Goal: Entertainment & Leisure: Browse casually

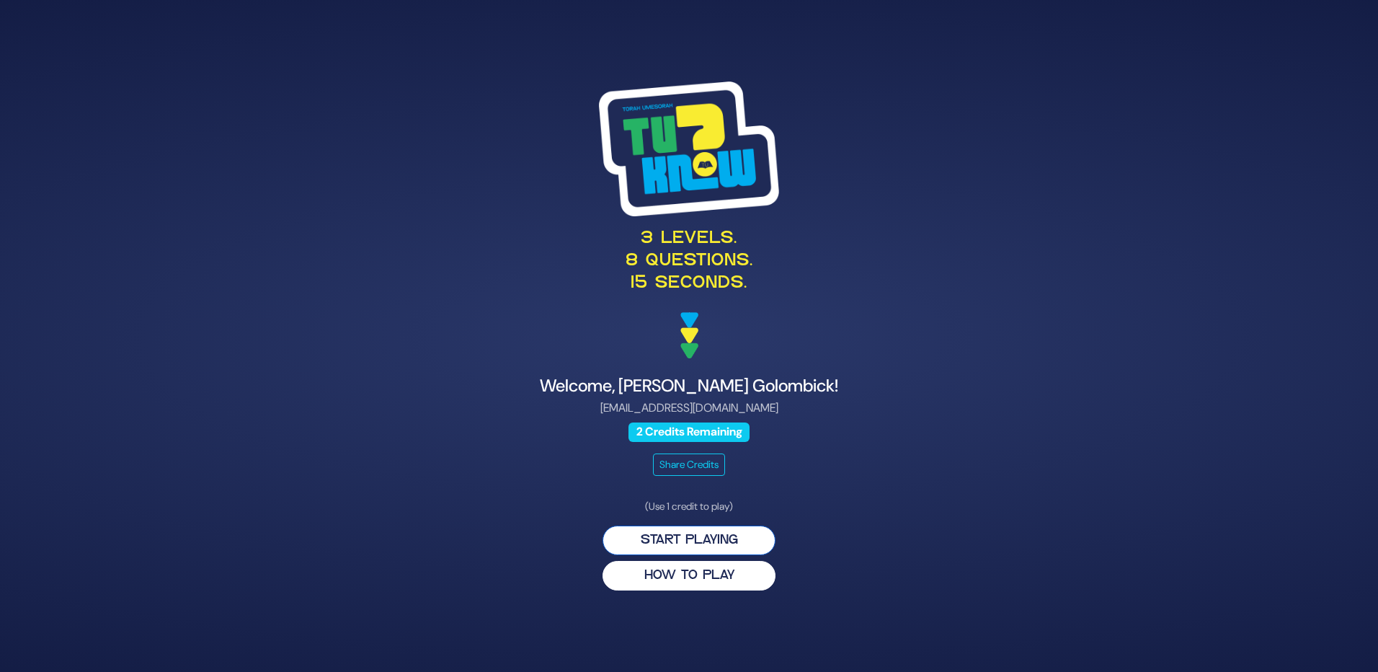
click at [691, 543] on button "Start Playing" at bounding box center [689, 541] width 173 height 30
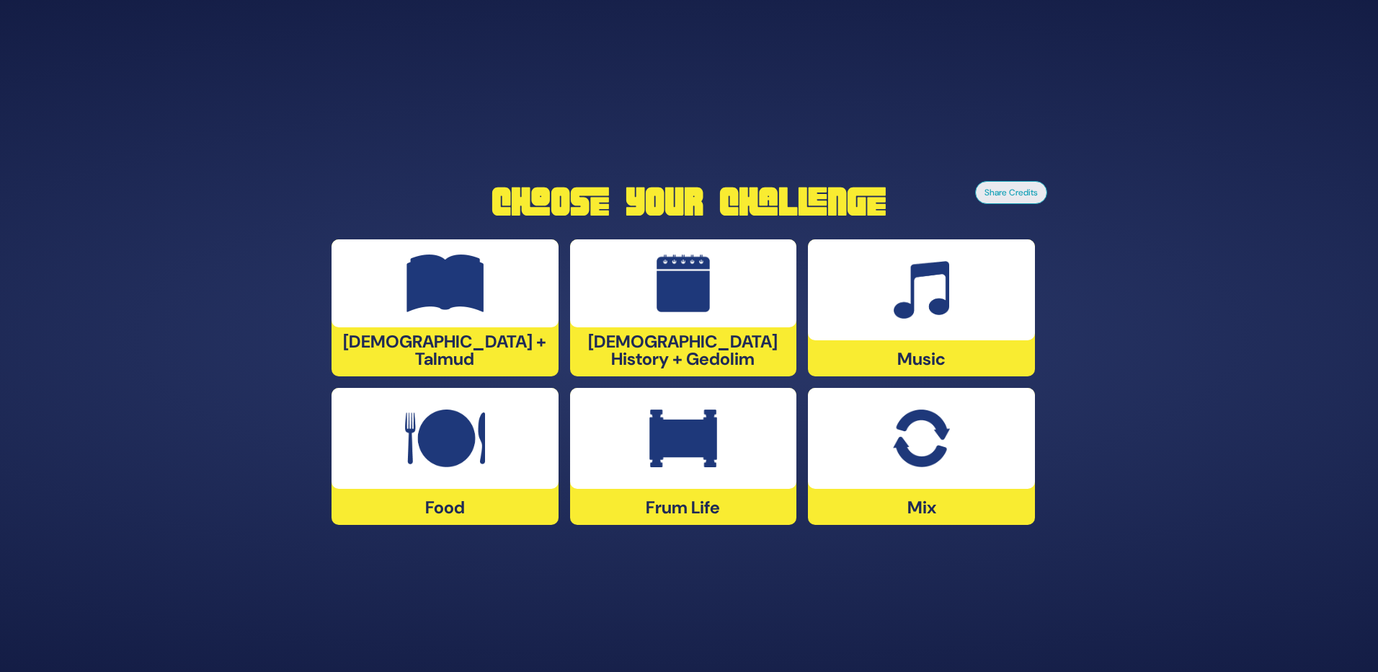
click at [942, 458] on img at bounding box center [921, 438] width 56 height 58
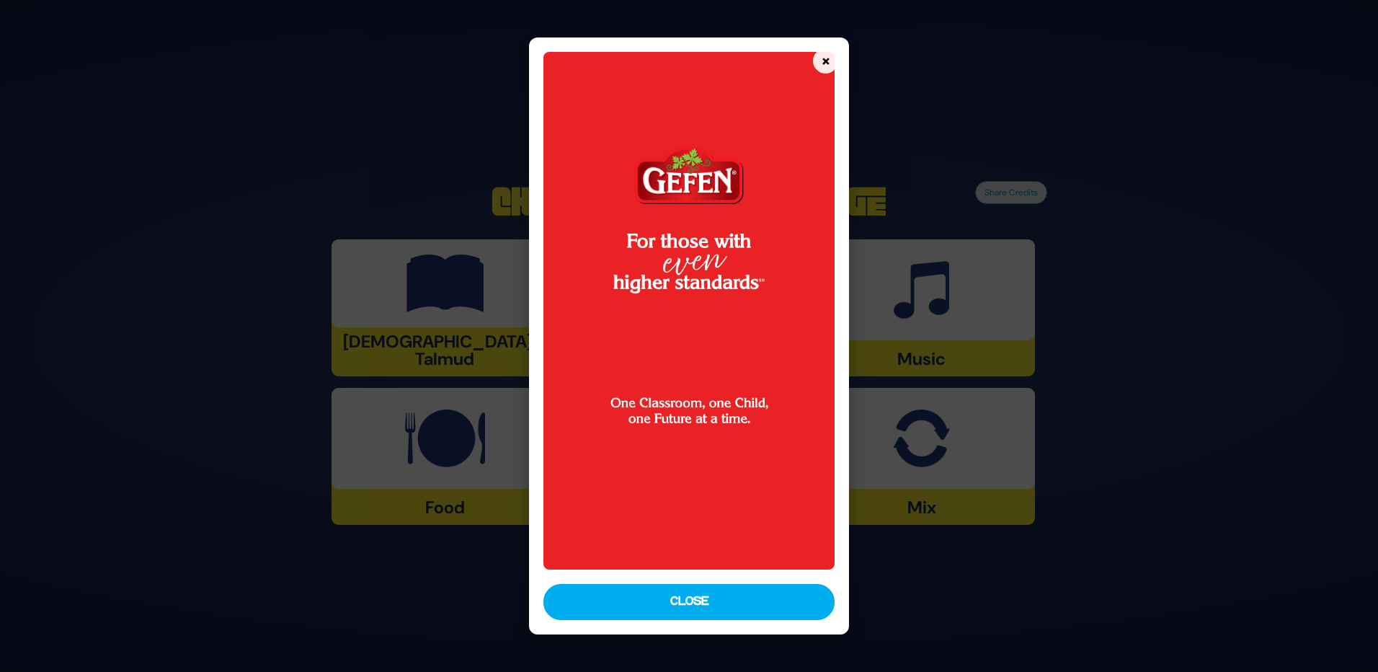
click at [736, 611] on button "Close" at bounding box center [689, 602] width 291 height 36
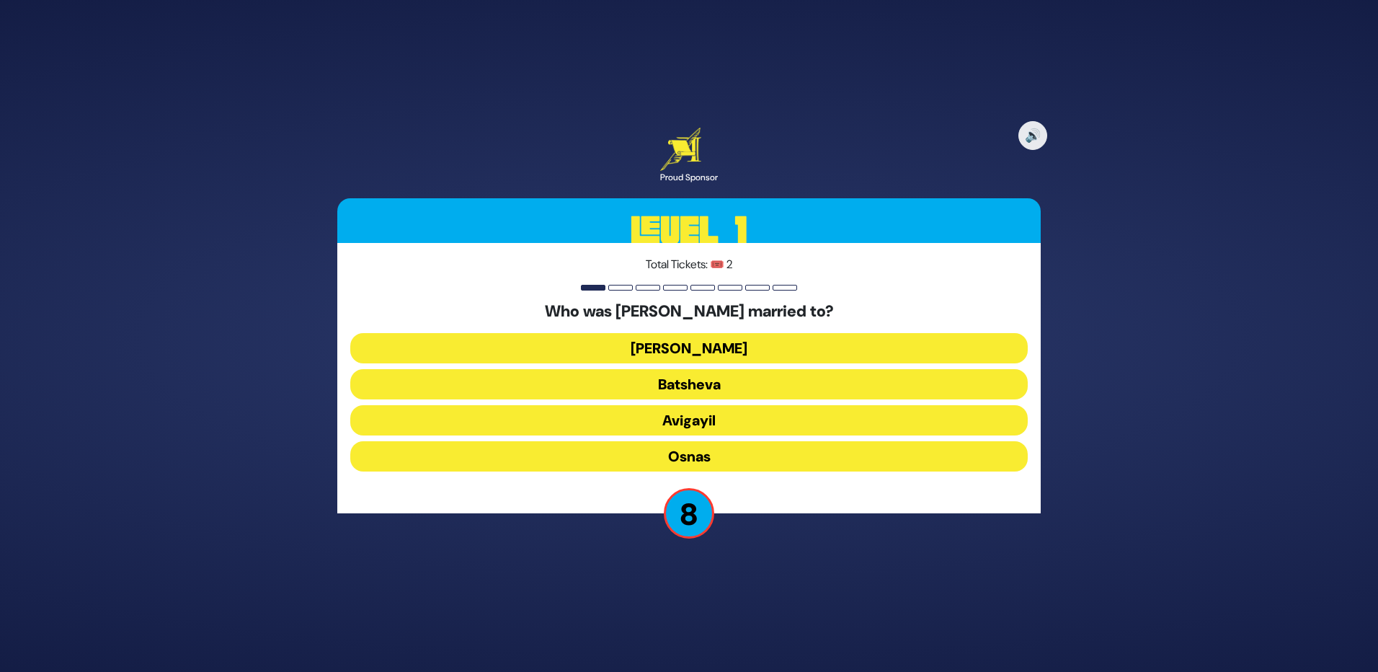
click at [683, 350] on button "Elisheva" at bounding box center [689, 348] width 678 height 30
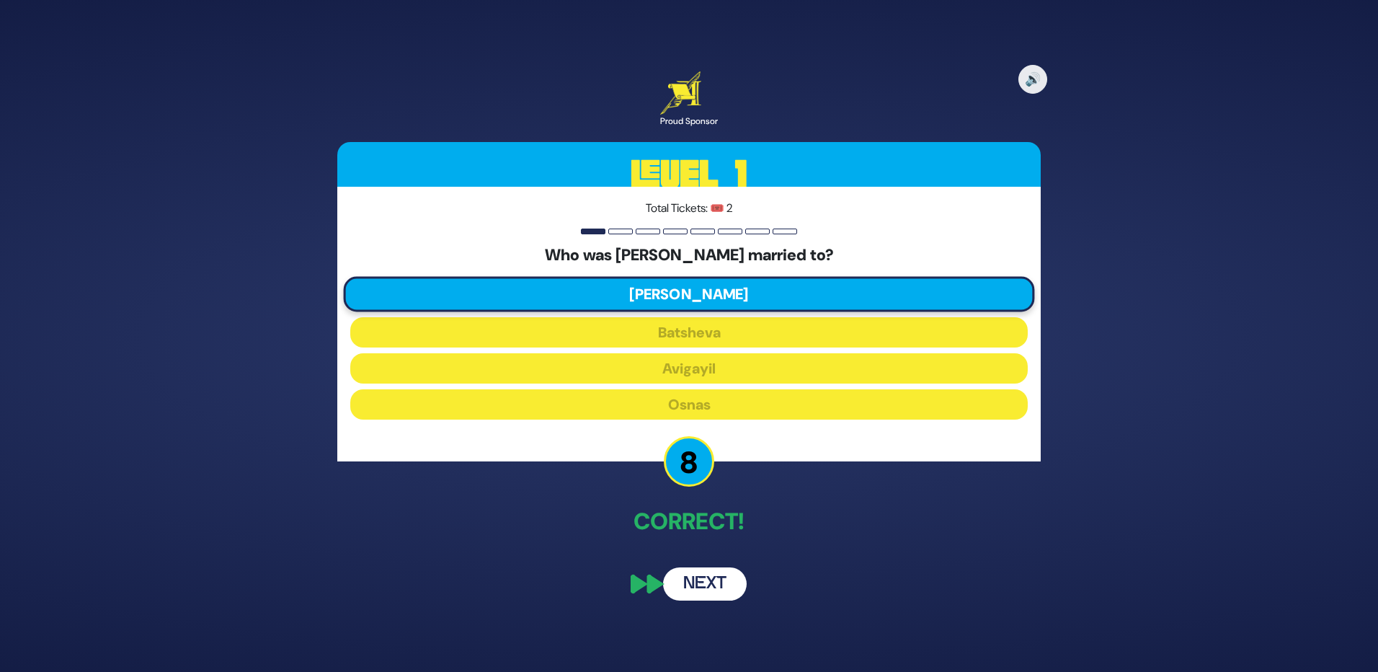
click at [714, 582] on button "Next" at bounding box center [705, 583] width 84 height 33
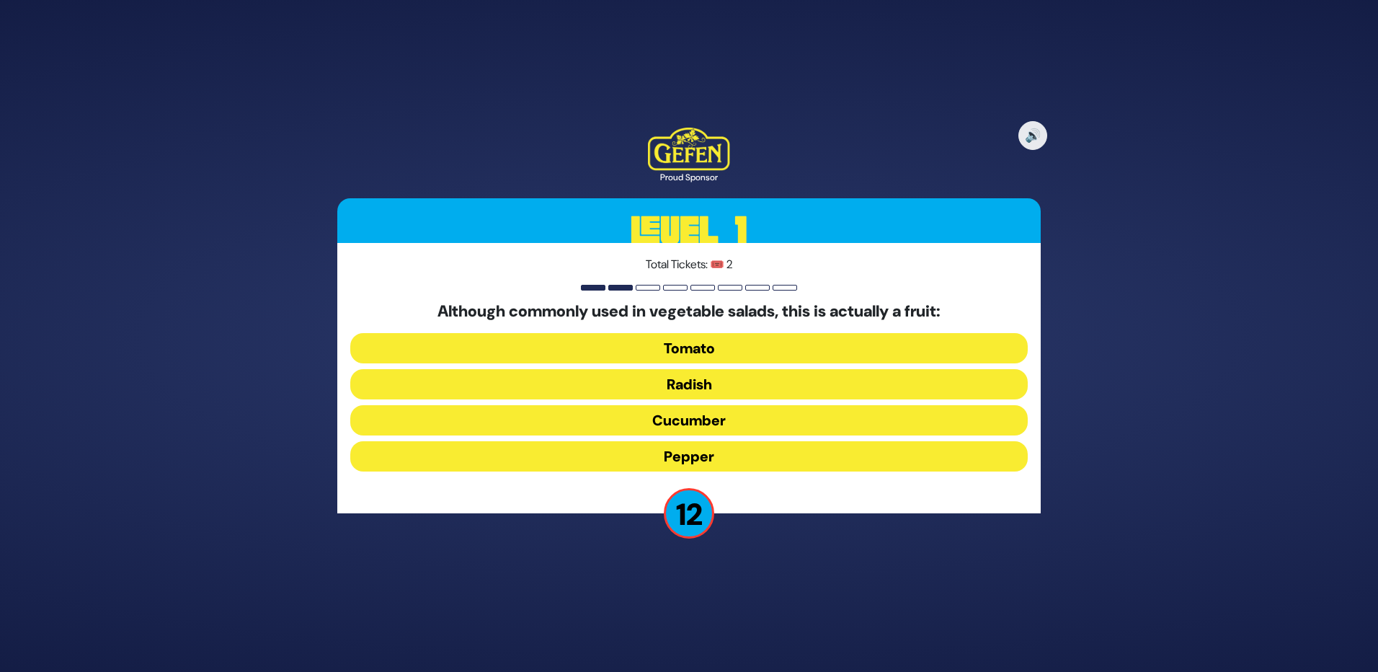
click at [719, 349] on button "Tomato" at bounding box center [689, 348] width 678 height 30
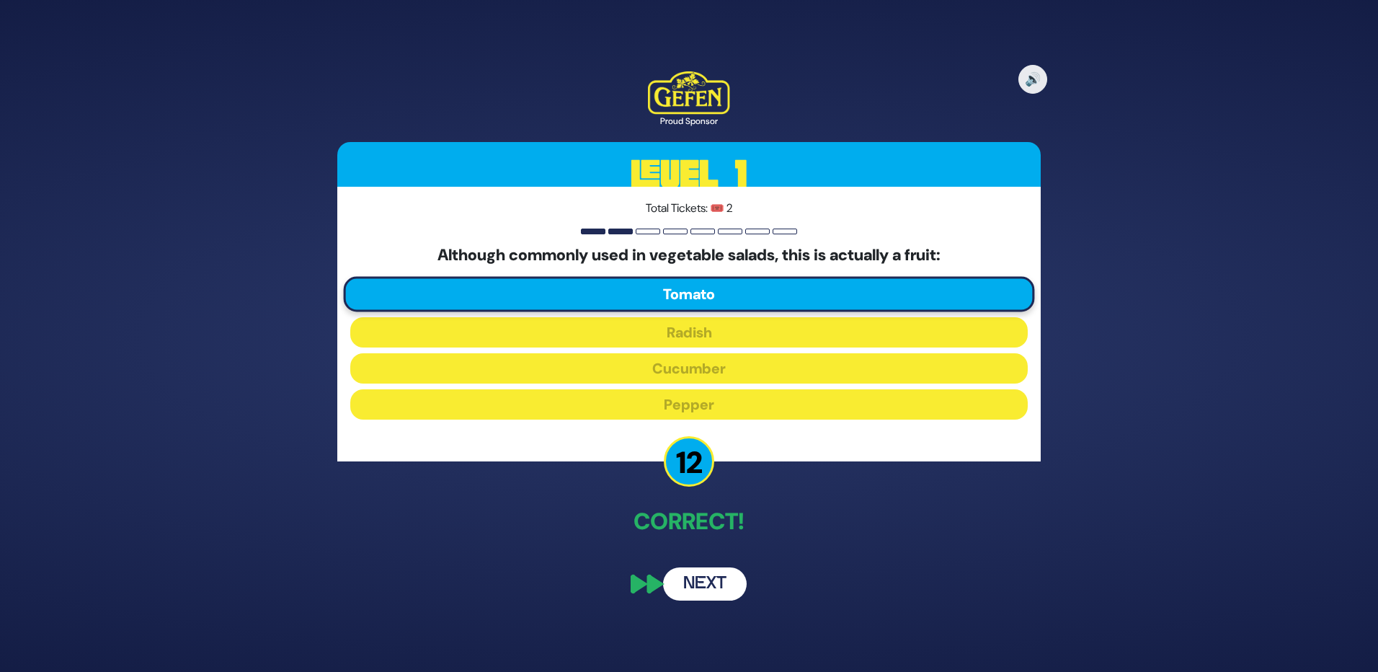
click at [701, 578] on button "Next" at bounding box center [705, 583] width 84 height 33
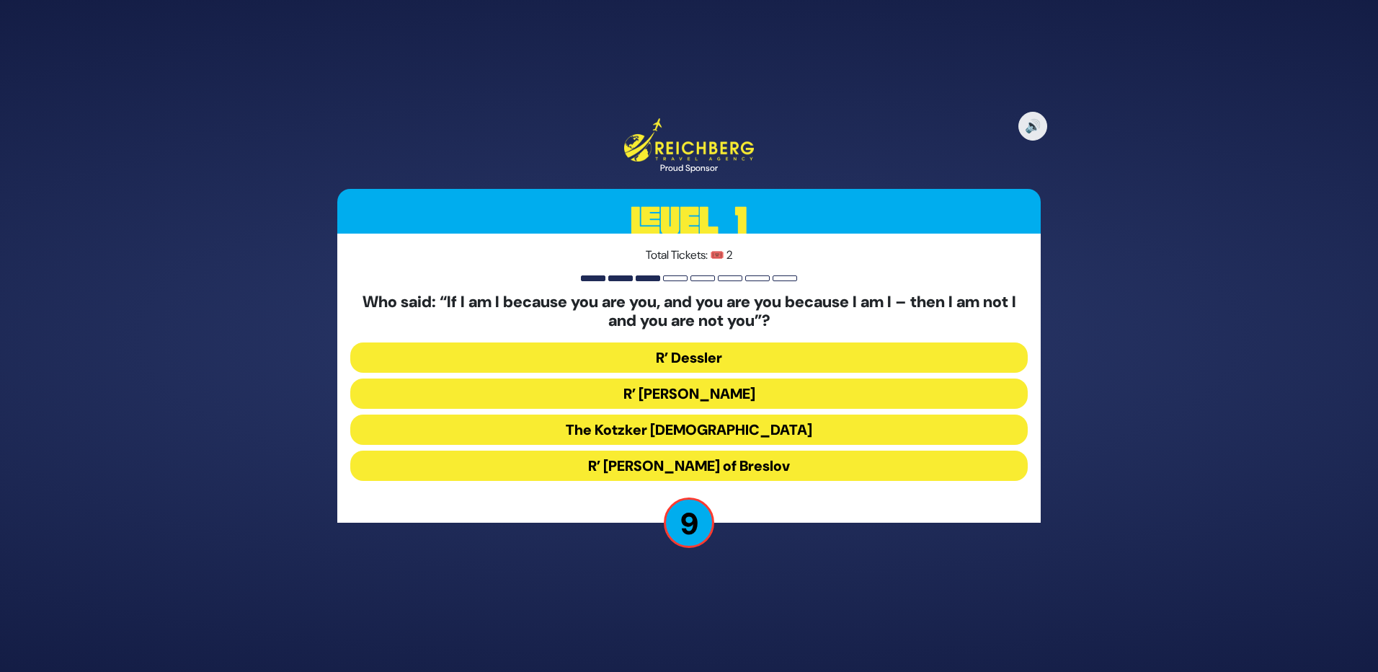
click at [690, 432] on button "The Kotzker Rebbe" at bounding box center [689, 430] width 678 height 30
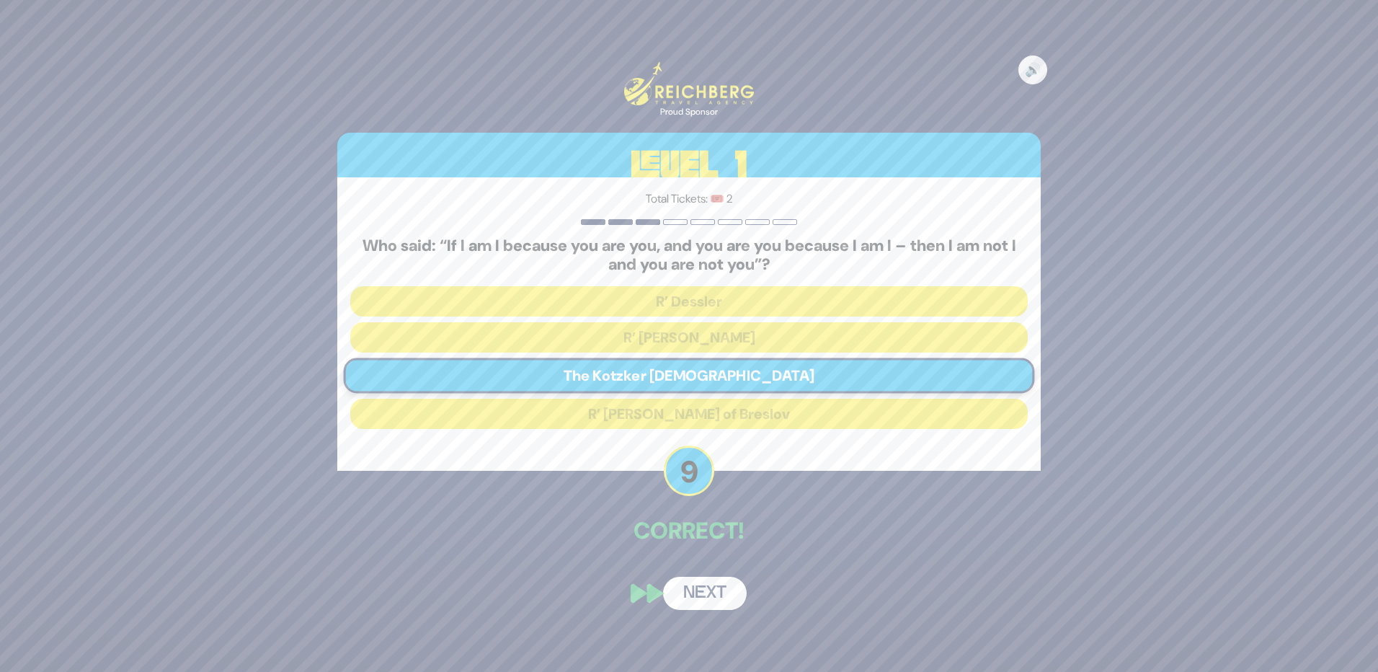
click at [717, 557] on div "🔊 Proud Sponsor Level 1 Total Tickets: 🎟️ 2 Who said: “If I am I because you ar…" at bounding box center [689, 336] width 738 height 582
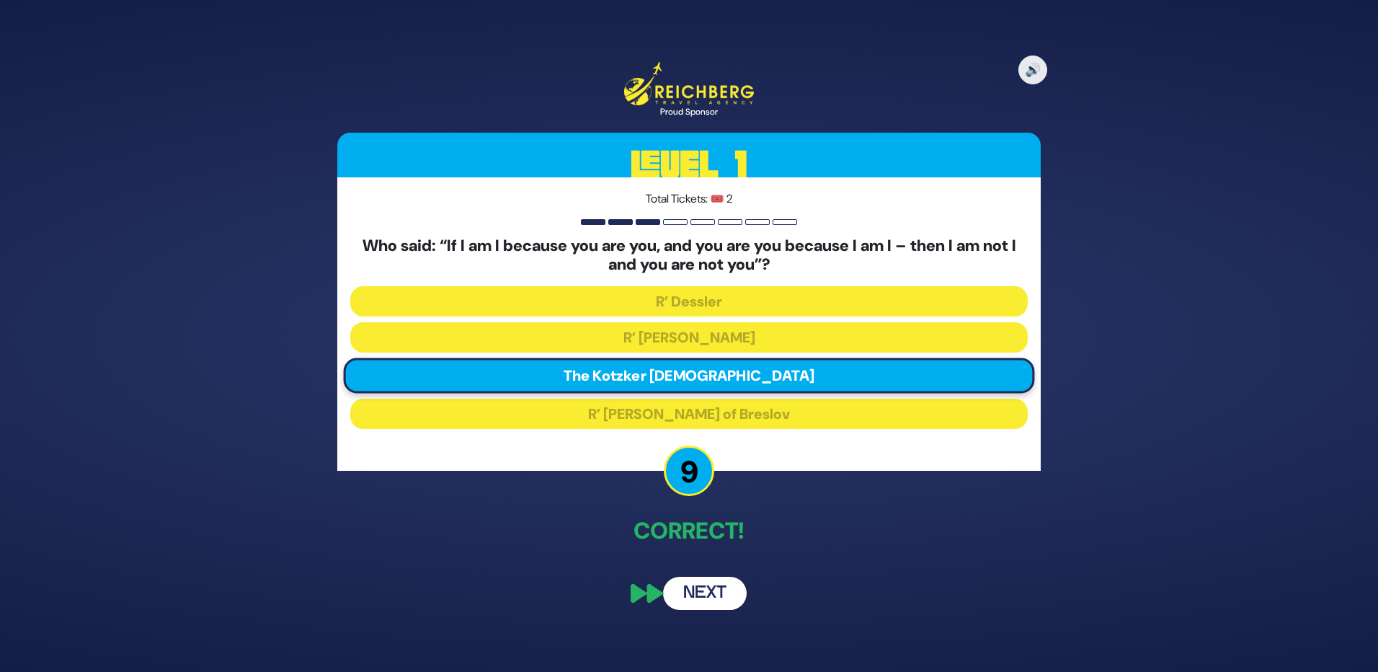
click at [707, 596] on button "Next" at bounding box center [705, 593] width 84 height 33
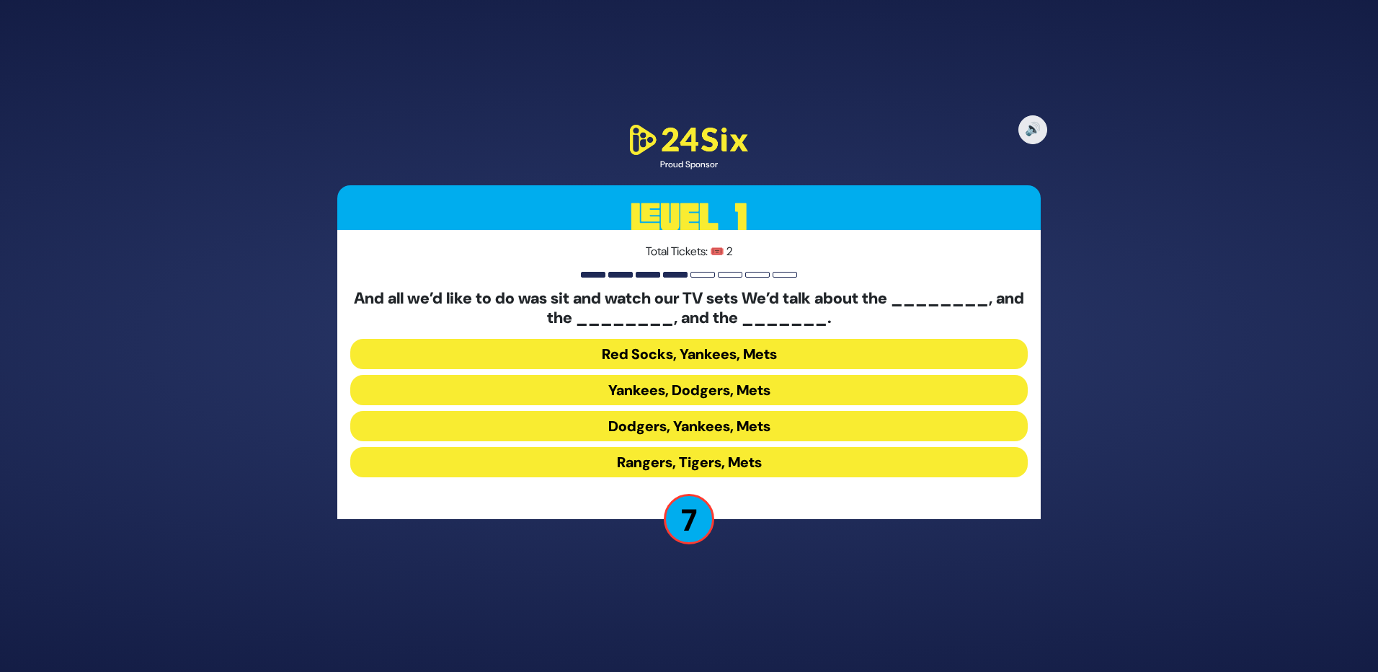
click at [691, 391] on button "Yankees, Dodgers, Mets" at bounding box center [689, 390] width 678 height 30
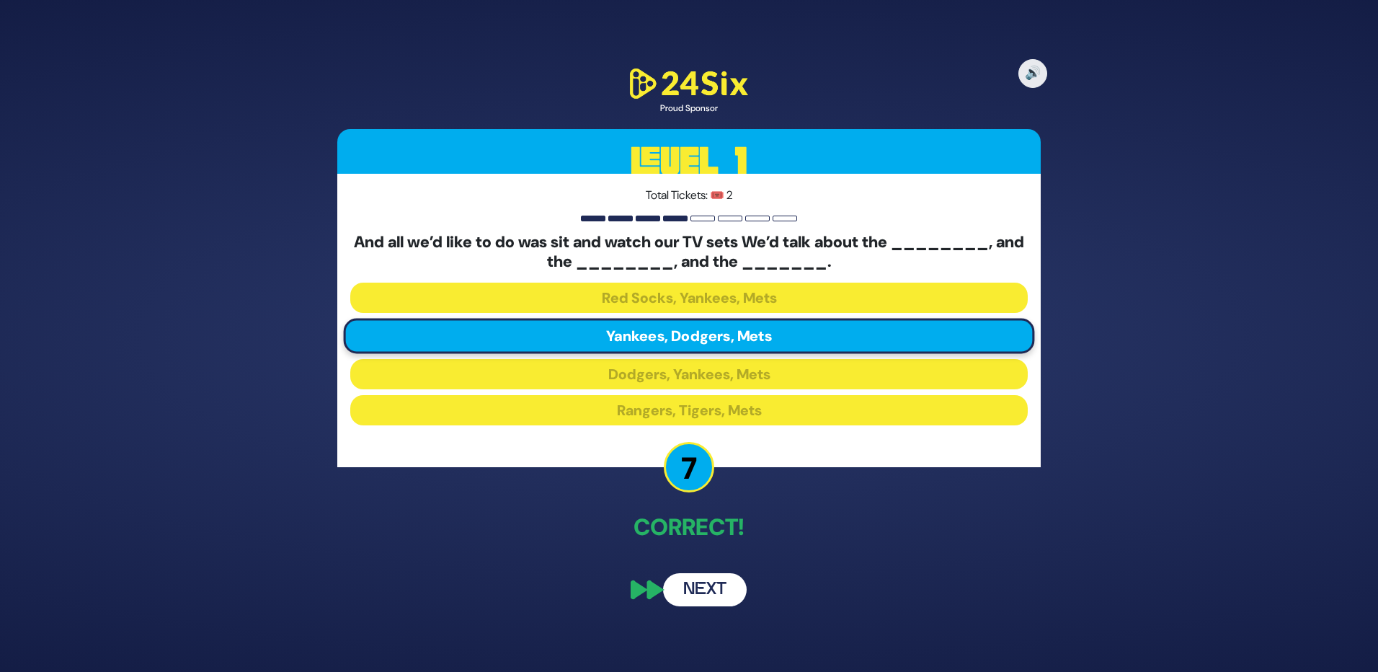
click at [717, 585] on button "Next" at bounding box center [705, 589] width 84 height 33
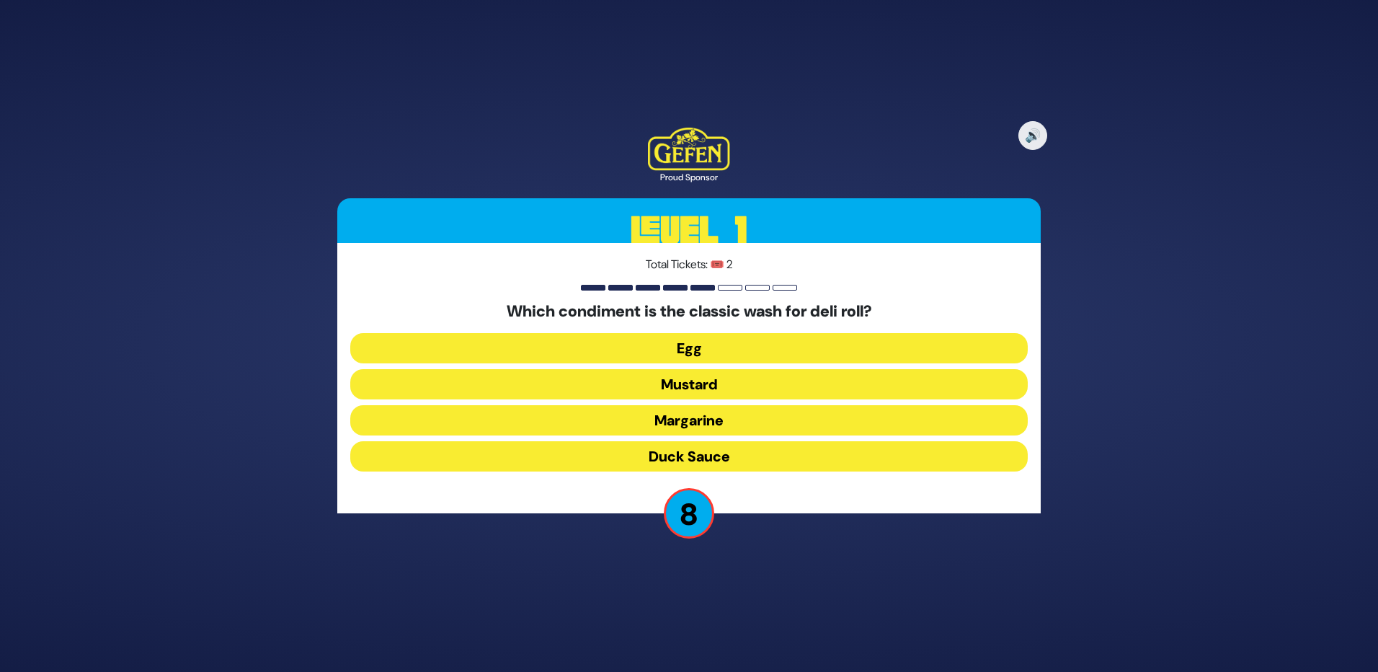
click at [738, 456] on button "Duck Sauce" at bounding box center [689, 456] width 678 height 30
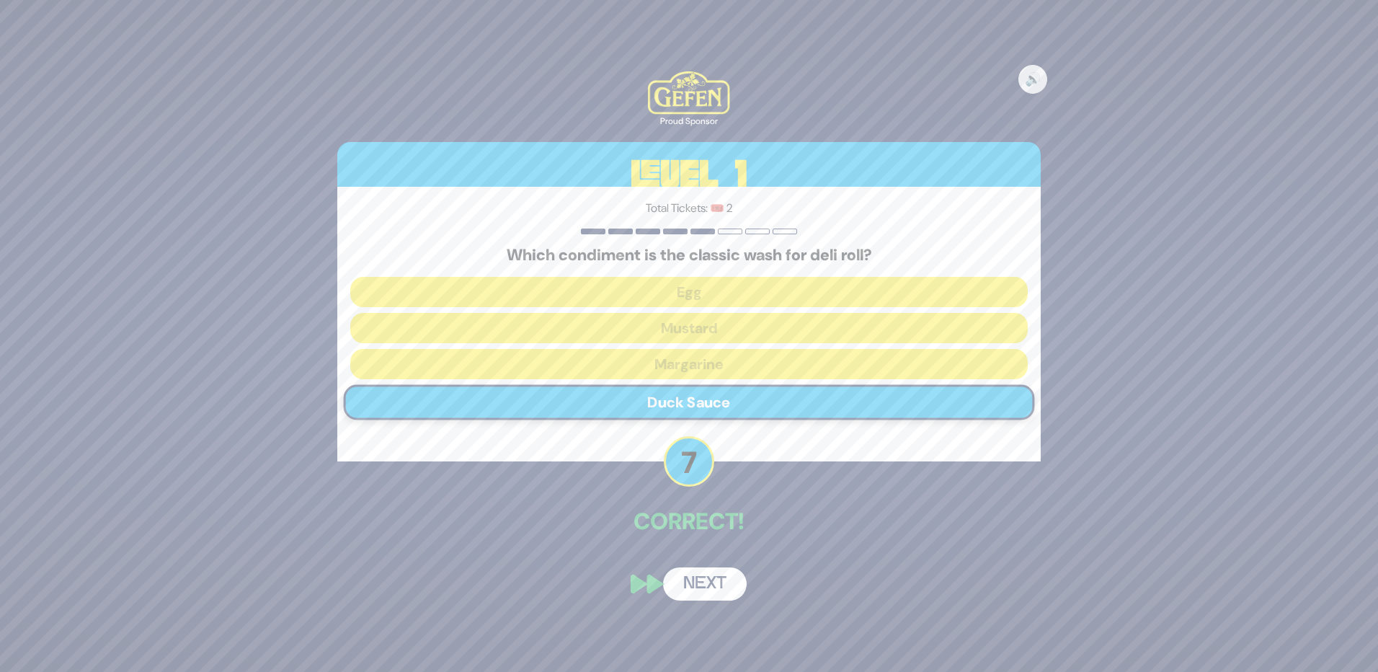
click at [703, 582] on button "Next" at bounding box center [705, 583] width 84 height 33
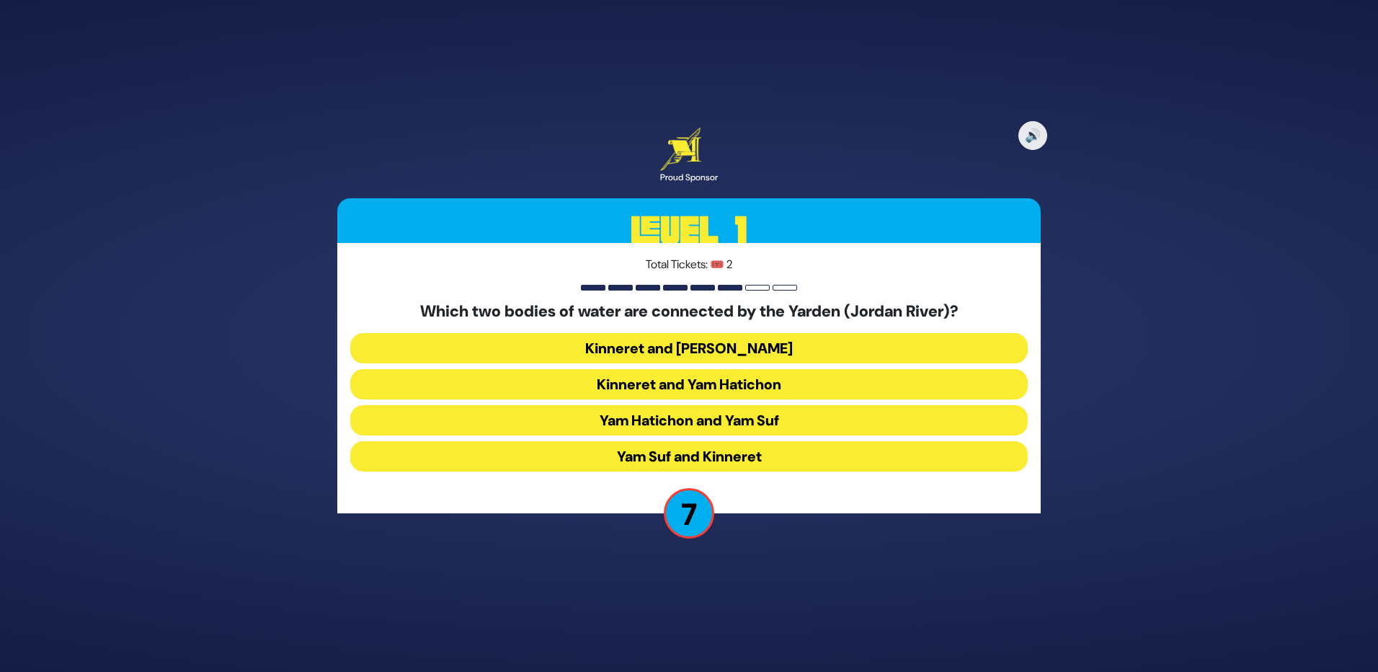
click at [749, 351] on button "Kinneret and Yam Hamelach" at bounding box center [689, 348] width 678 height 30
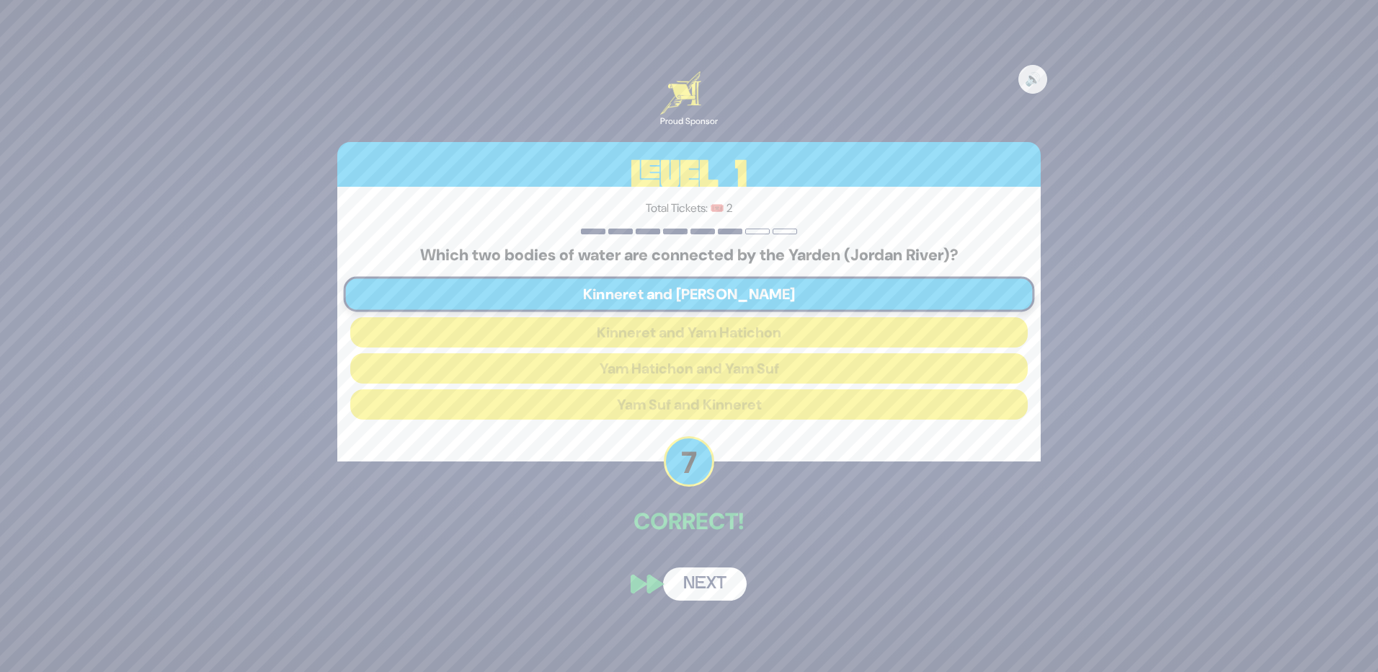
click at [709, 585] on button "Next" at bounding box center [705, 583] width 84 height 33
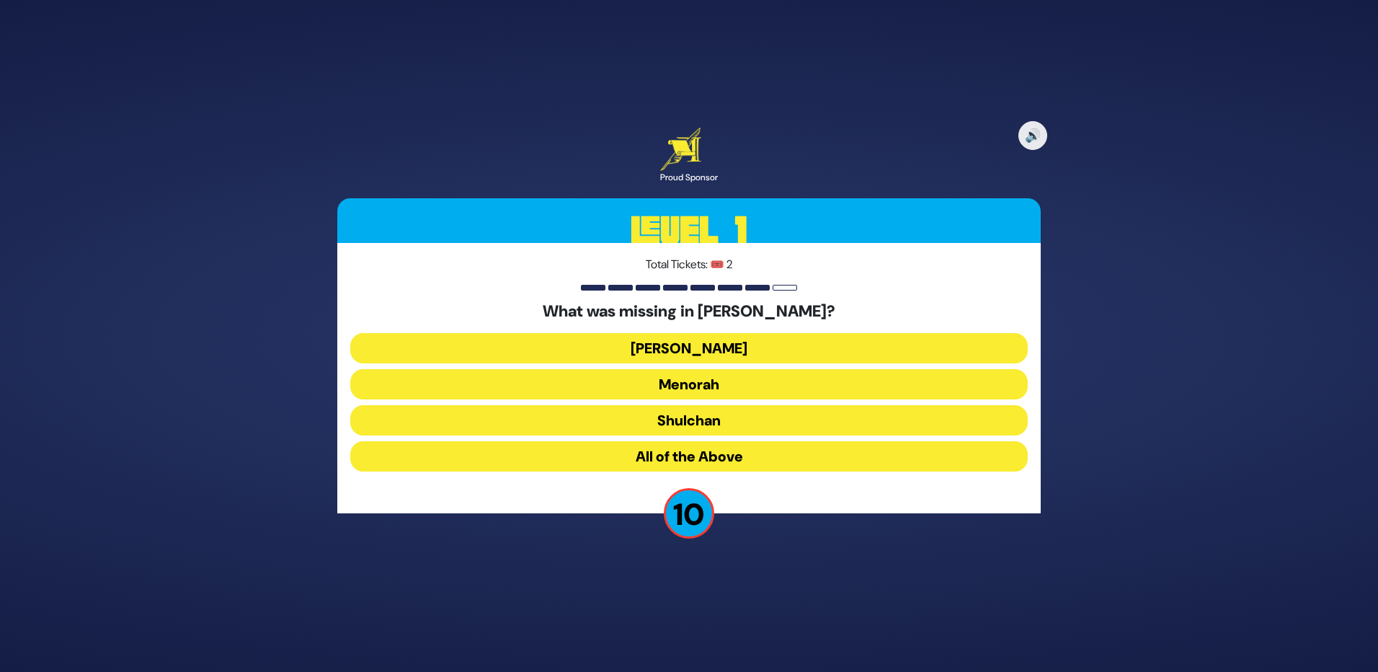
click at [718, 344] on button "Aron" at bounding box center [689, 348] width 678 height 30
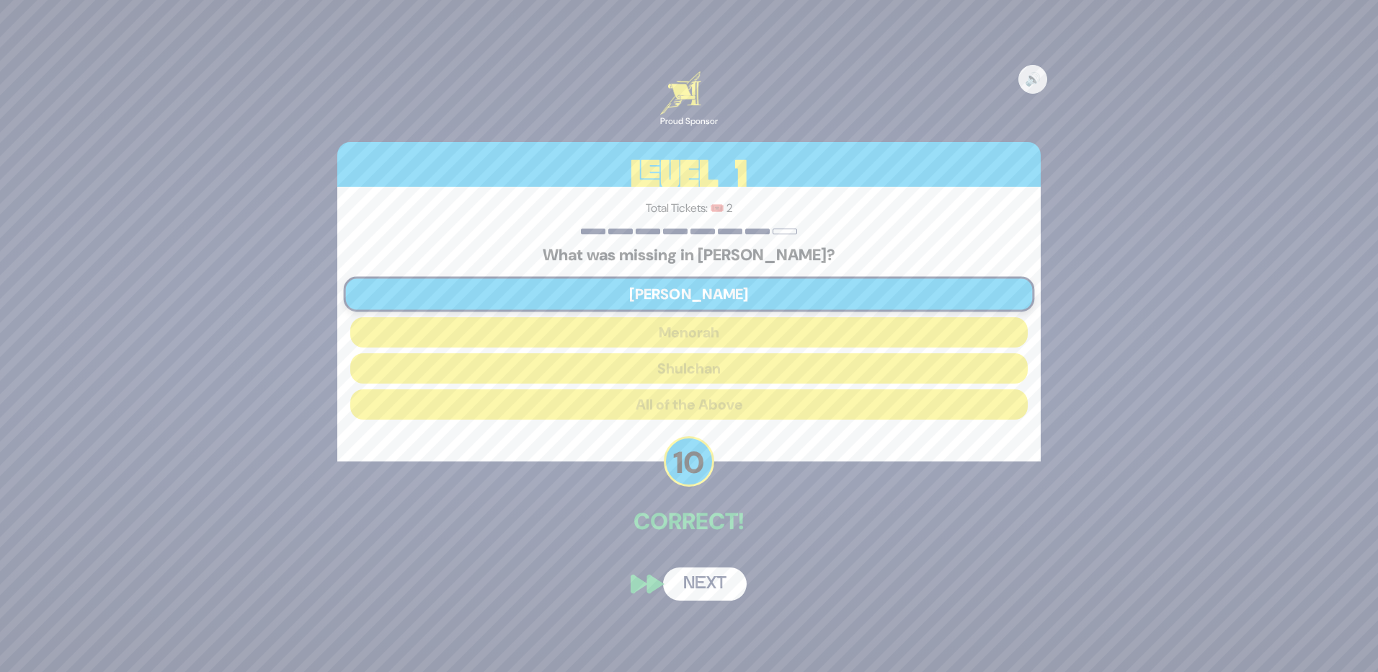
click at [699, 581] on button "Next" at bounding box center [705, 583] width 84 height 33
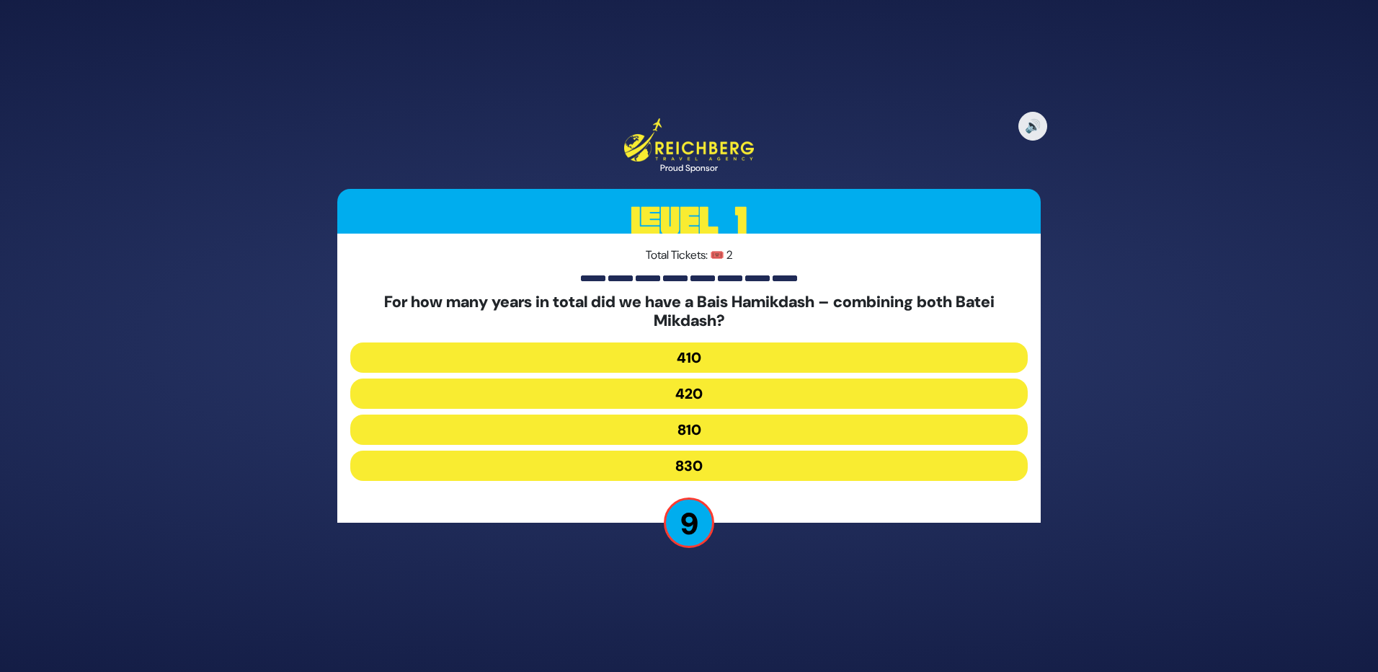
click at [699, 466] on button "830" at bounding box center [689, 466] width 678 height 30
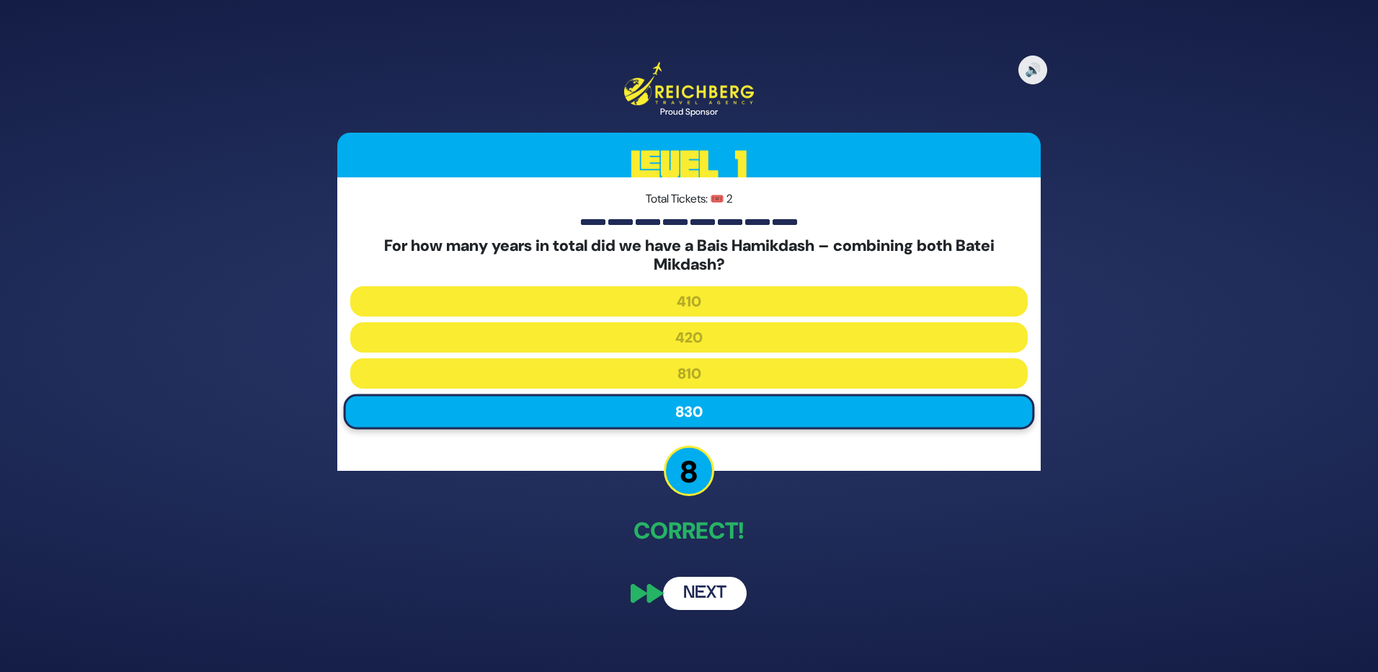
click at [698, 596] on button "Next" at bounding box center [705, 593] width 84 height 33
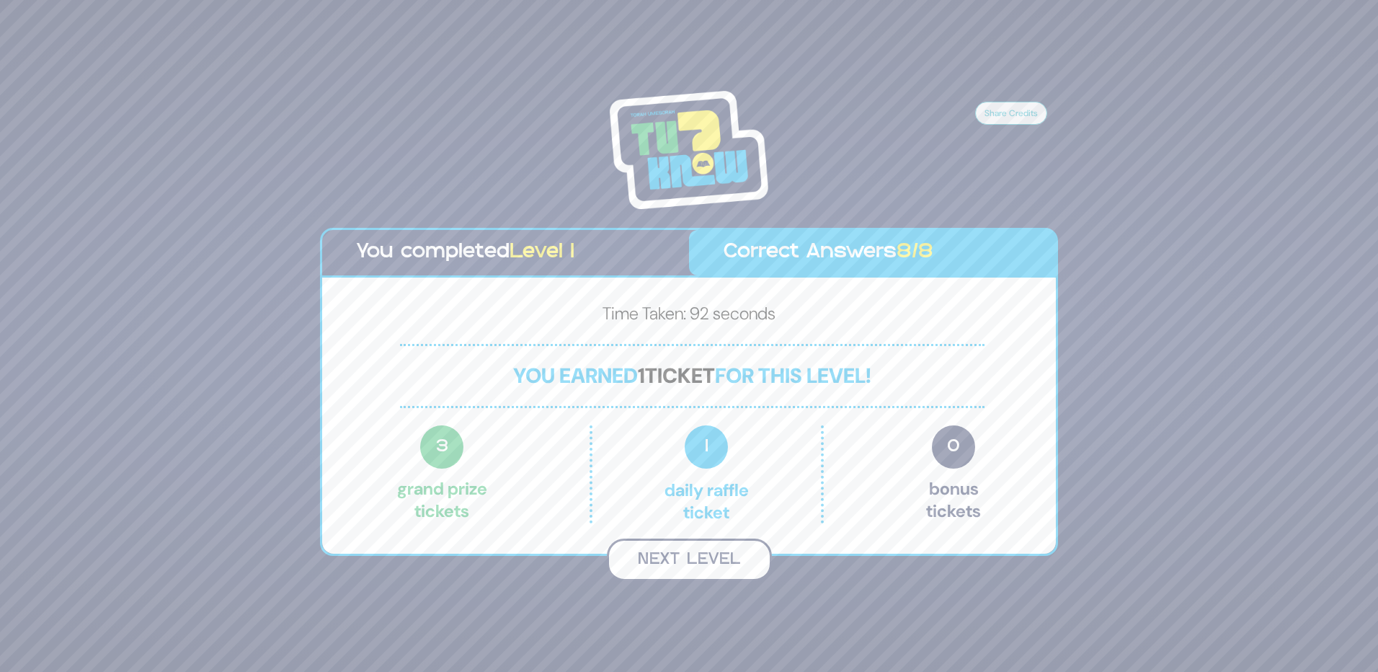
click at [691, 559] on button "Next Level" at bounding box center [689, 560] width 165 height 43
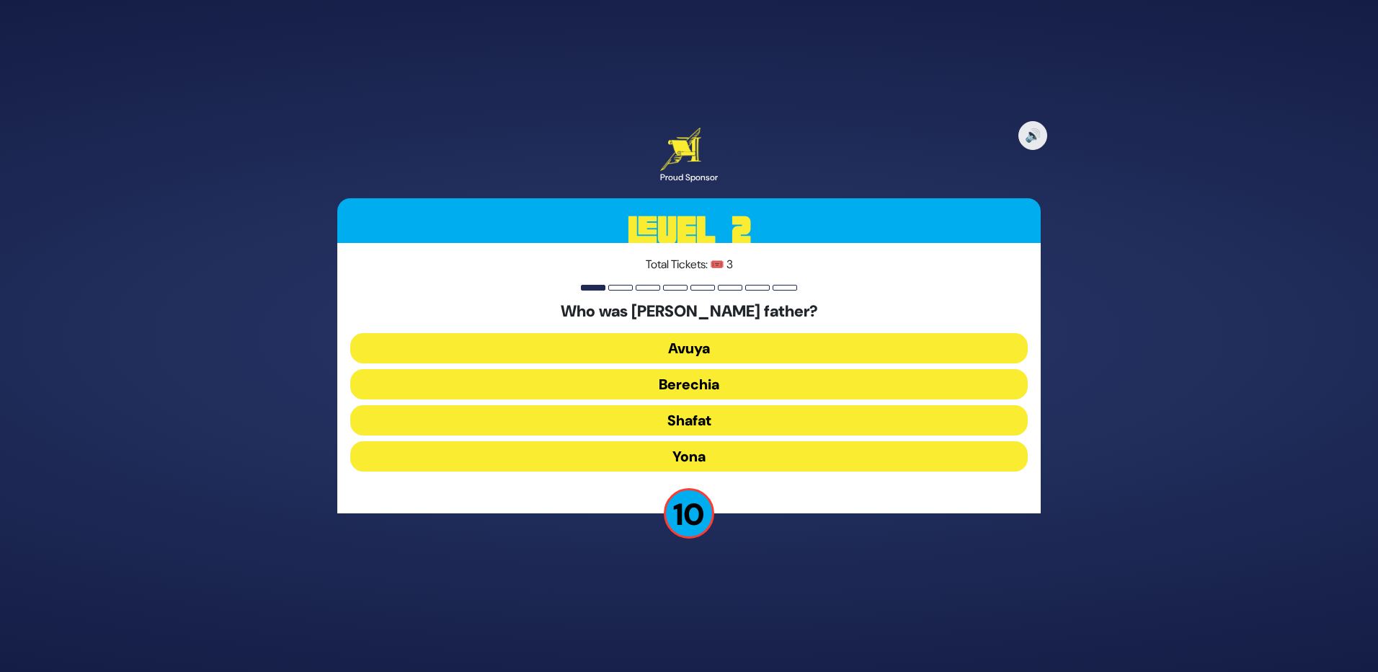
click at [685, 345] on button "Avuya" at bounding box center [689, 348] width 678 height 30
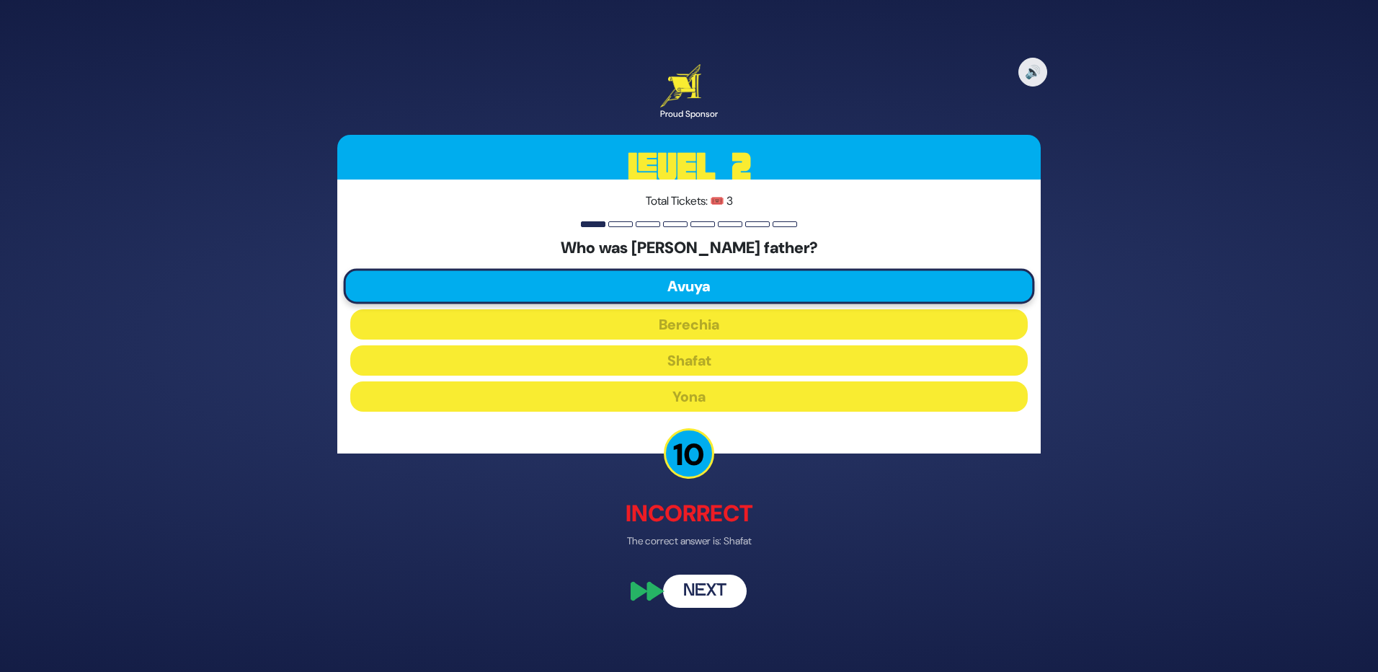
click at [708, 590] on button "Next" at bounding box center [705, 591] width 84 height 33
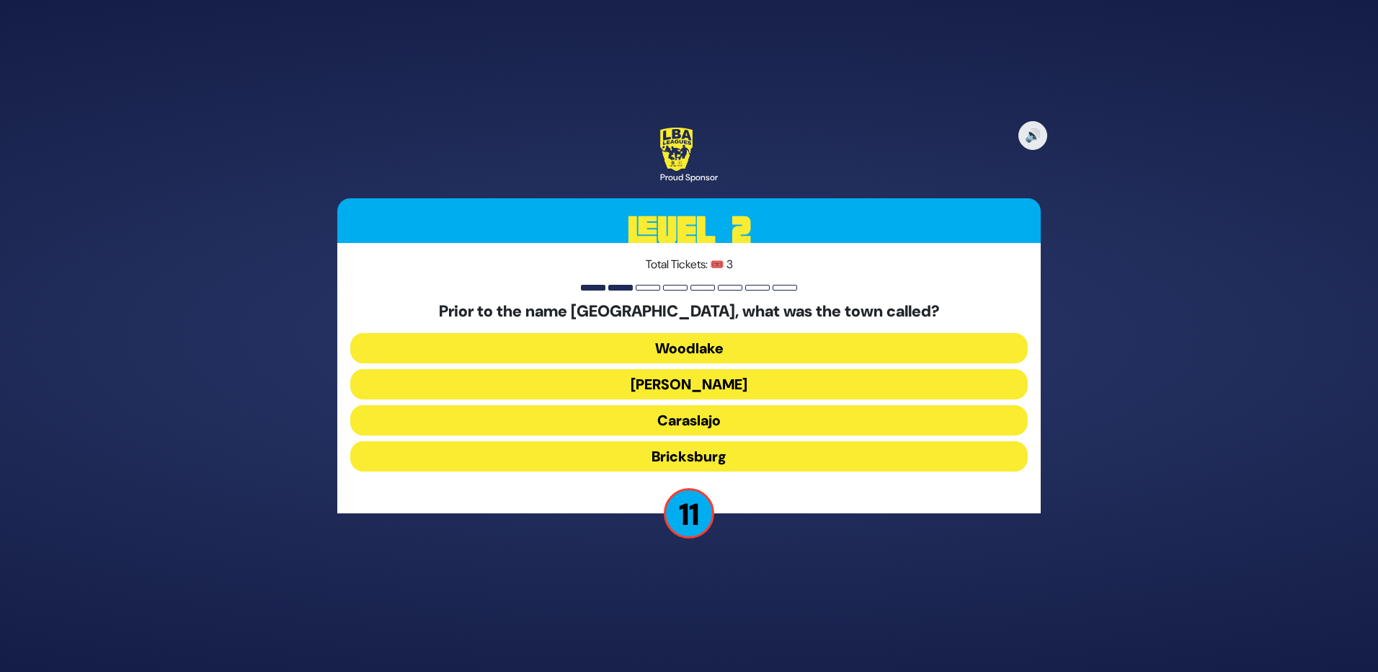
click at [719, 459] on button "Bricksburg" at bounding box center [689, 456] width 678 height 30
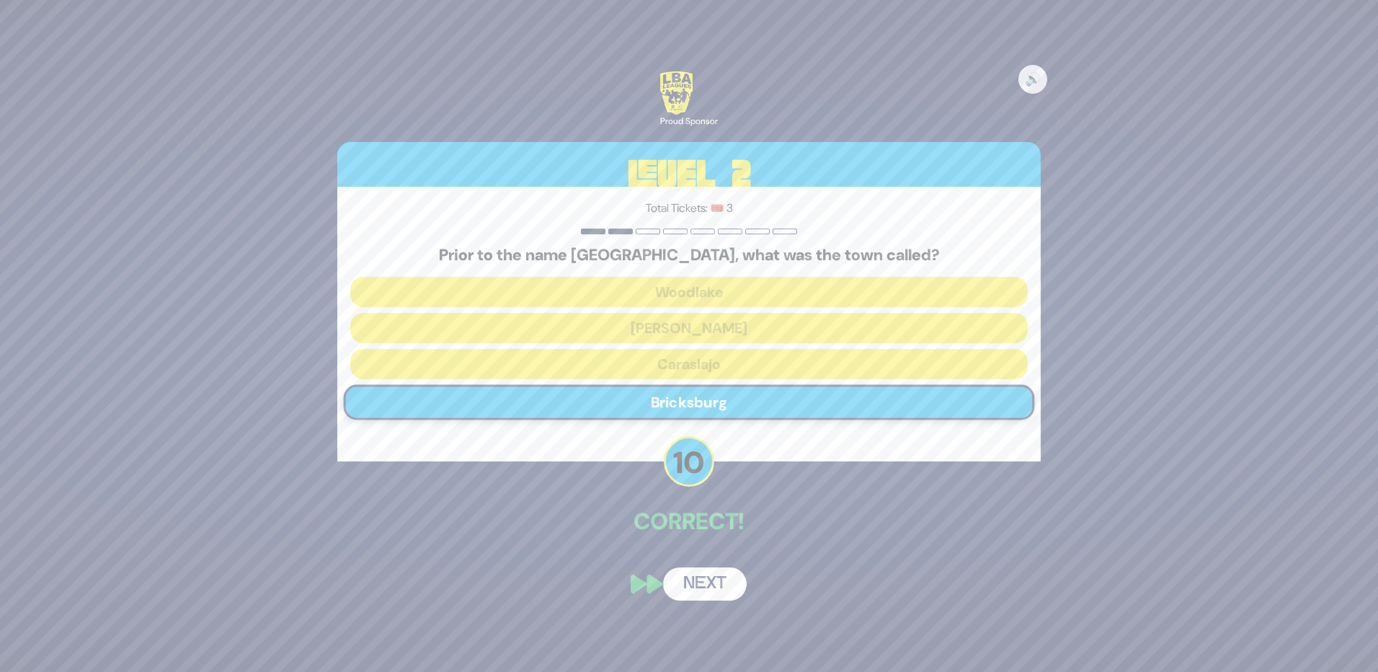
click at [711, 581] on button "Next" at bounding box center [705, 583] width 84 height 33
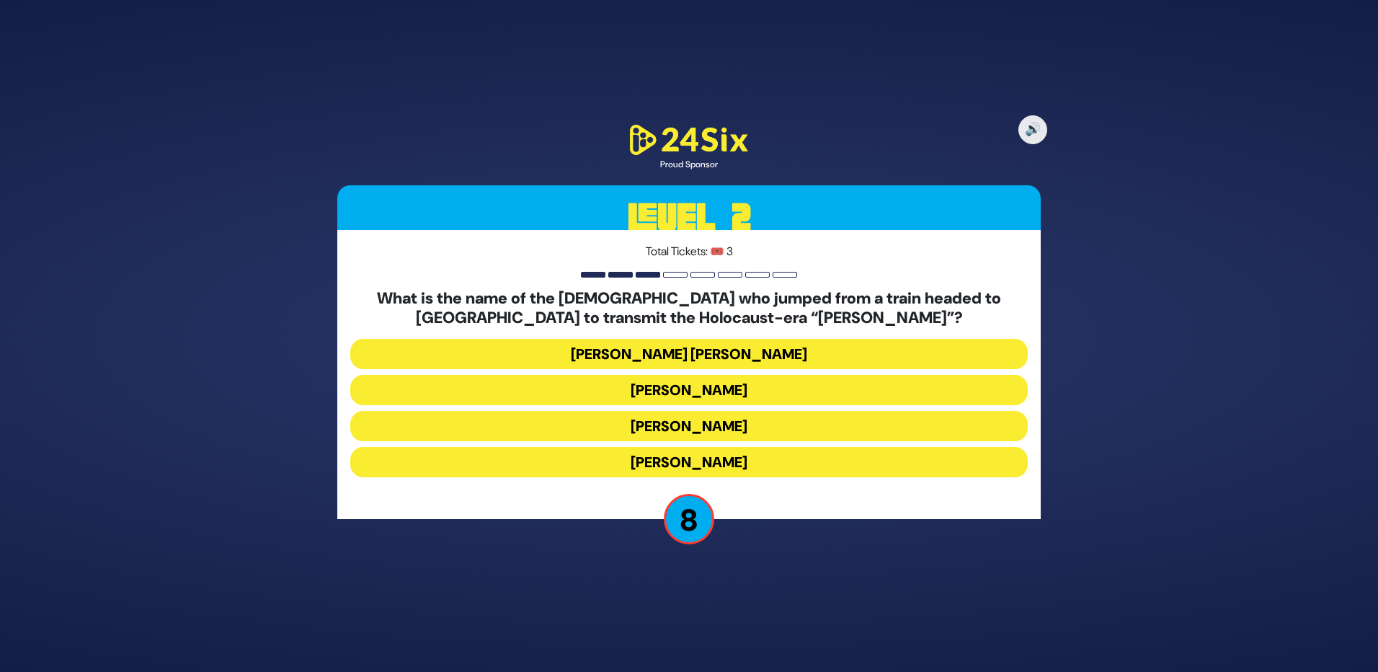
click at [709, 355] on button "Avraham Dovid Grossberg" at bounding box center [689, 354] width 678 height 30
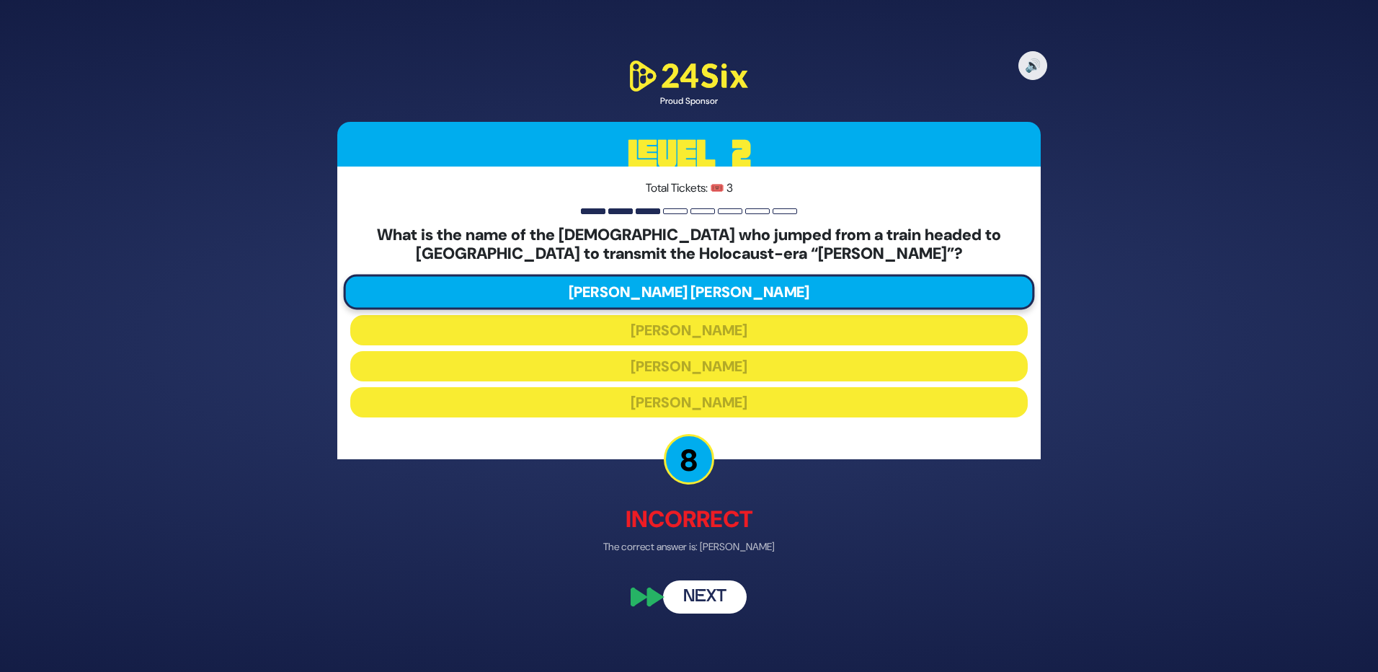
click at [713, 597] on button "Next" at bounding box center [705, 597] width 84 height 33
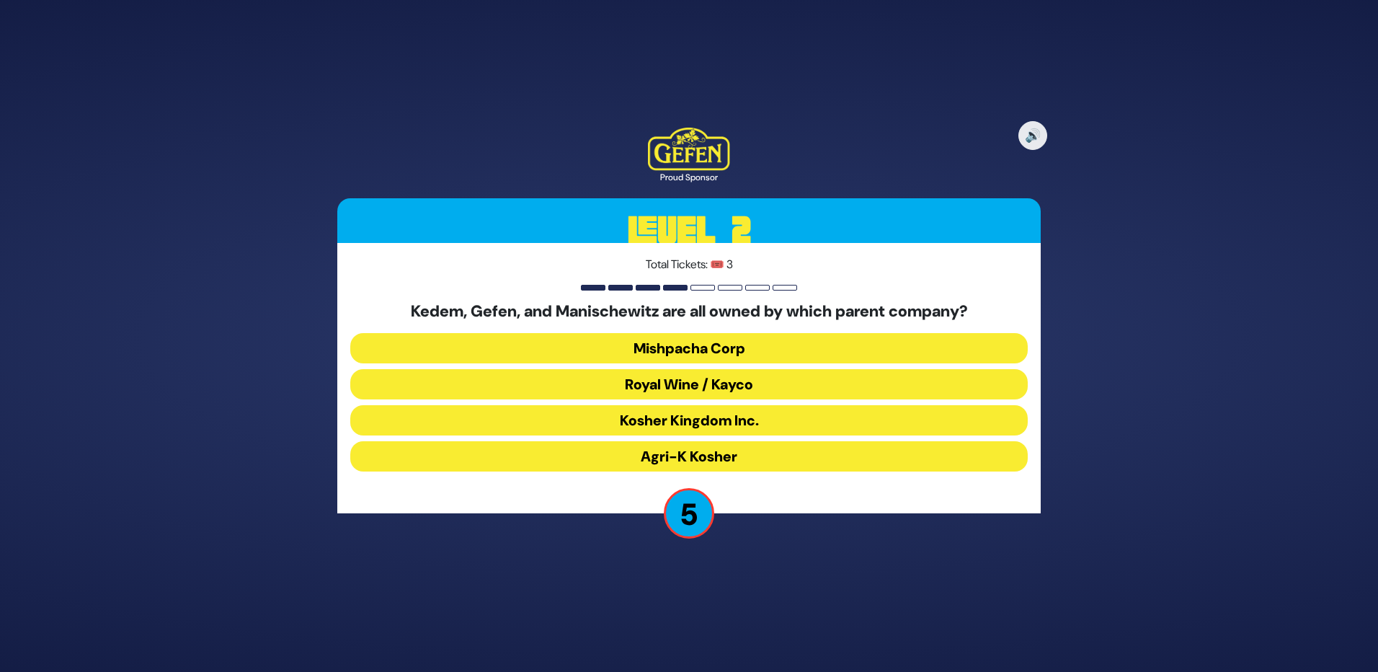
click at [713, 414] on button "Kosher Kingdom Inc." at bounding box center [689, 420] width 678 height 30
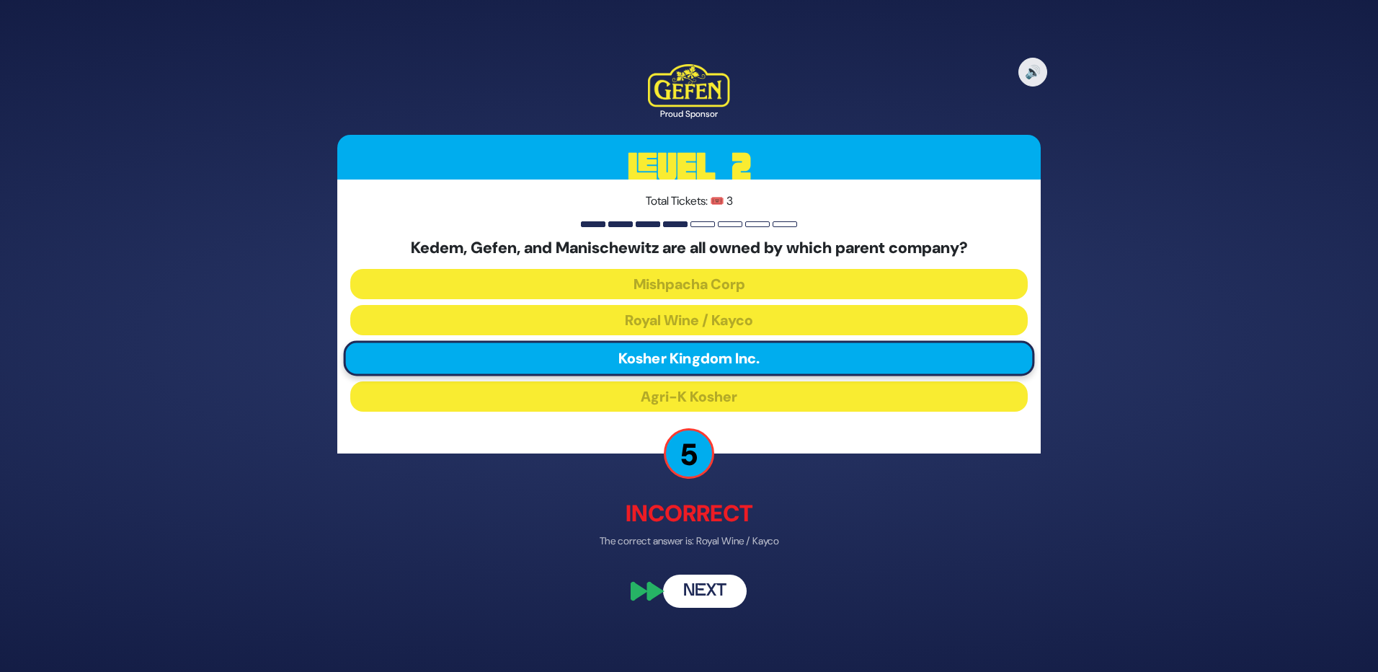
click at [700, 582] on button "Next" at bounding box center [705, 591] width 84 height 33
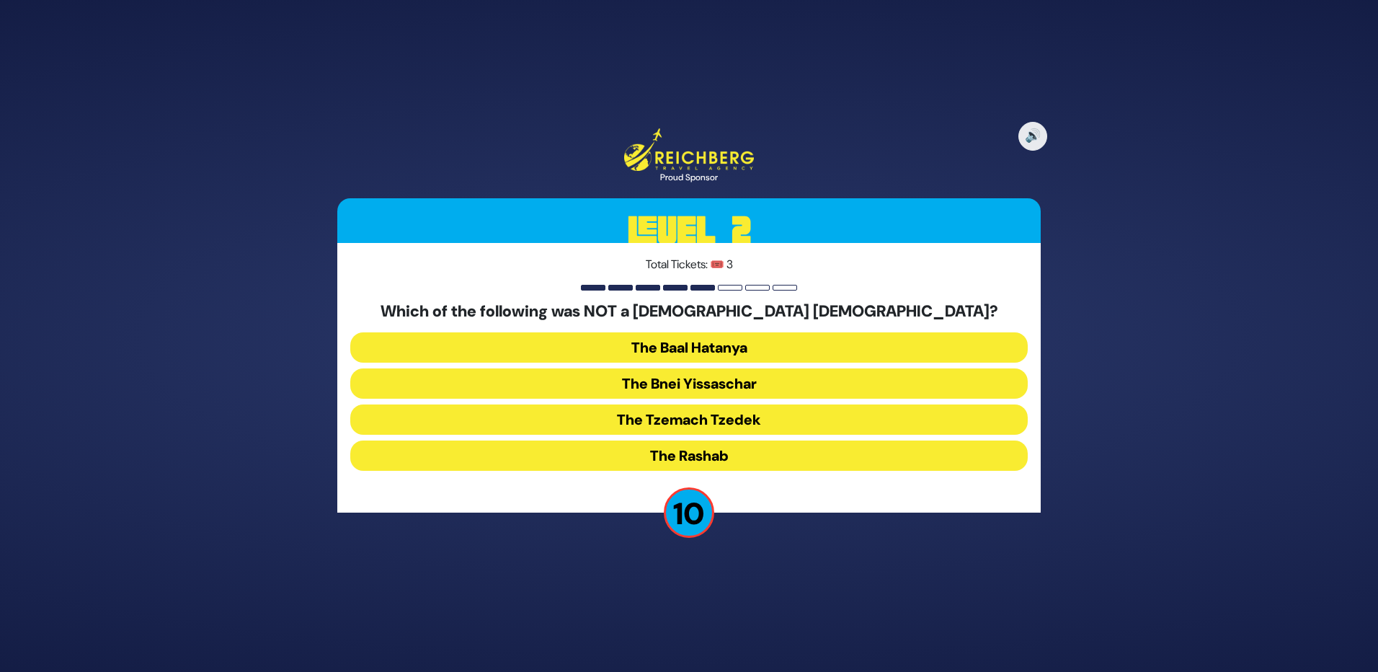
click at [689, 381] on button "The Bnei Yissaschar" at bounding box center [689, 383] width 678 height 30
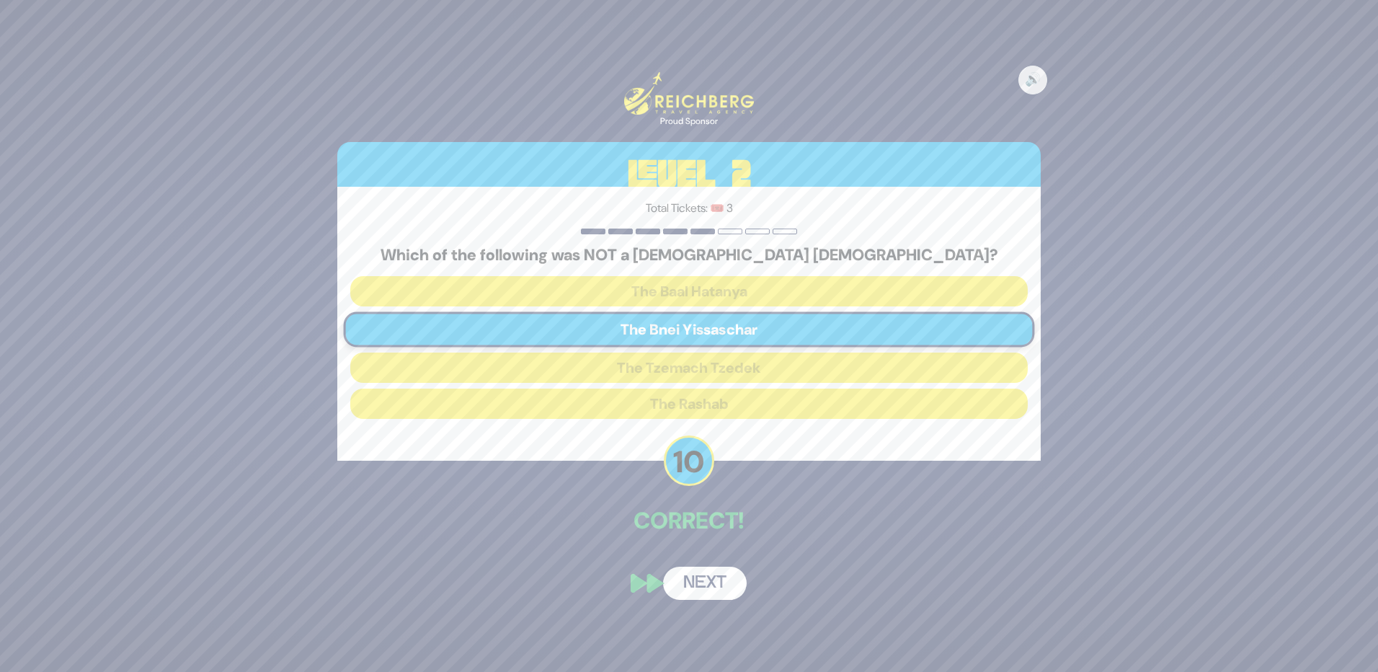
click at [701, 579] on button "Next" at bounding box center [705, 583] width 84 height 33
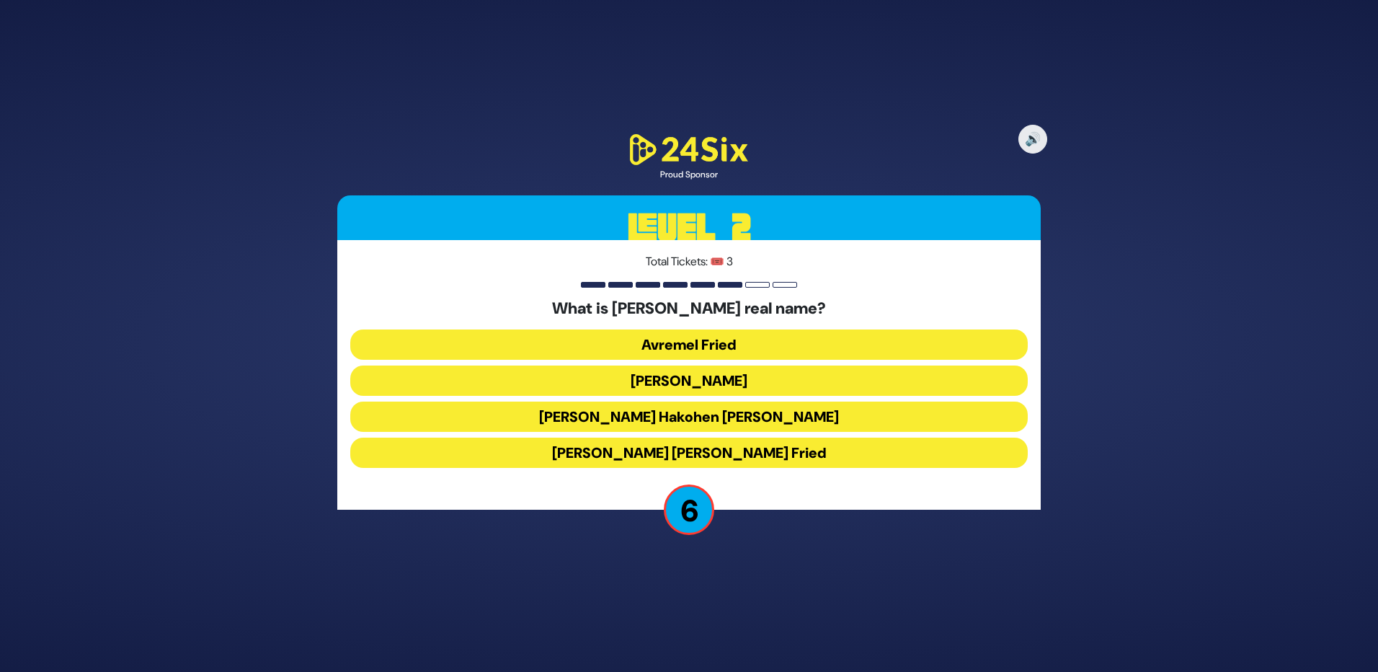
click at [705, 456] on button "Avraham Yechiel Halevi Fried" at bounding box center [689, 453] width 678 height 30
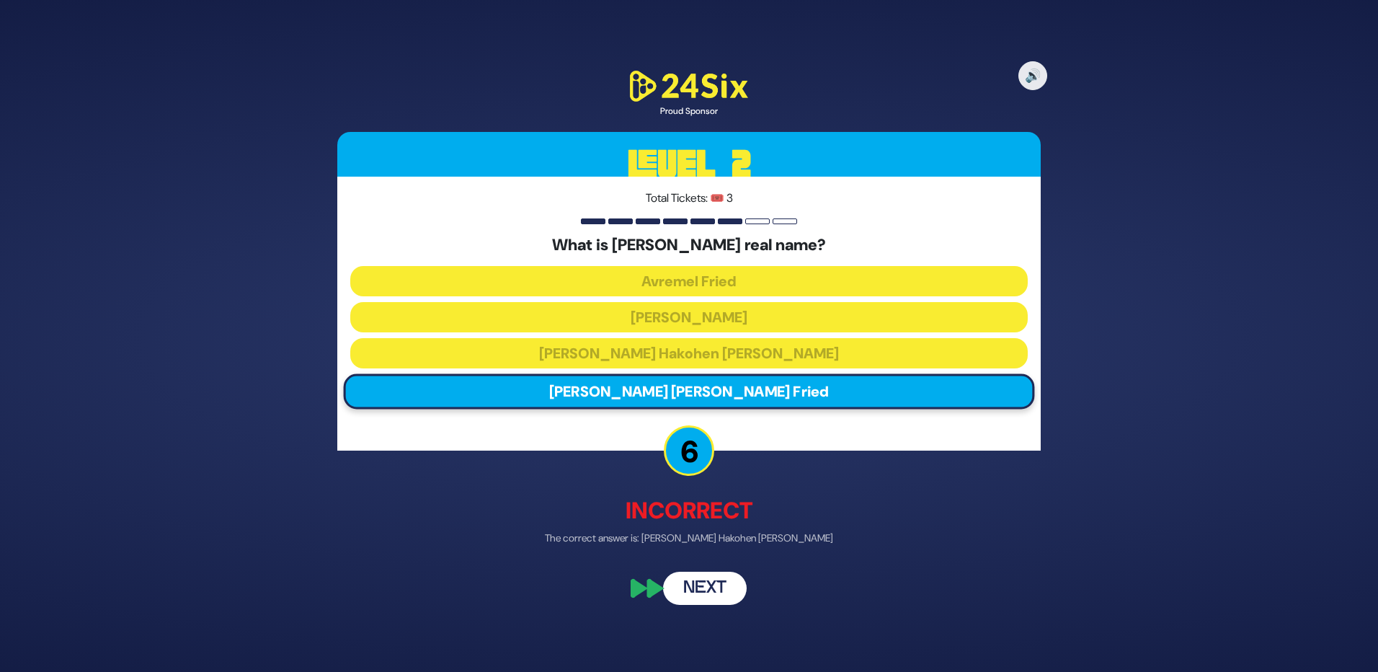
click at [702, 582] on button "Next" at bounding box center [705, 587] width 84 height 33
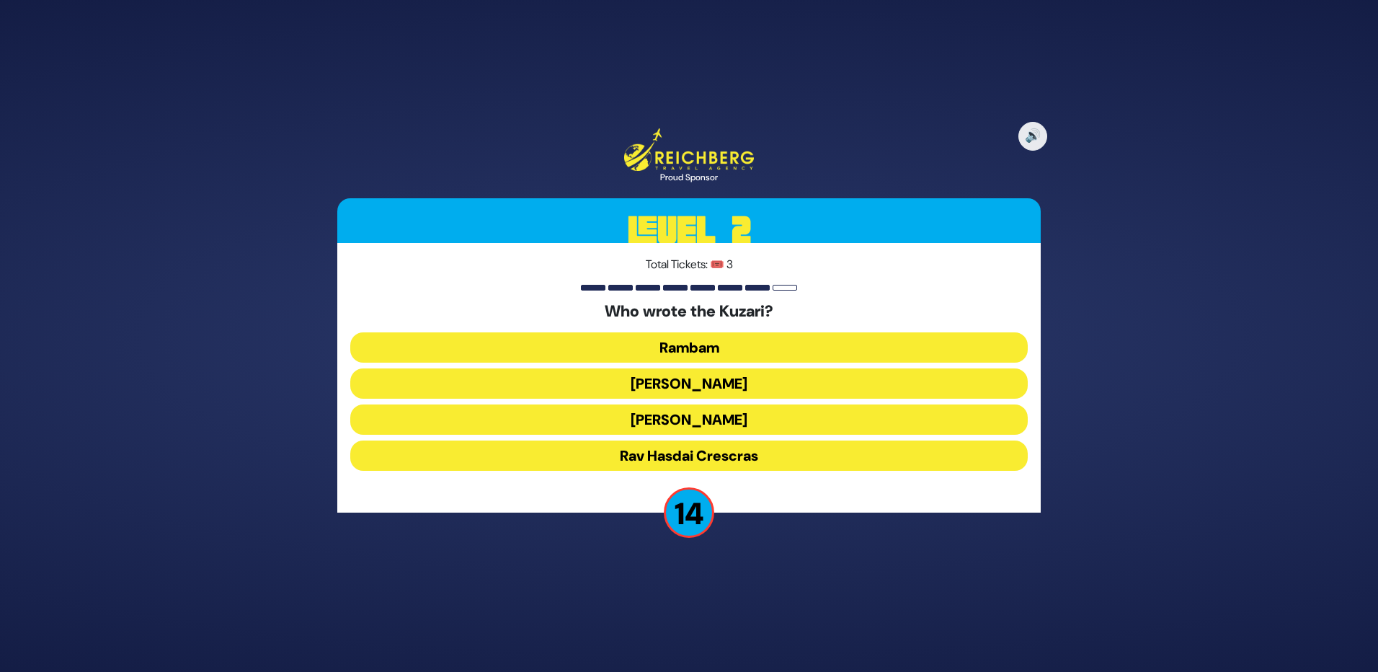
click at [713, 420] on button "Rav Yehudah HaLevi" at bounding box center [689, 419] width 678 height 30
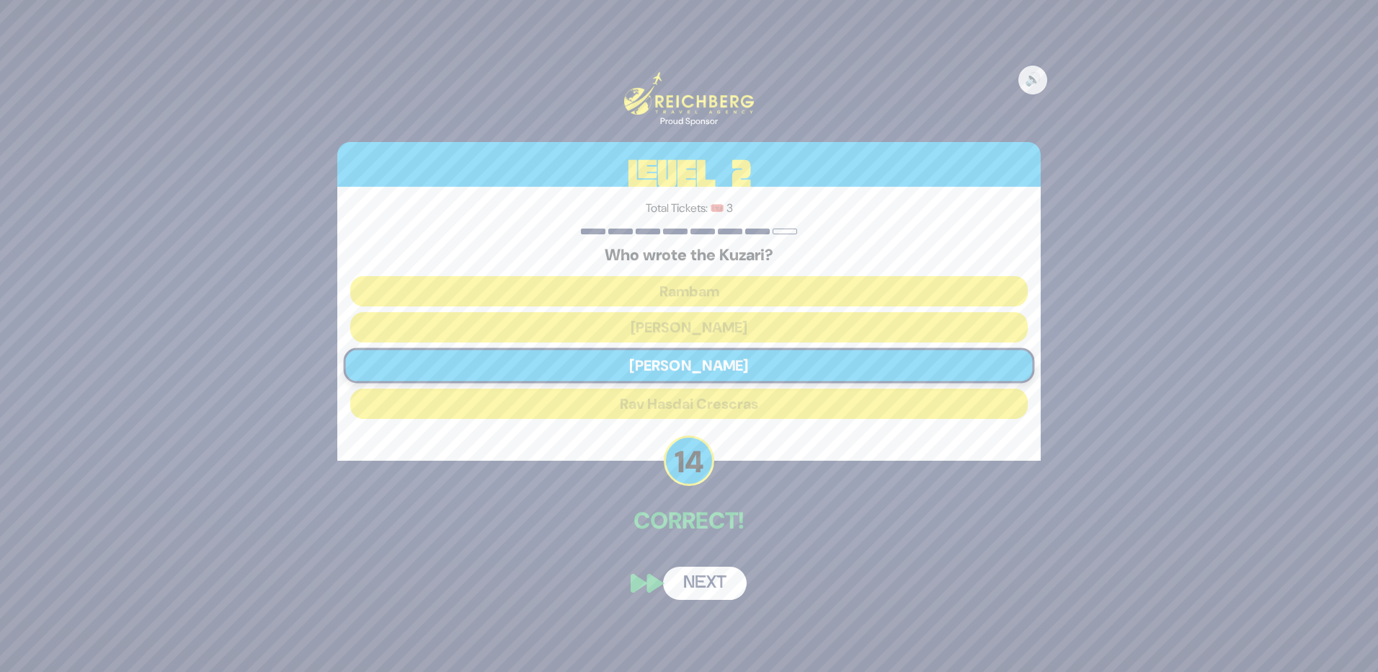
click at [702, 591] on button "Next" at bounding box center [705, 583] width 84 height 33
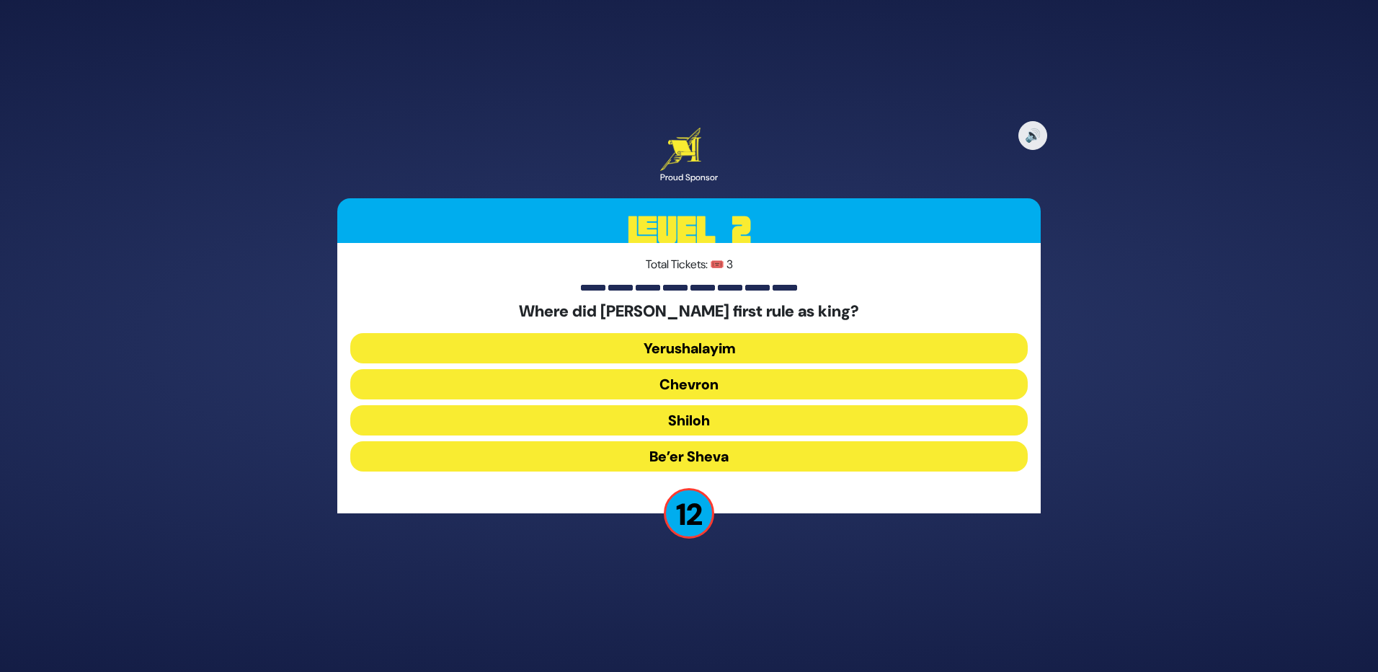
click at [700, 459] on button "Be’er Sheva" at bounding box center [689, 456] width 678 height 30
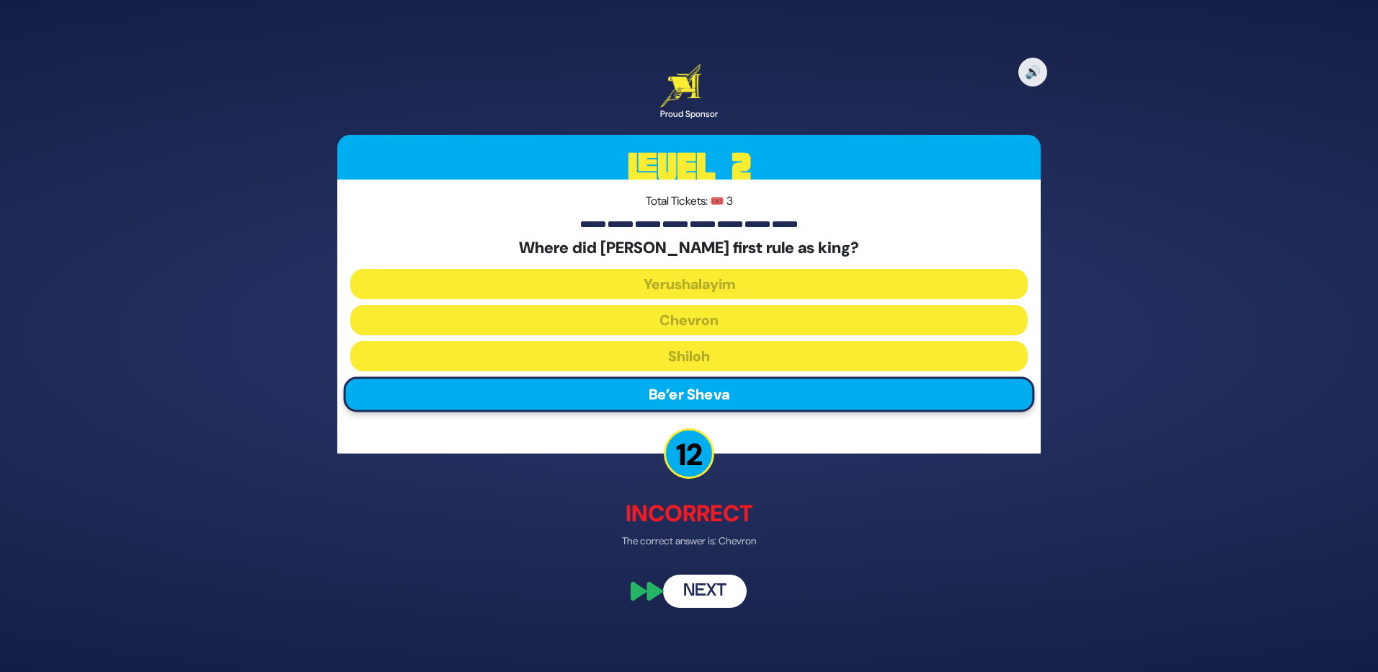
click at [701, 585] on button "Next" at bounding box center [705, 591] width 84 height 33
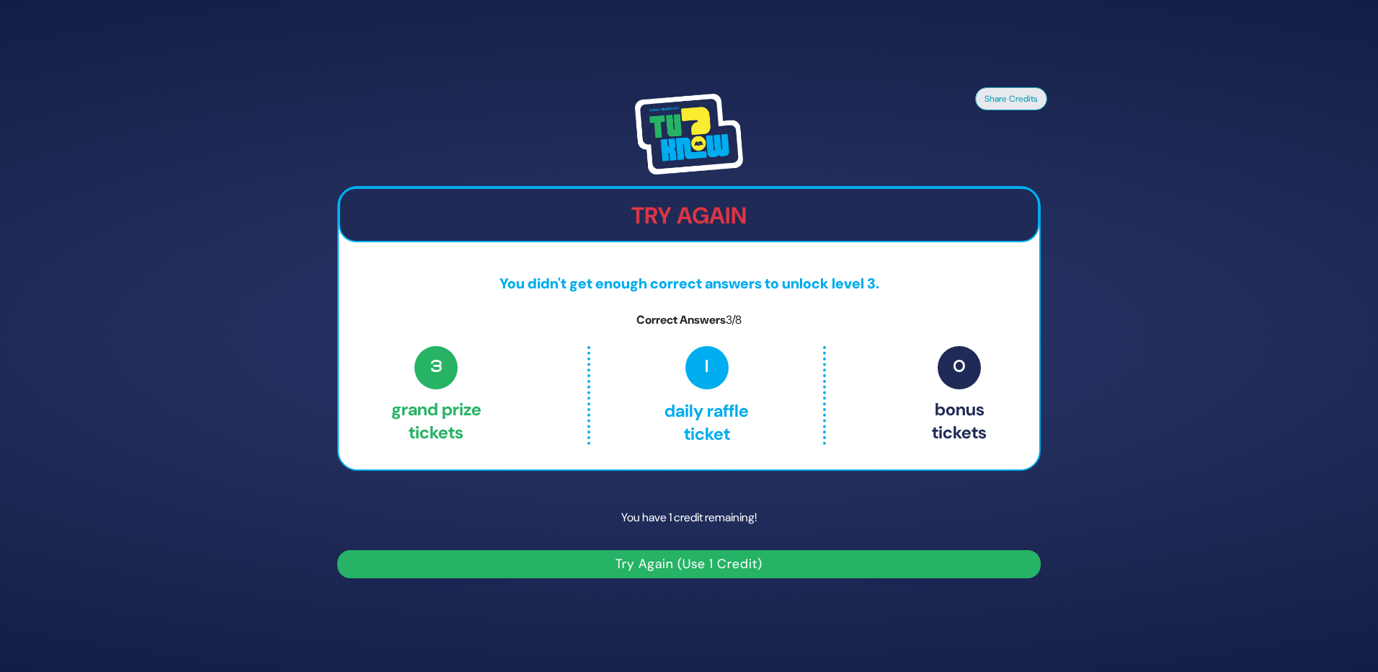
click at [677, 562] on button "Try Again (Use 1 Credit)" at bounding box center [689, 564] width 704 height 28
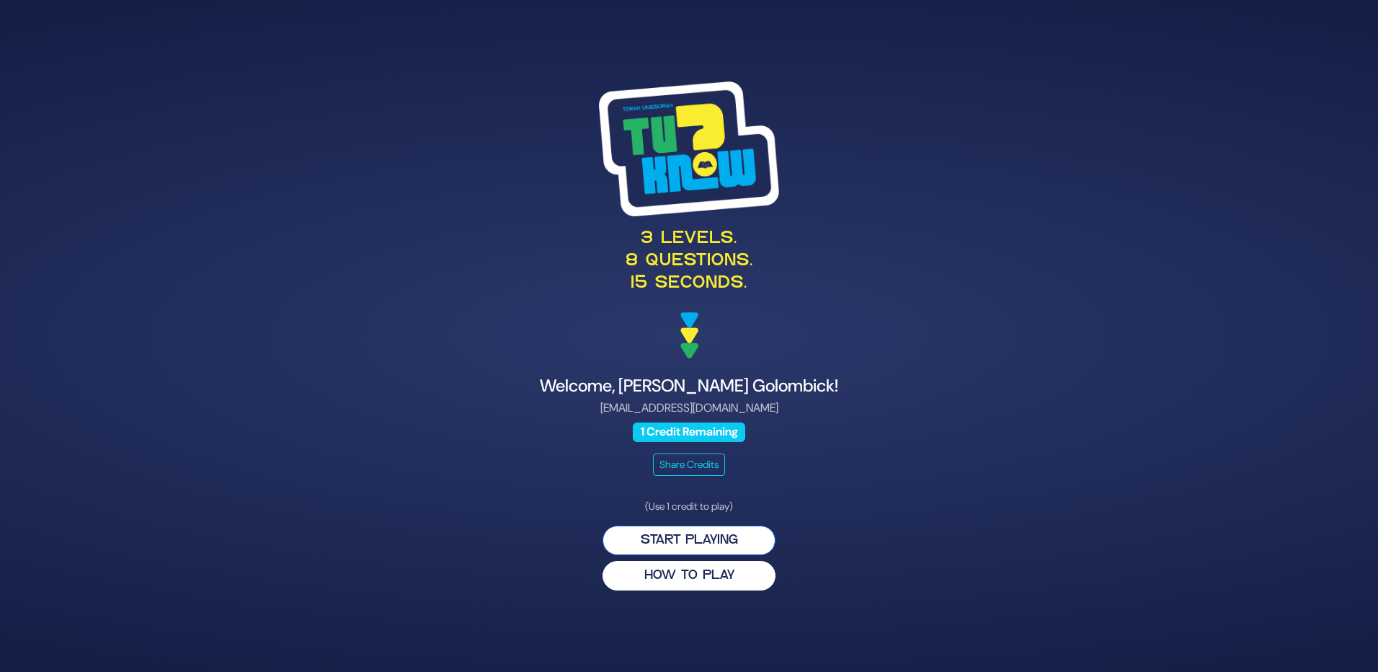
click at [663, 542] on button "Start Playing" at bounding box center [689, 541] width 173 height 30
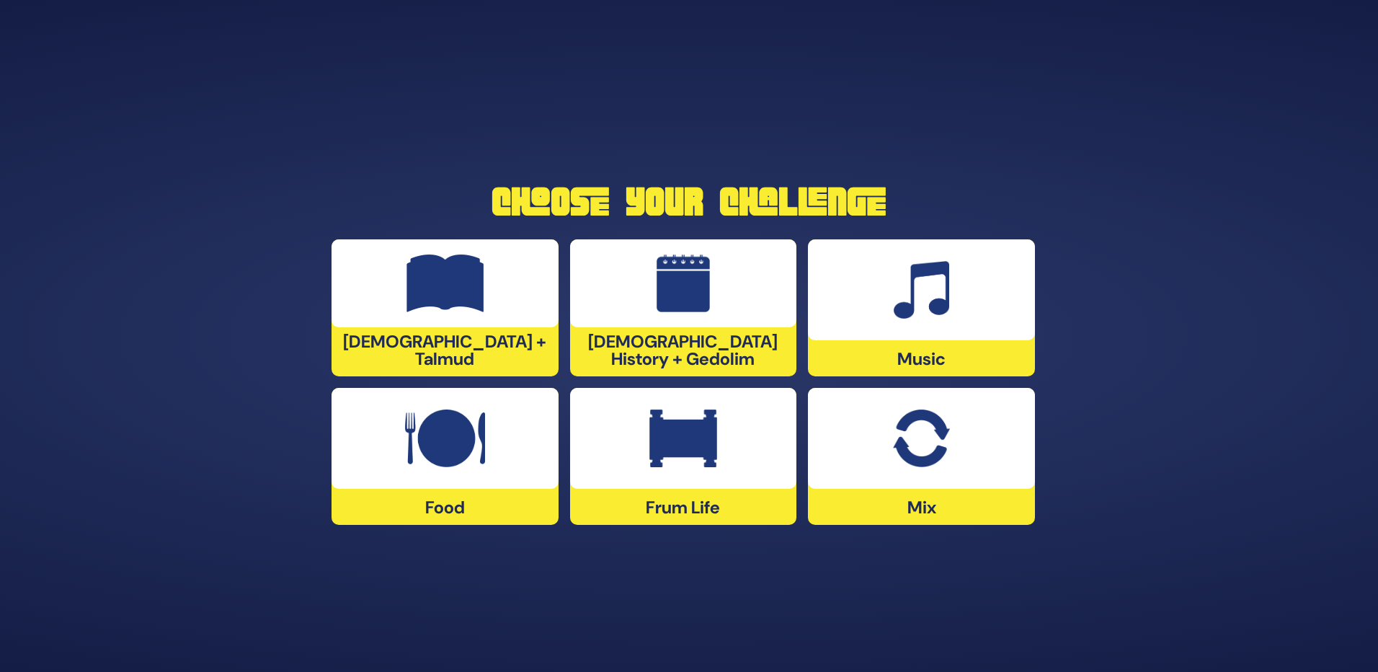
click at [918, 467] on div at bounding box center [921, 438] width 227 height 101
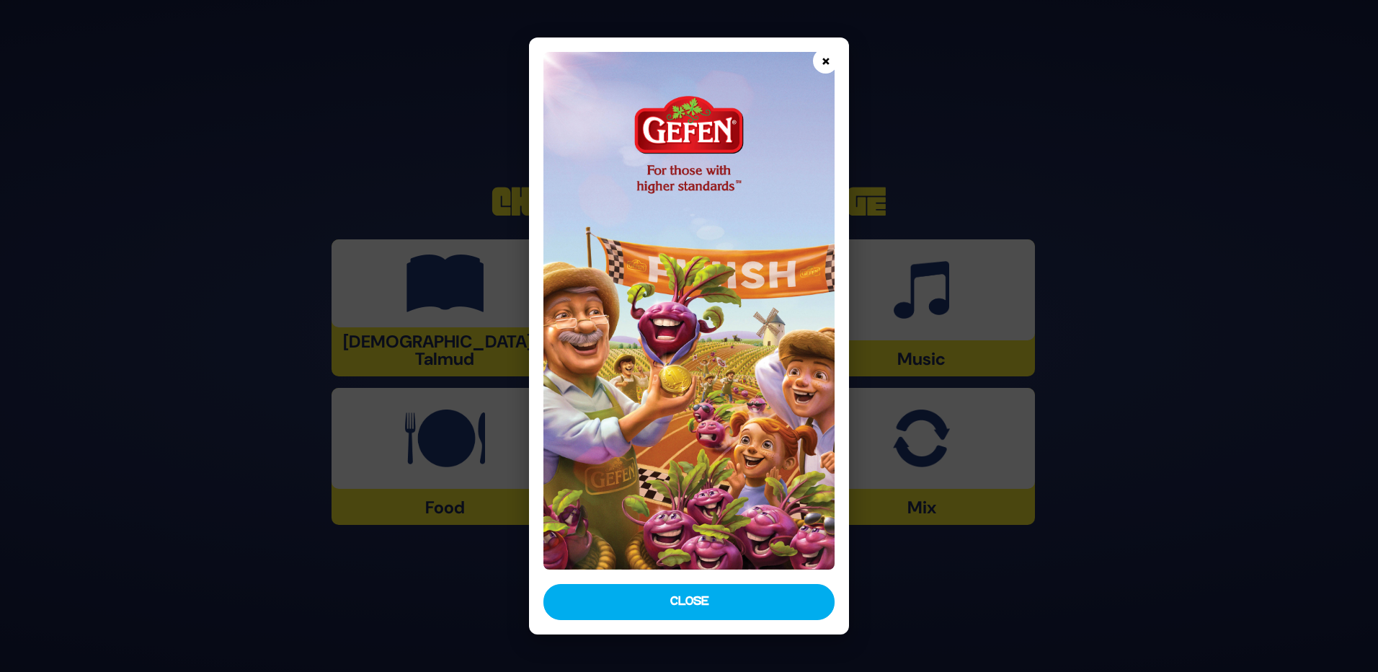
click at [818, 52] on button "×" at bounding box center [825, 60] width 25 height 25
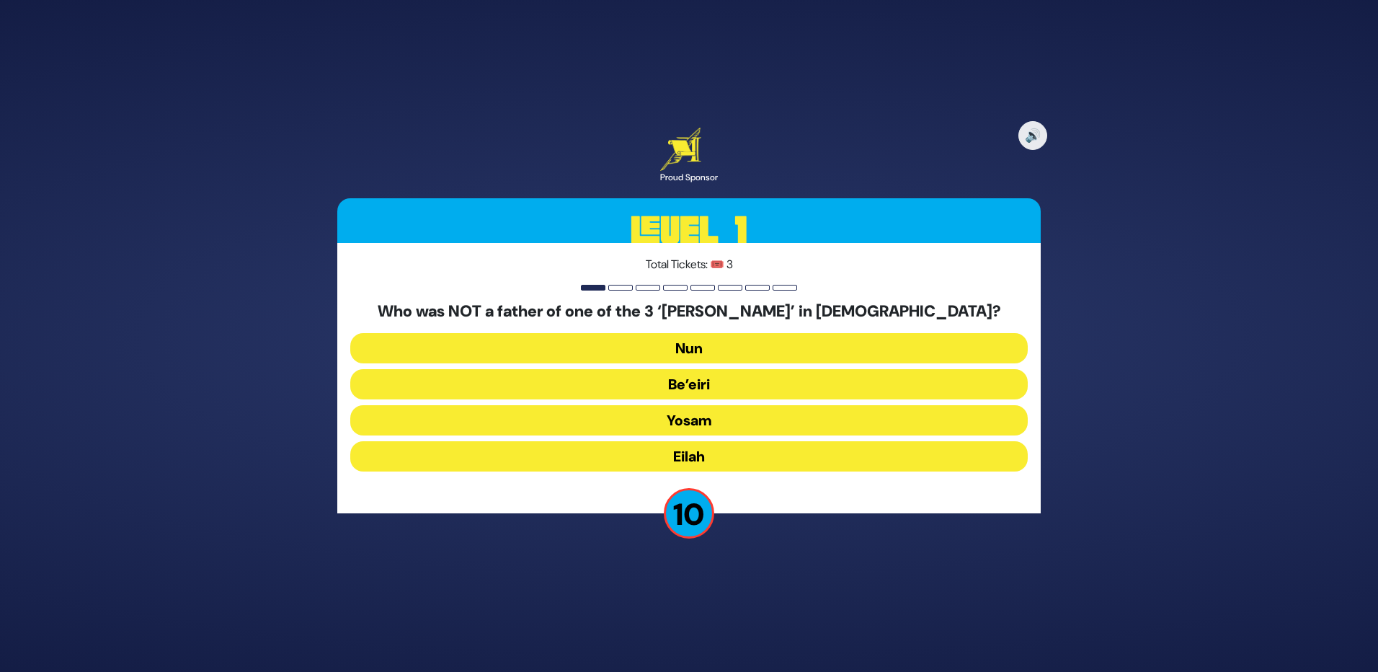
click at [708, 386] on button "Be’eiri" at bounding box center [689, 384] width 678 height 30
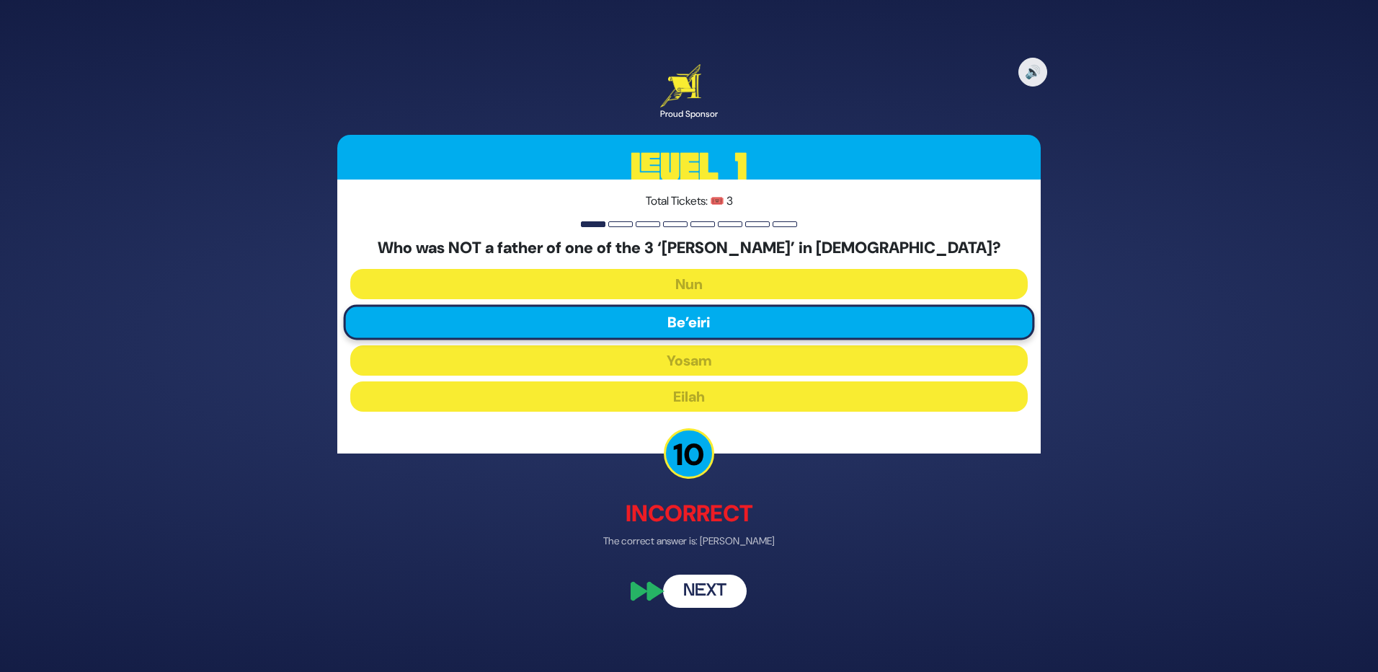
click at [701, 580] on button "Next" at bounding box center [705, 591] width 84 height 33
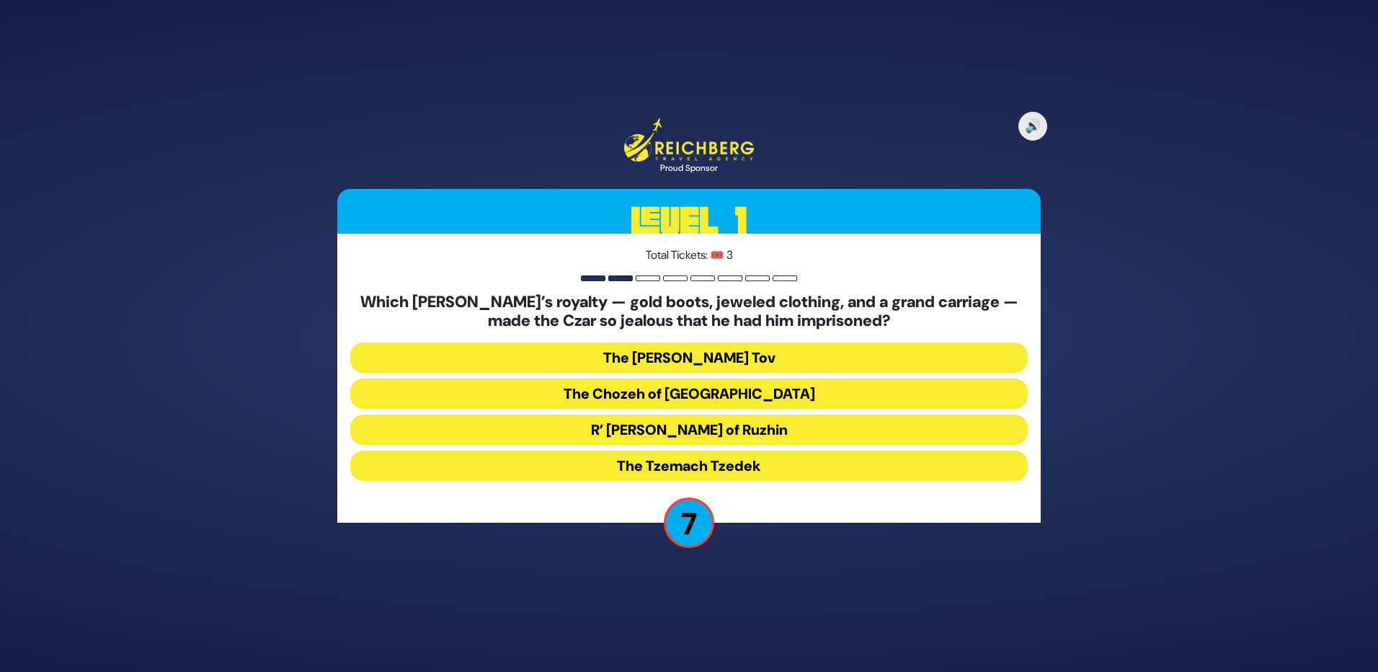
click at [730, 435] on button "R’ [PERSON_NAME] of Ruzhin" at bounding box center [689, 430] width 678 height 30
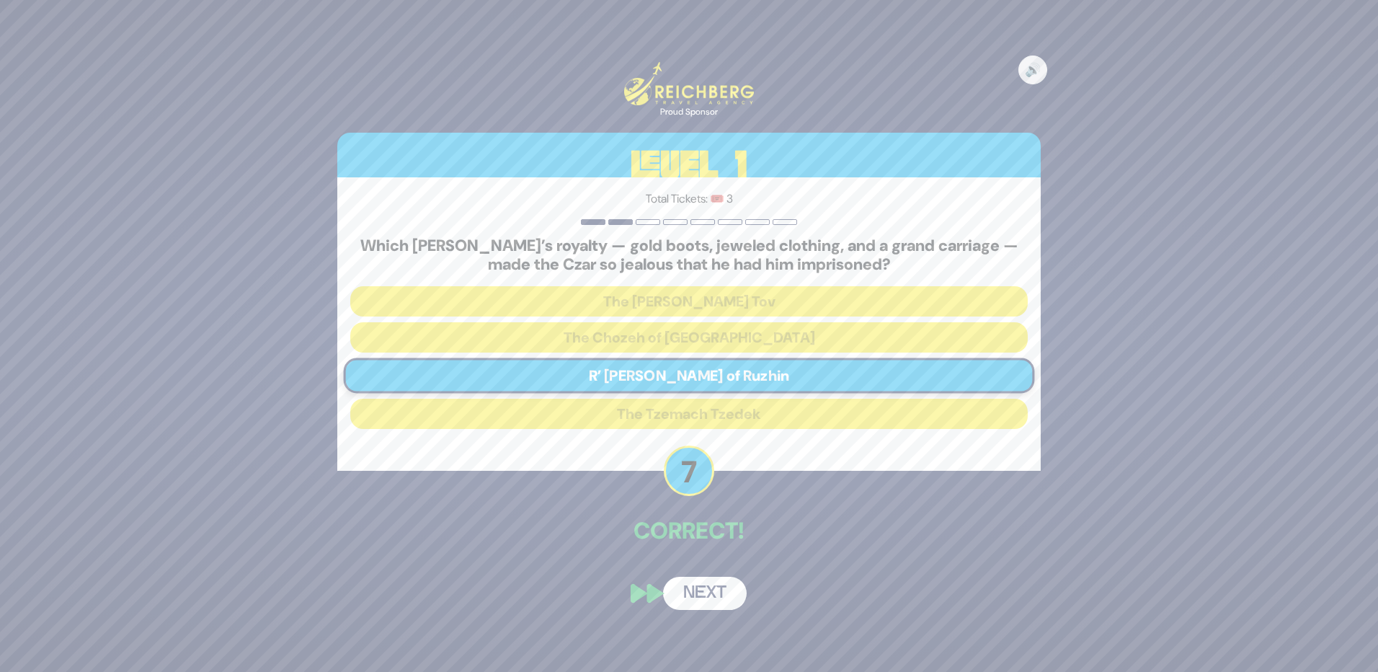
click at [722, 588] on button "Next" at bounding box center [705, 593] width 84 height 33
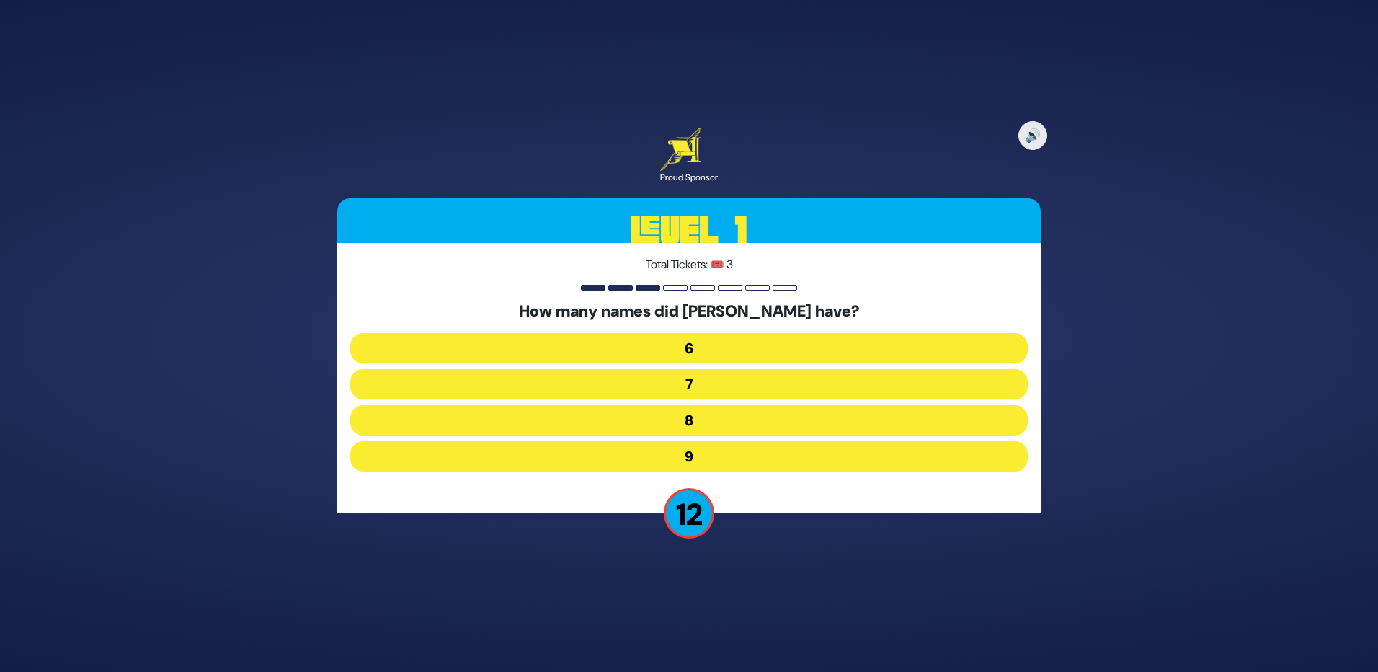
click at [694, 382] on button "7" at bounding box center [689, 384] width 678 height 30
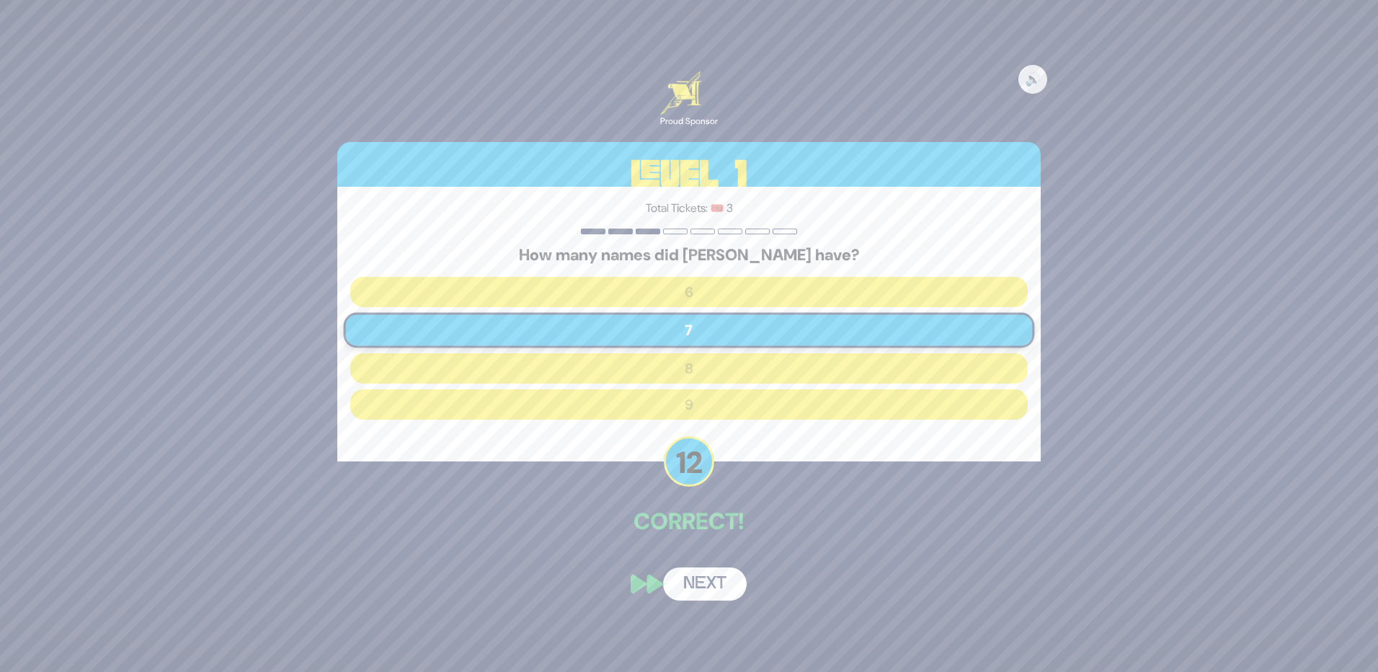
click at [713, 581] on button "Next" at bounding box center [705, 583] width 84 height 33
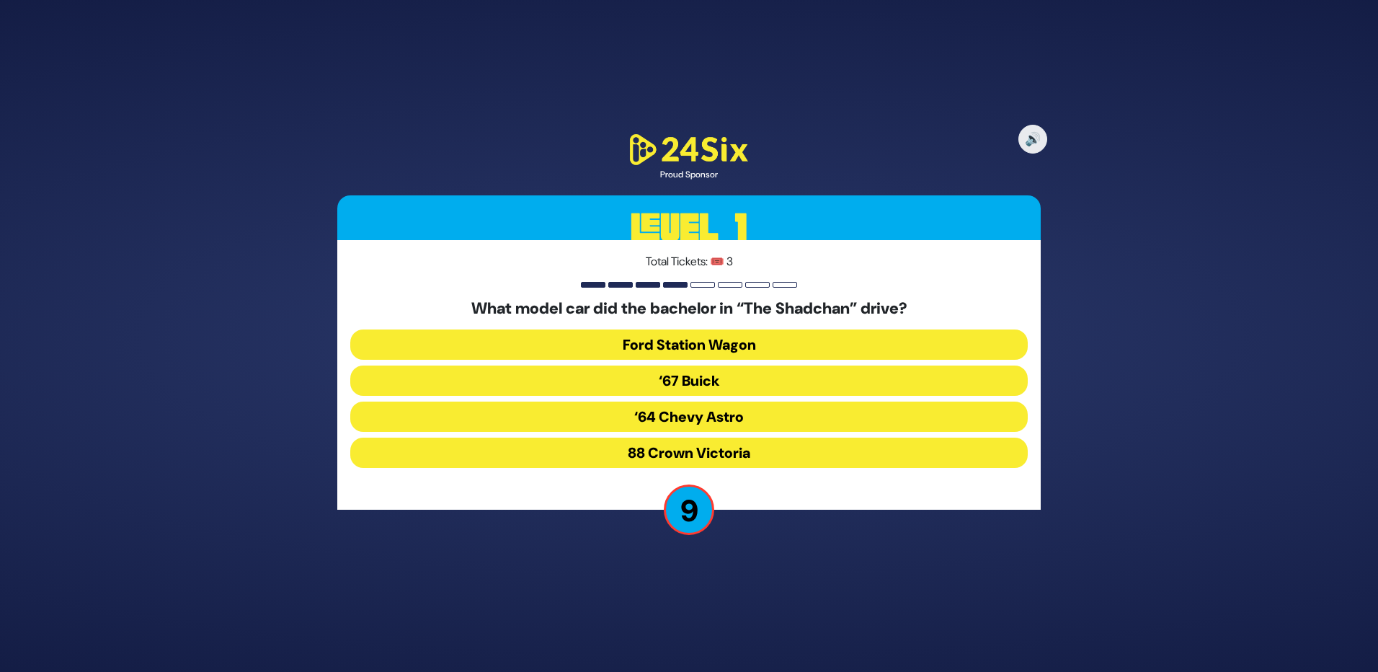
click at [720, 383] on button "‘67 Buick" at bounding box center [689, 380] width 678 height 30
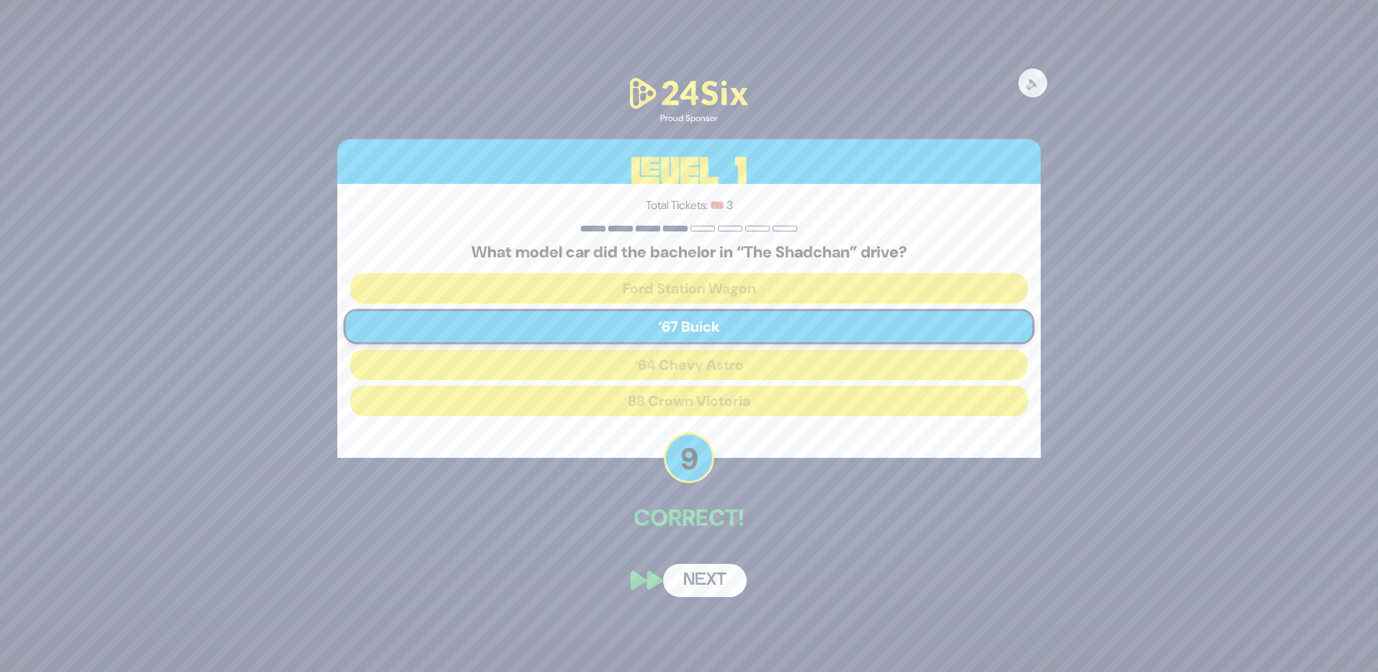
click at [705, 581] on button "Next" at bounding box center [705, 580] width 84 height 33
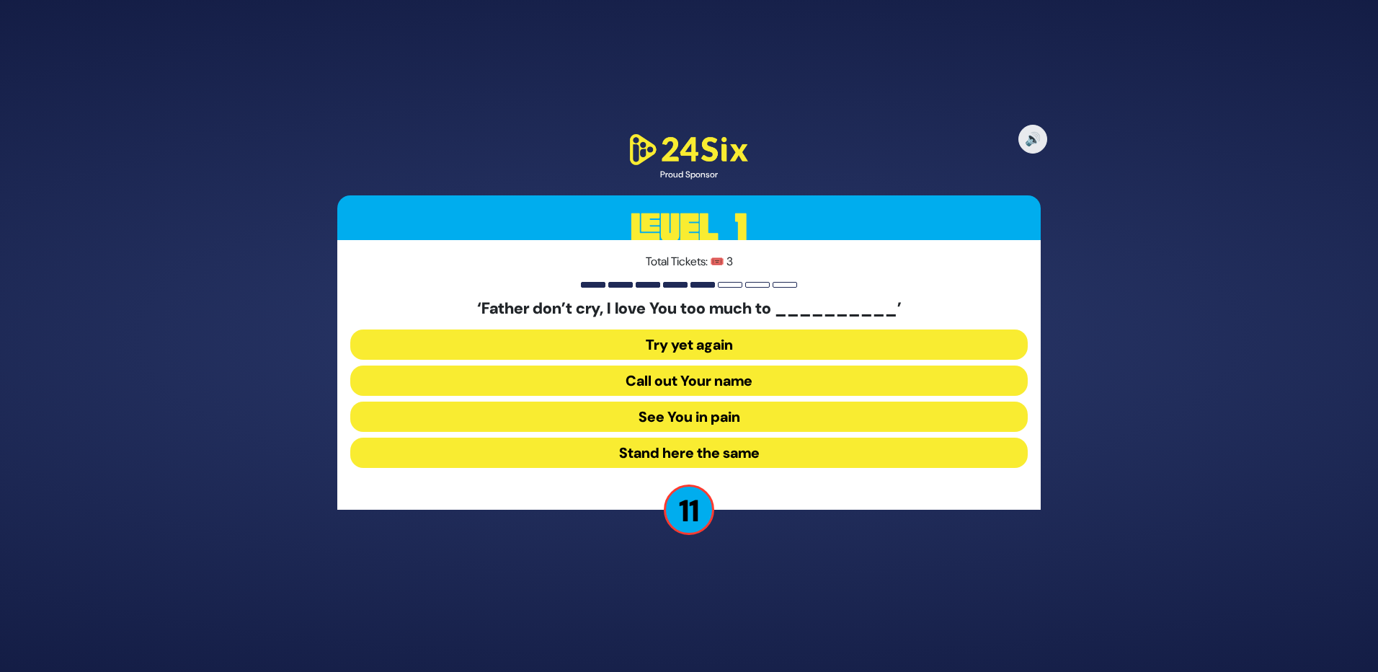
click at [712, 417] on button "See You in pain" at bounding box center [689, 417] width 678 height 30
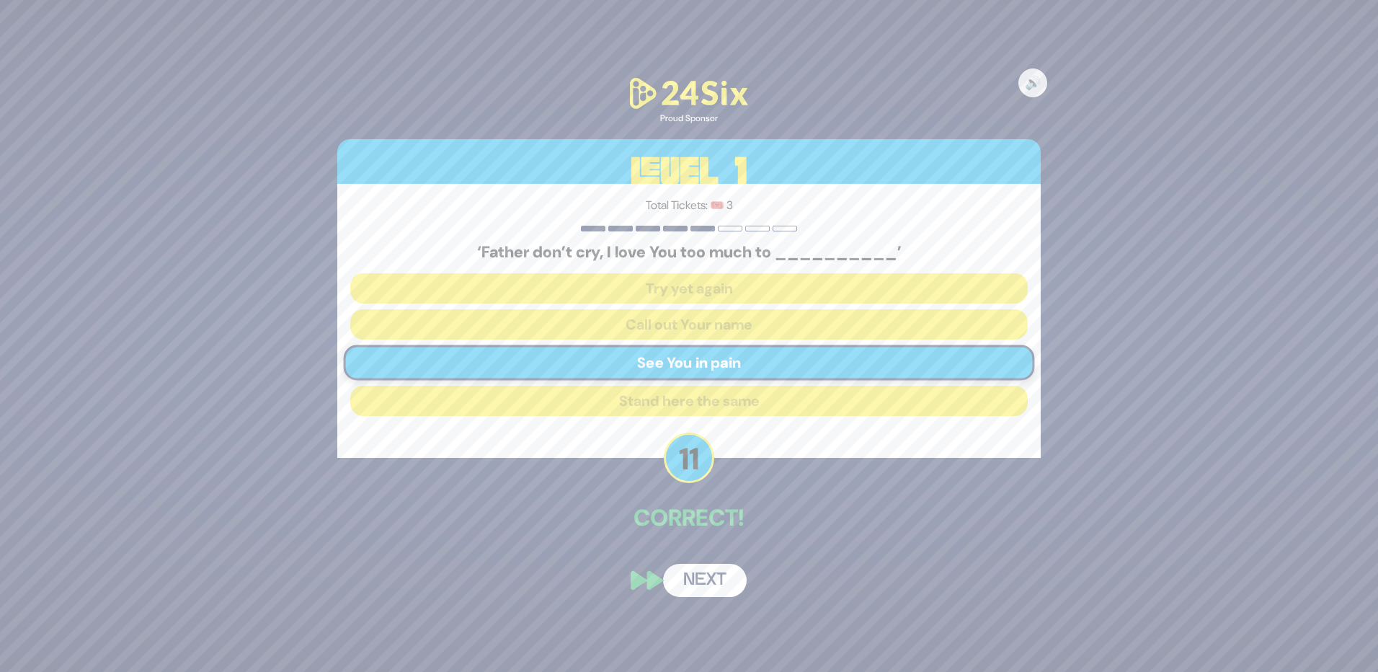
click at [702, 575] on button "Next" at bounding box center [705, 580] width 84 height 33
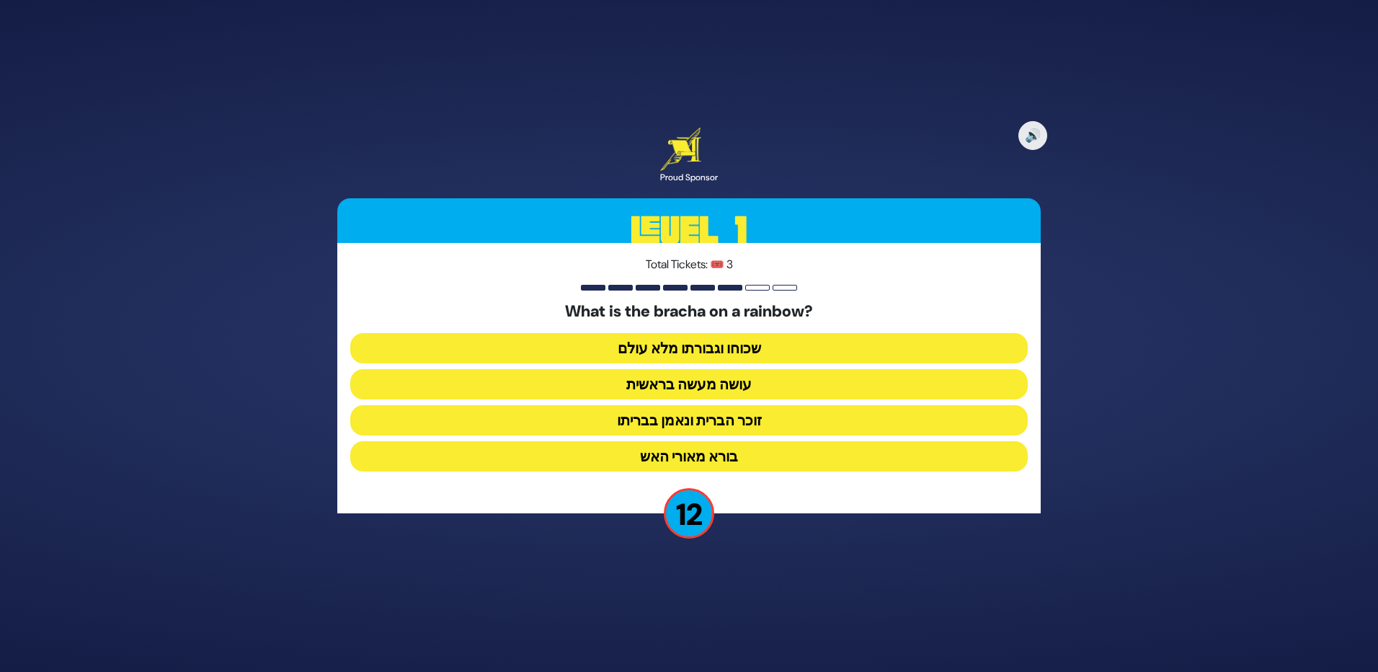
click at [713, 427] on button "זוכר הברית ונאמן בבריתו" at bounding box center [689, 420] width 678 height 30
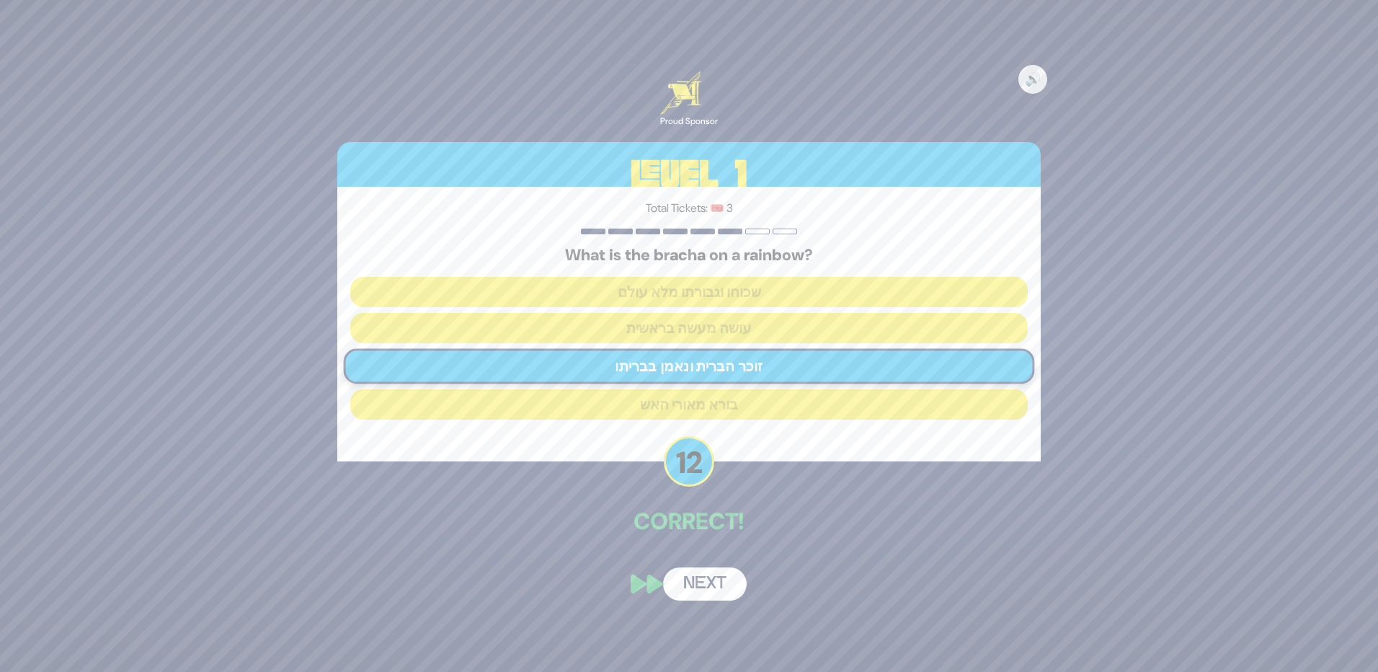
click at [705, 577] on button "Next" at bounding box center [705, 583] width 84 height 33
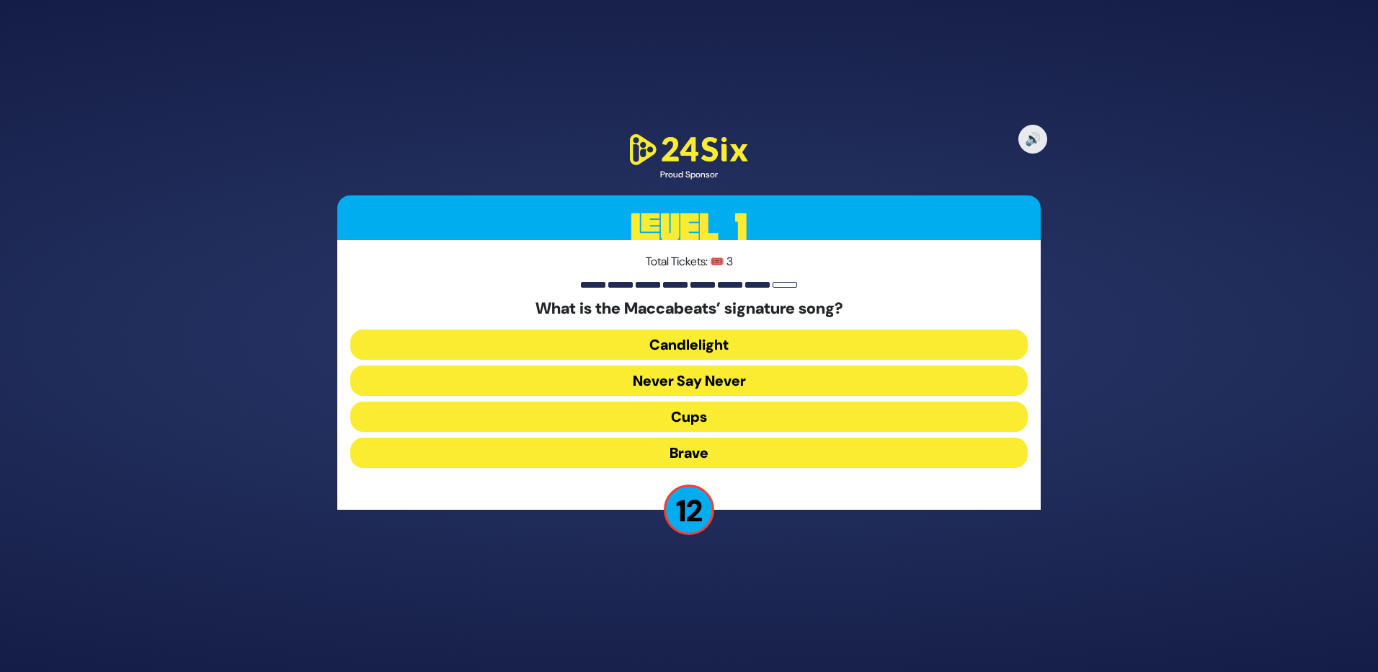
click at [701, 337] on button "Candlelight" at bounding box center [689, 344] width 678 height 30
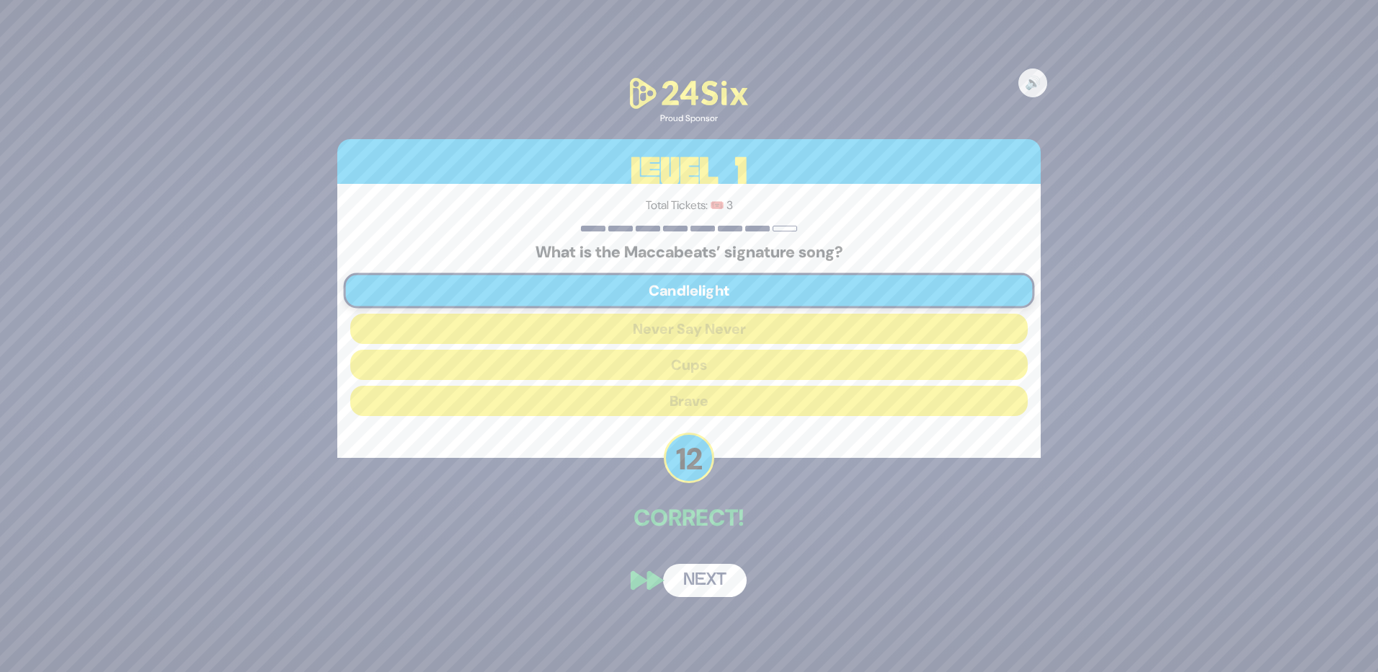
click at [718, 582] on button "Next" at bounding box center [705, 580] width 84 height 33
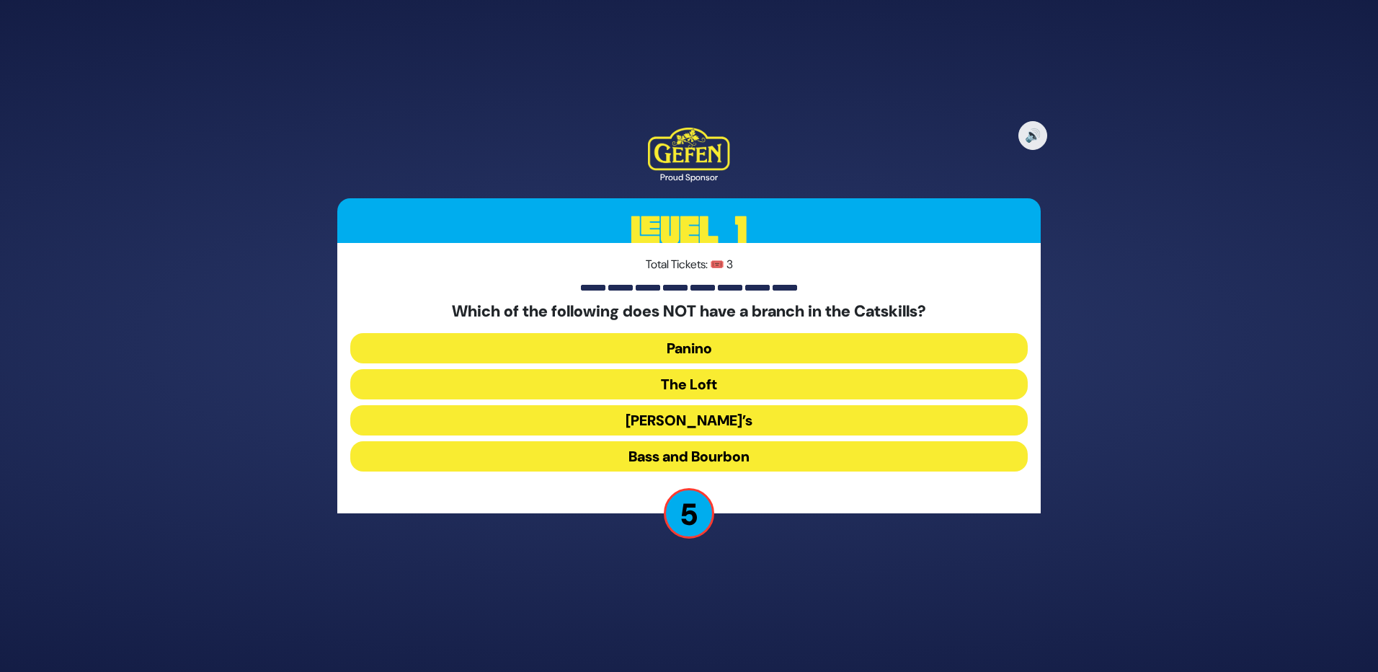
click at [711, 456] on button "Bass and Bourbon" at bounding box center [689, 456] width 678 height 30
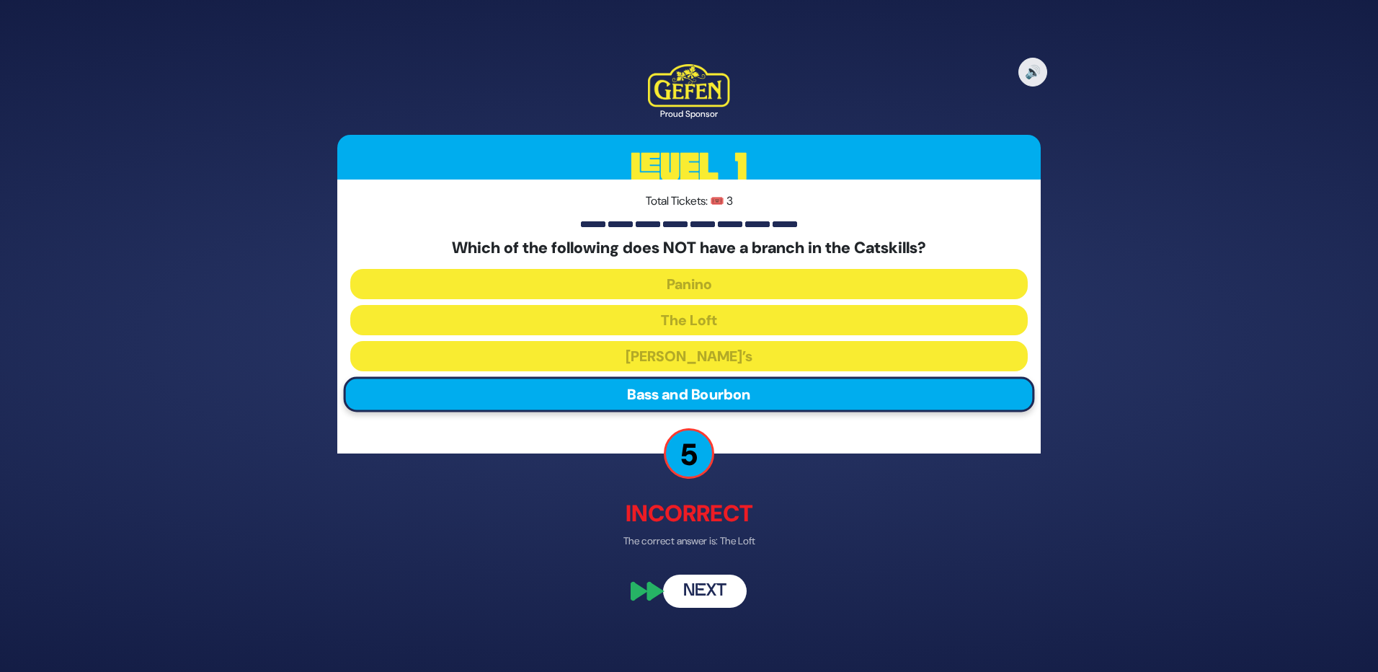
click at [706, 592] on button "Next" at bounding box center [705, 591] width 84 height 33
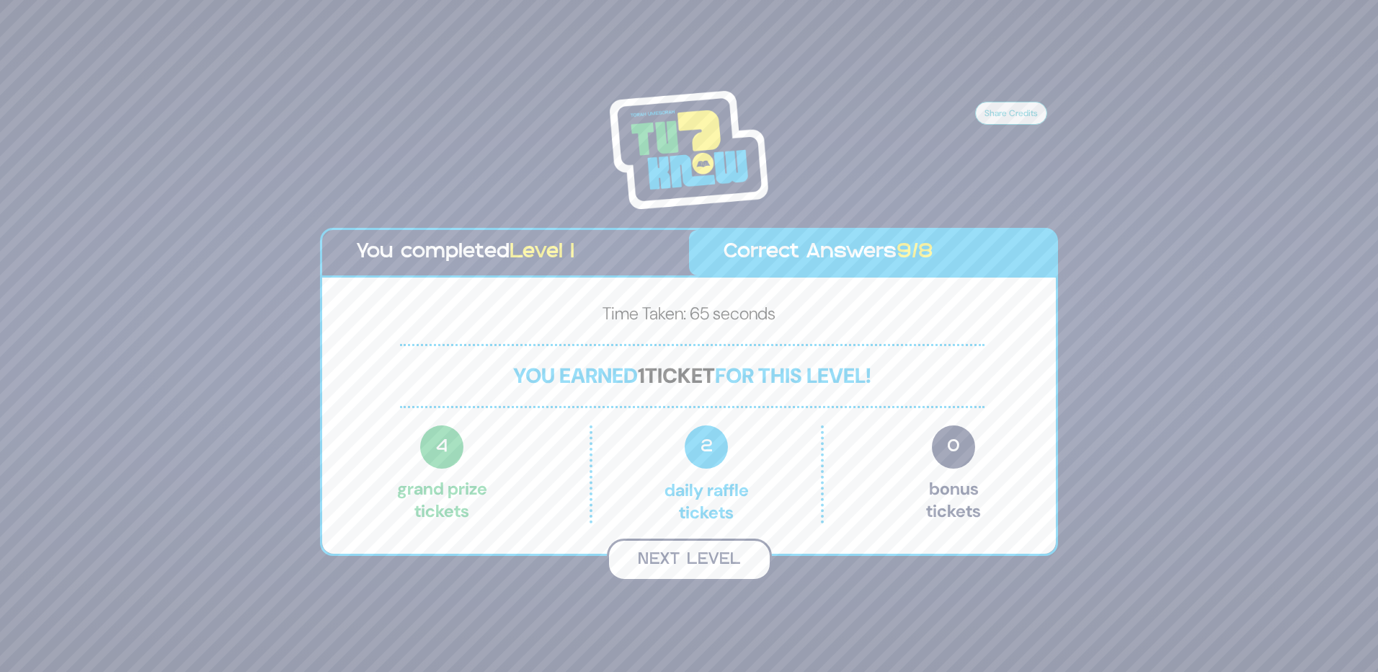
click at [698, 558] on button "Next Level" at bounding box center [689, 560] width 165 height 43
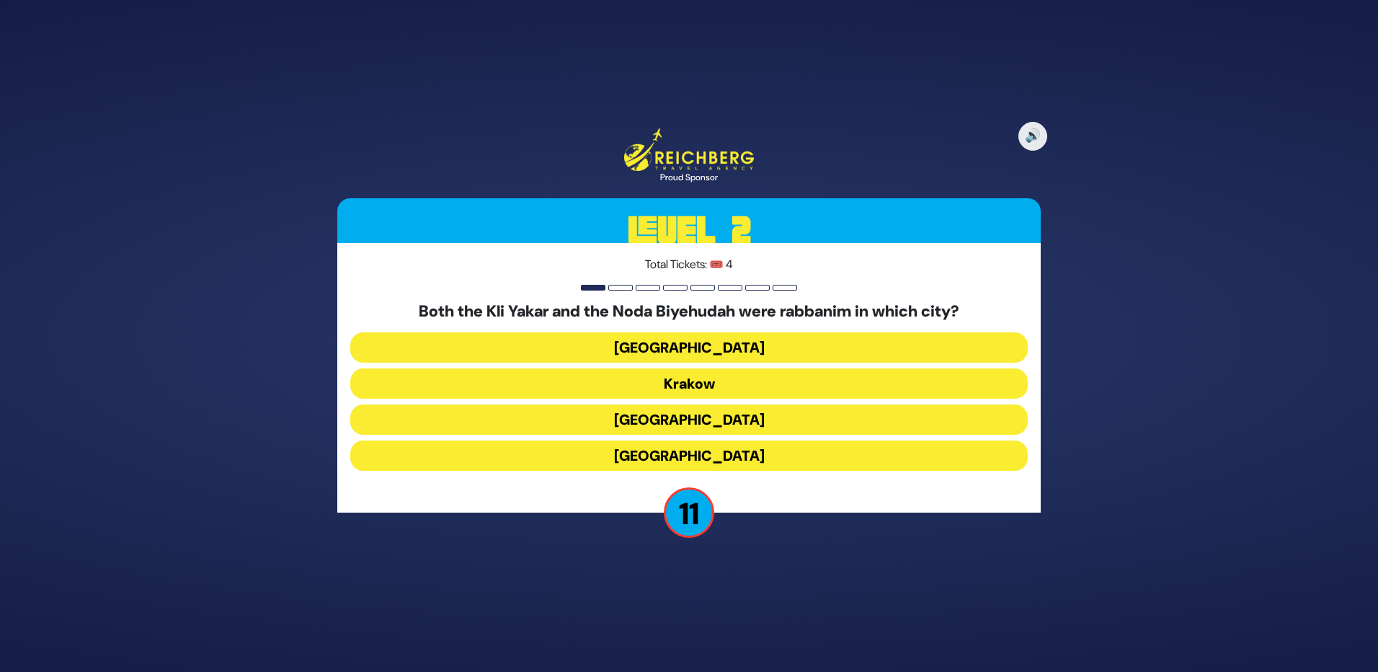
click at [723, 418] on button "[GEOGRAPHIC_DATA]" at bounding box center [689, 419] width 678 height 30
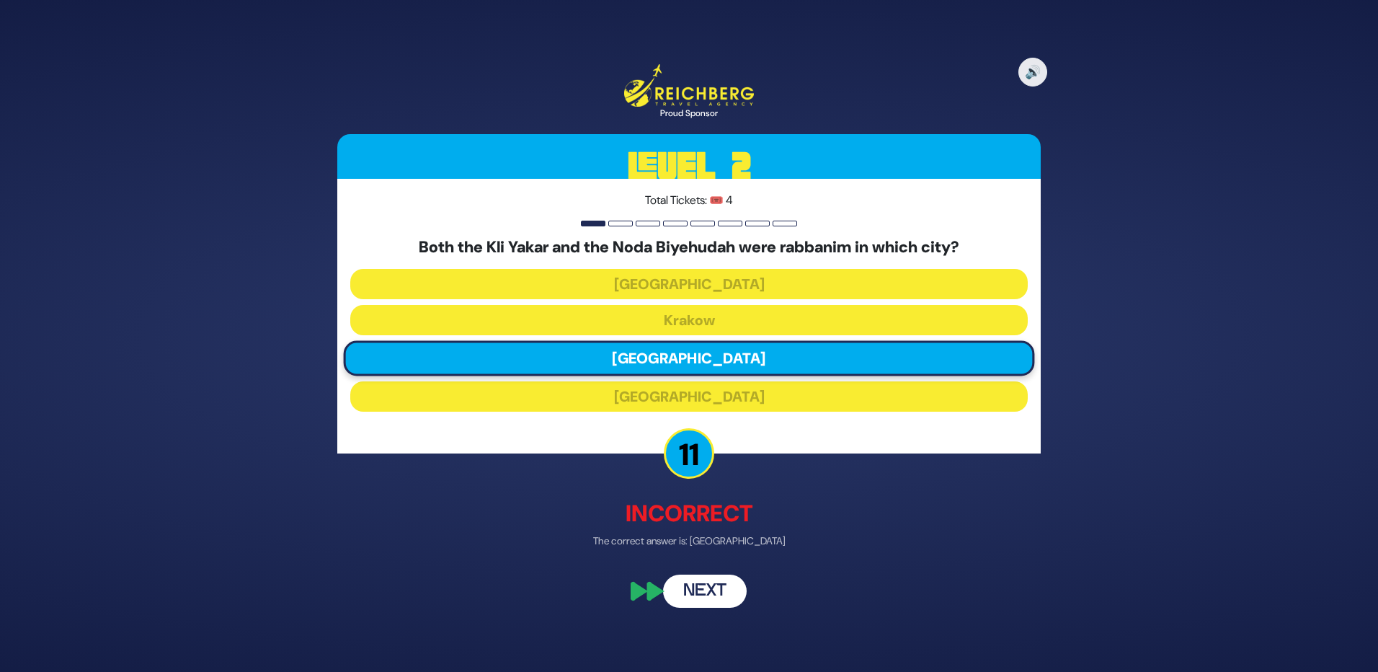
click at [702, 582] on button "Next" at bounding box center [705, 591] width 84 height 33
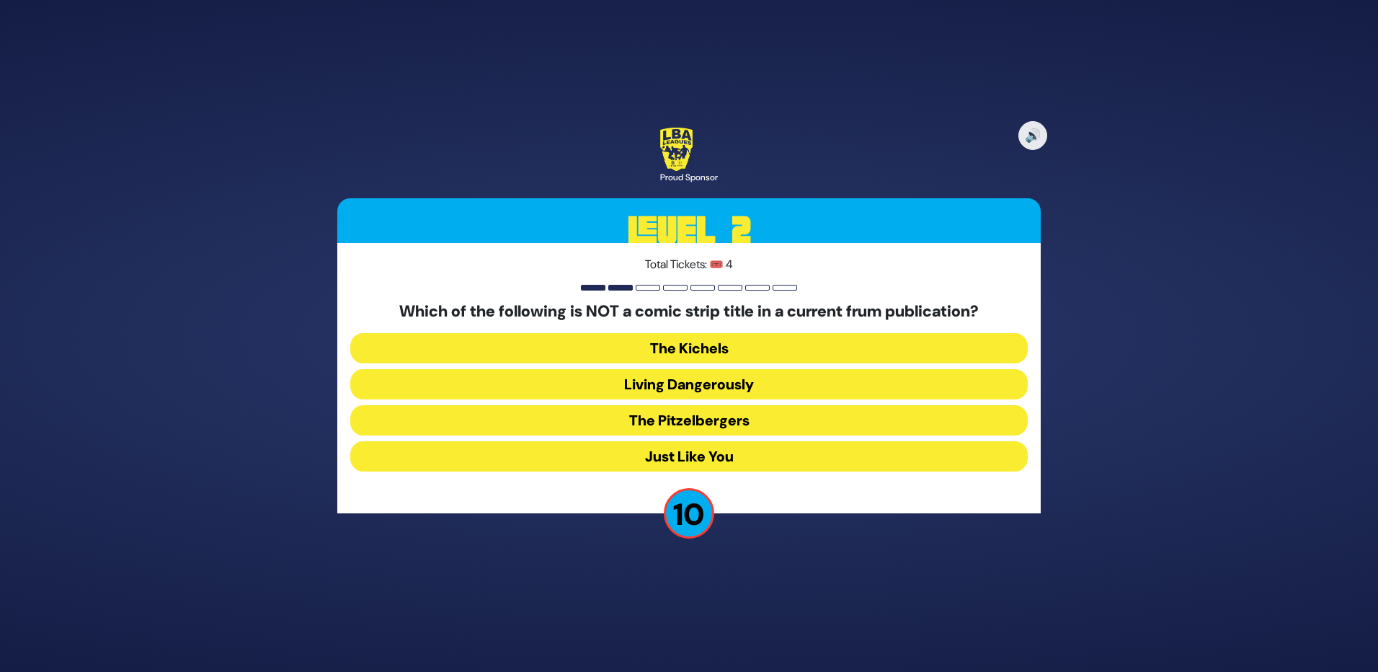
click at [706, 464] on button "Just Like You" at bounding box center [689, 456] width 678 height 30
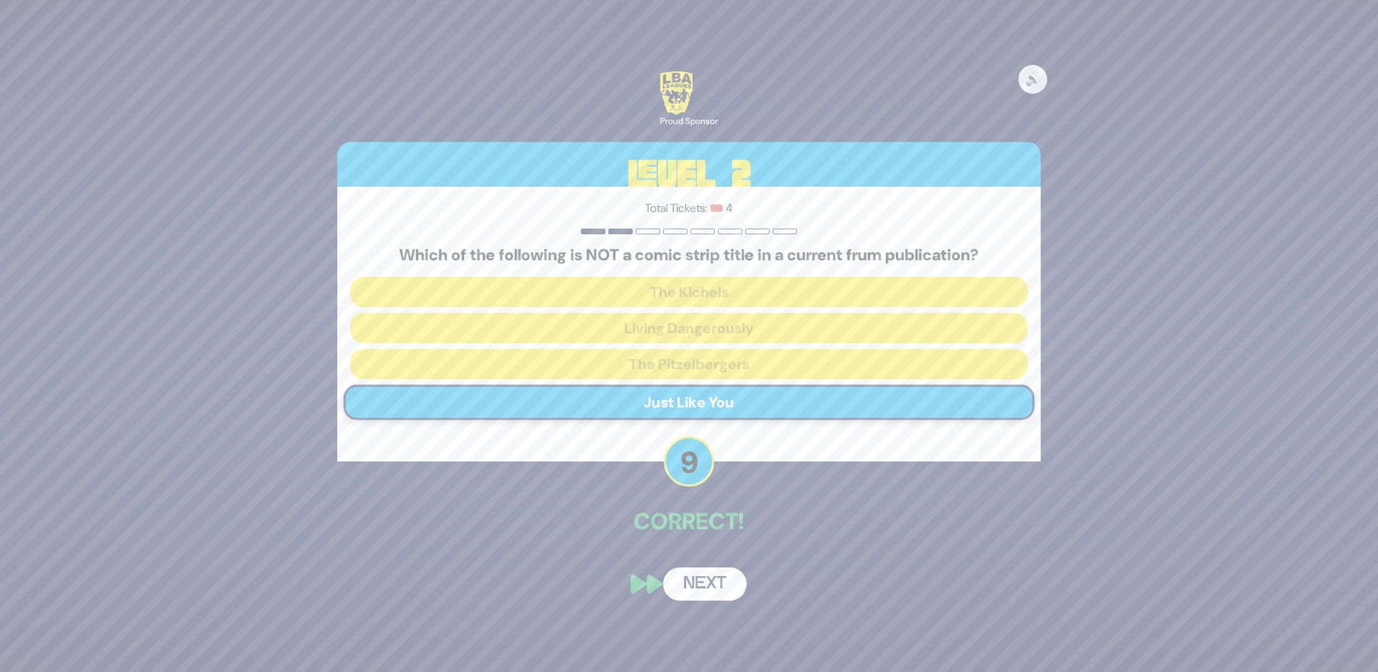
click at [706, 582] on button "Next" at bounding box center [705, 583] width 84 height 33
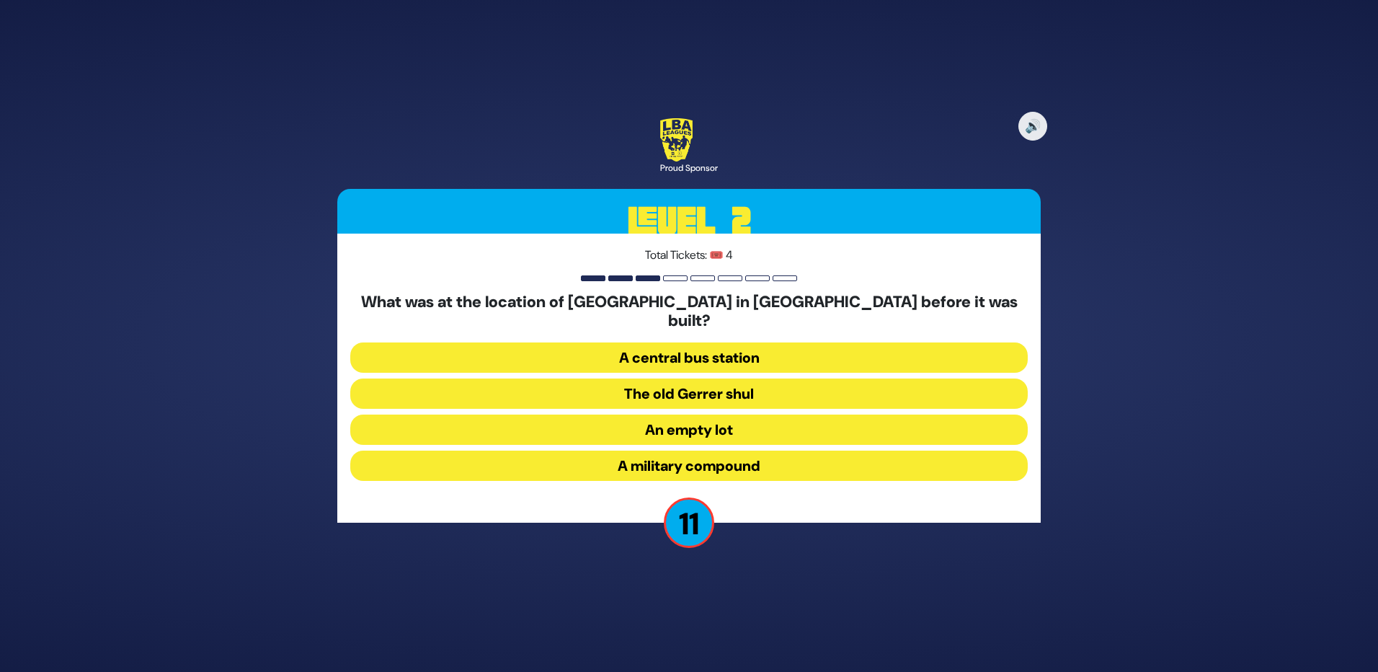
click at [727, 458] on button "A military compound" at bounding box center [689, 466] width 678 height 30
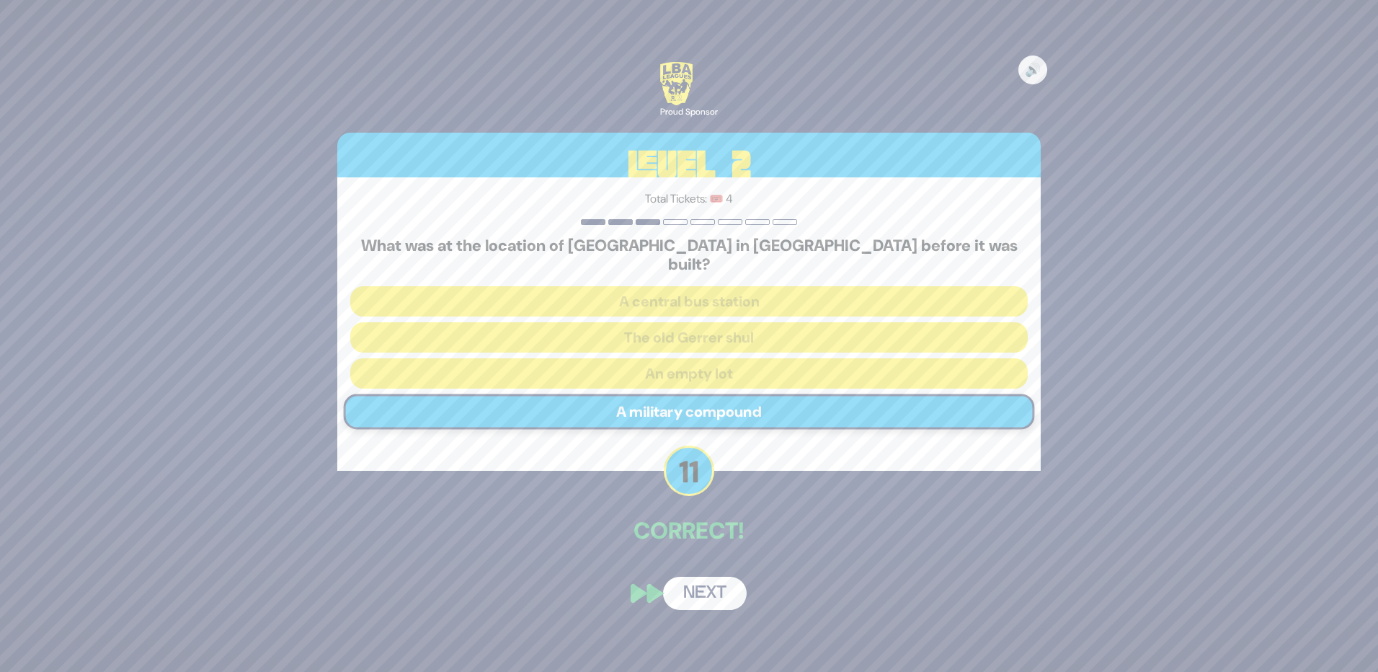
click at [699, 588] on button "Next" at bounding box center [705, 593] width 84 height 33
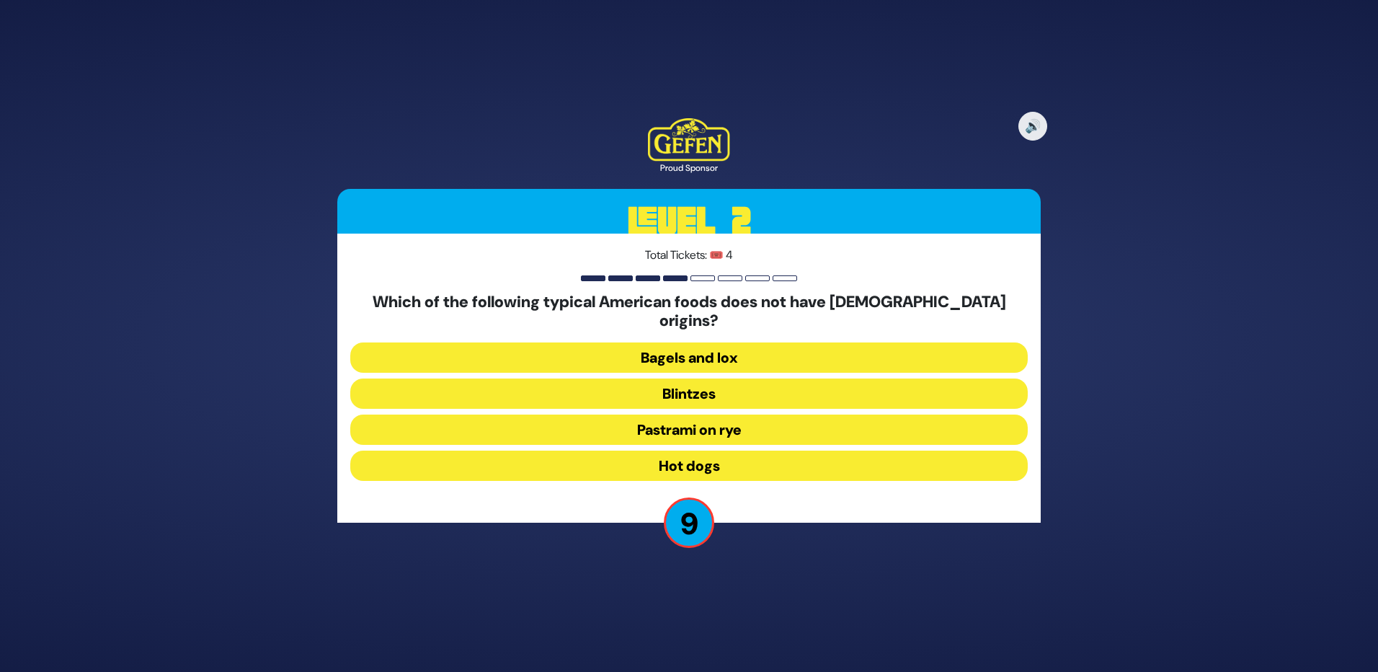
click at [717, 458] on button "Hot dogs" at bounding box center [689, 466] width 678 height 30
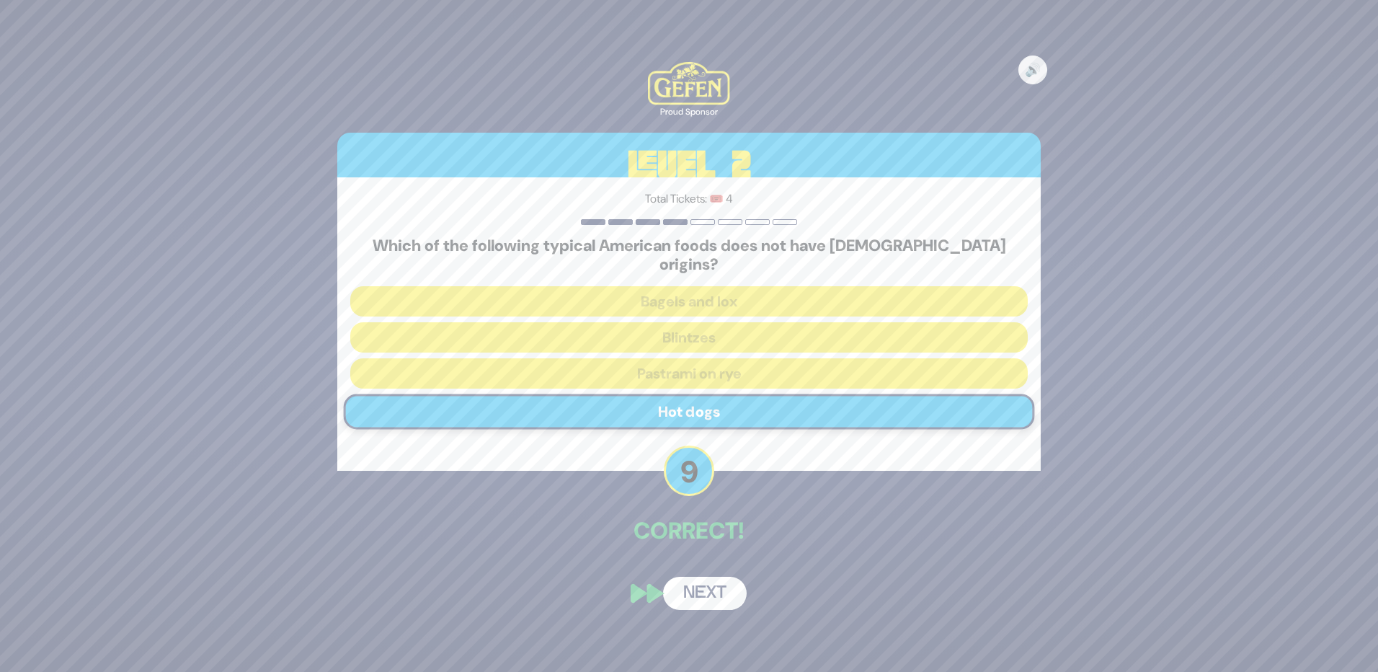
click at [701, 582] on button "Next" at bounding box center [705, 593] width 84 height 33
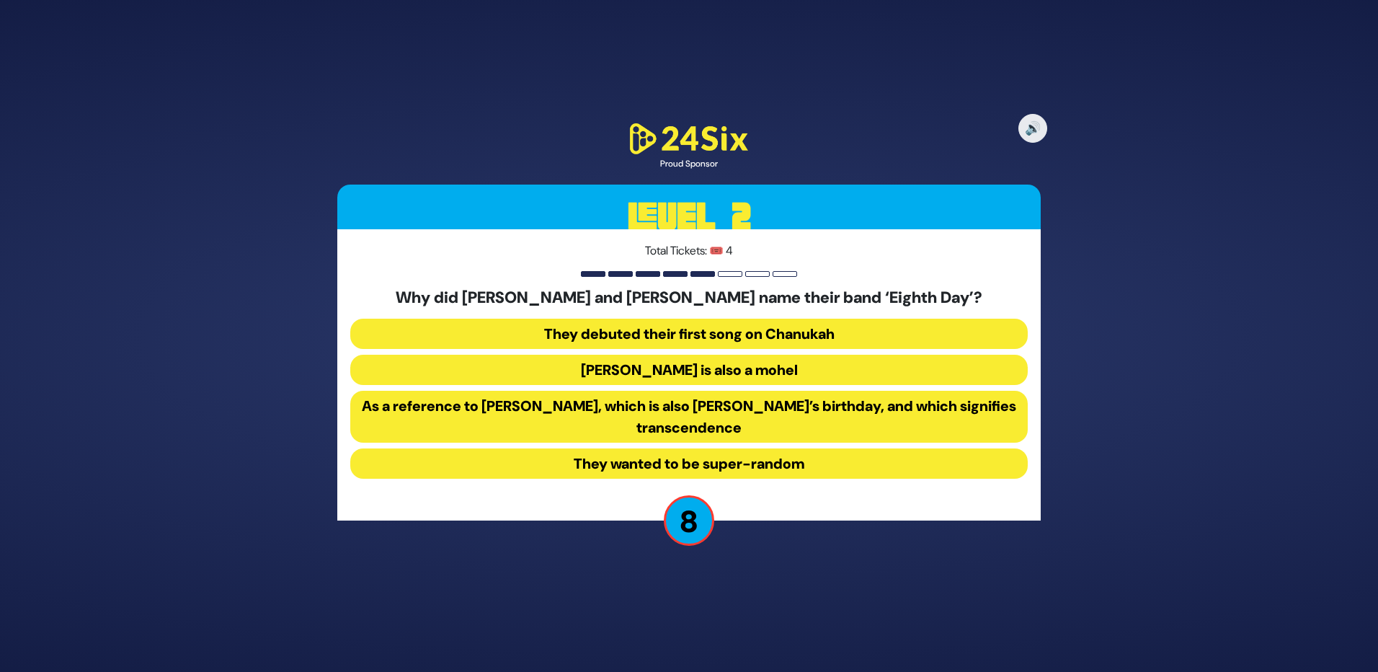
click at [701, 365] on button "[PERSON_NAME] is also a mohel" at bounding box center [689, 370] width 678 height 30
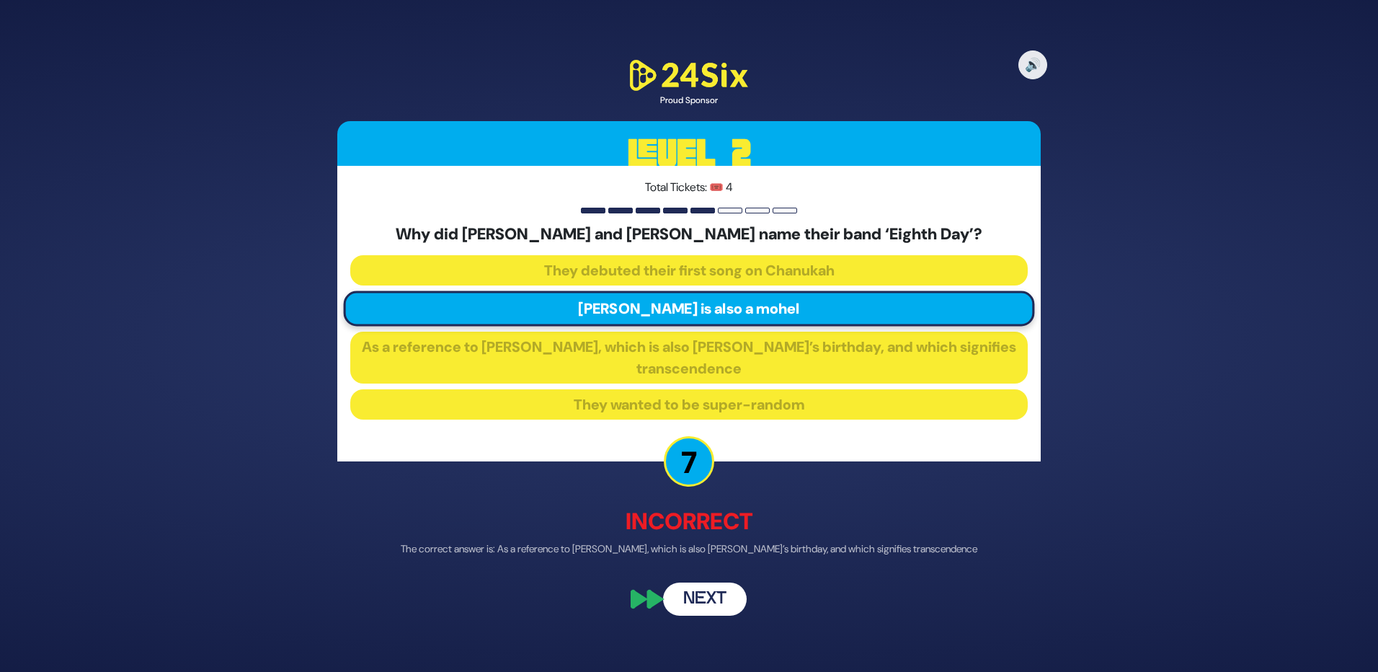
click at [694, 600] on button "Next" at bounding box center [705, 598] width 84 height 33
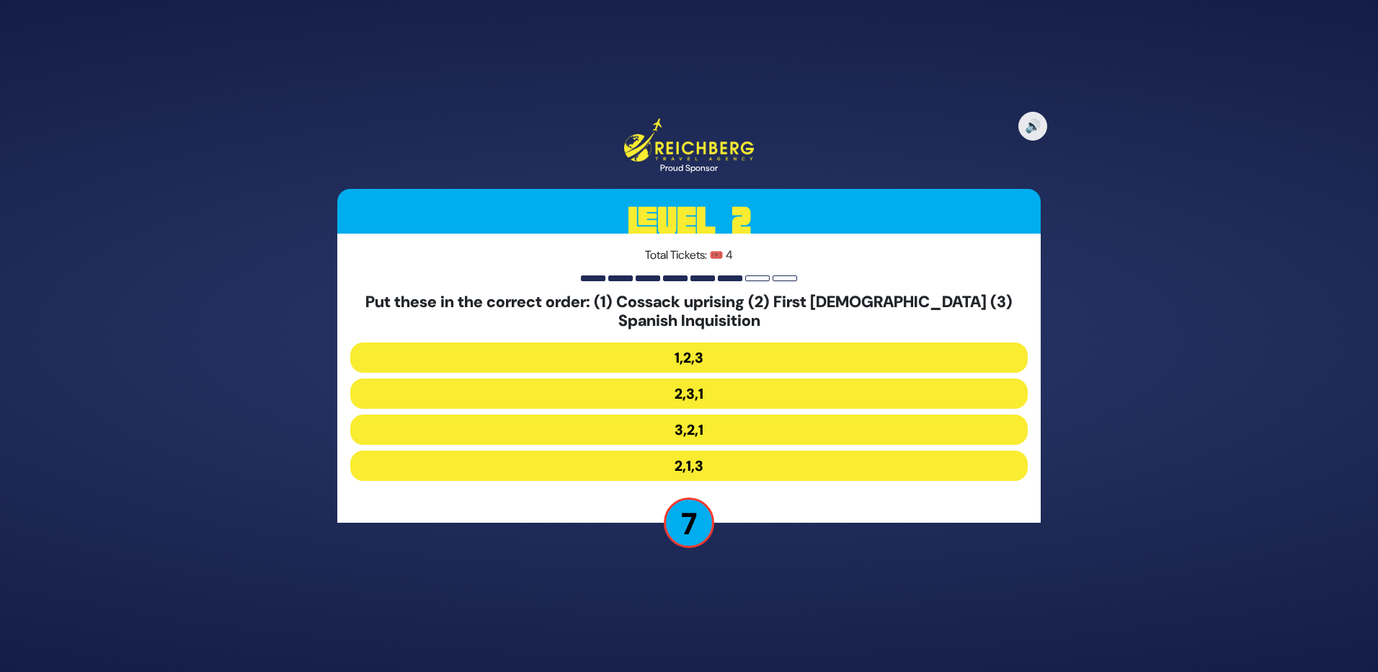
click at [688, 471] on button "2,1,3" at bounding box center [689, 466] width 678 height 30
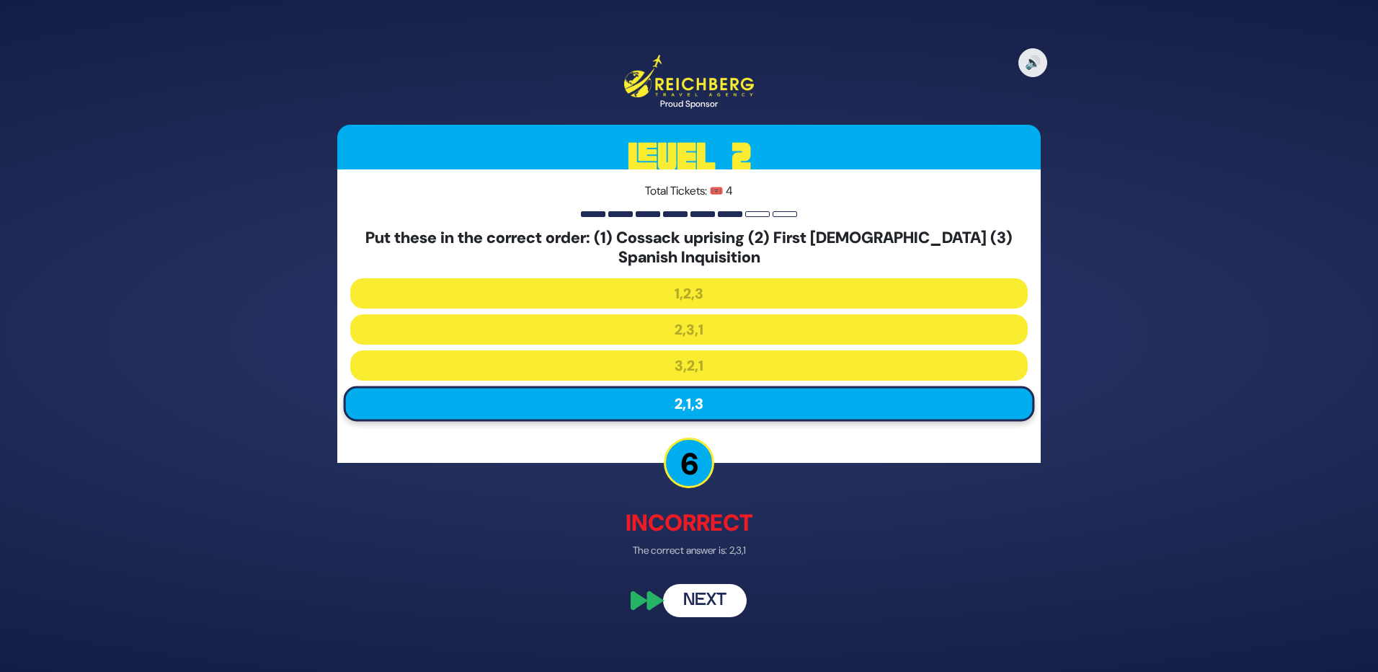
click at [708, 599] on button "Next" at bounding box center [705, 600] width 84 height 33
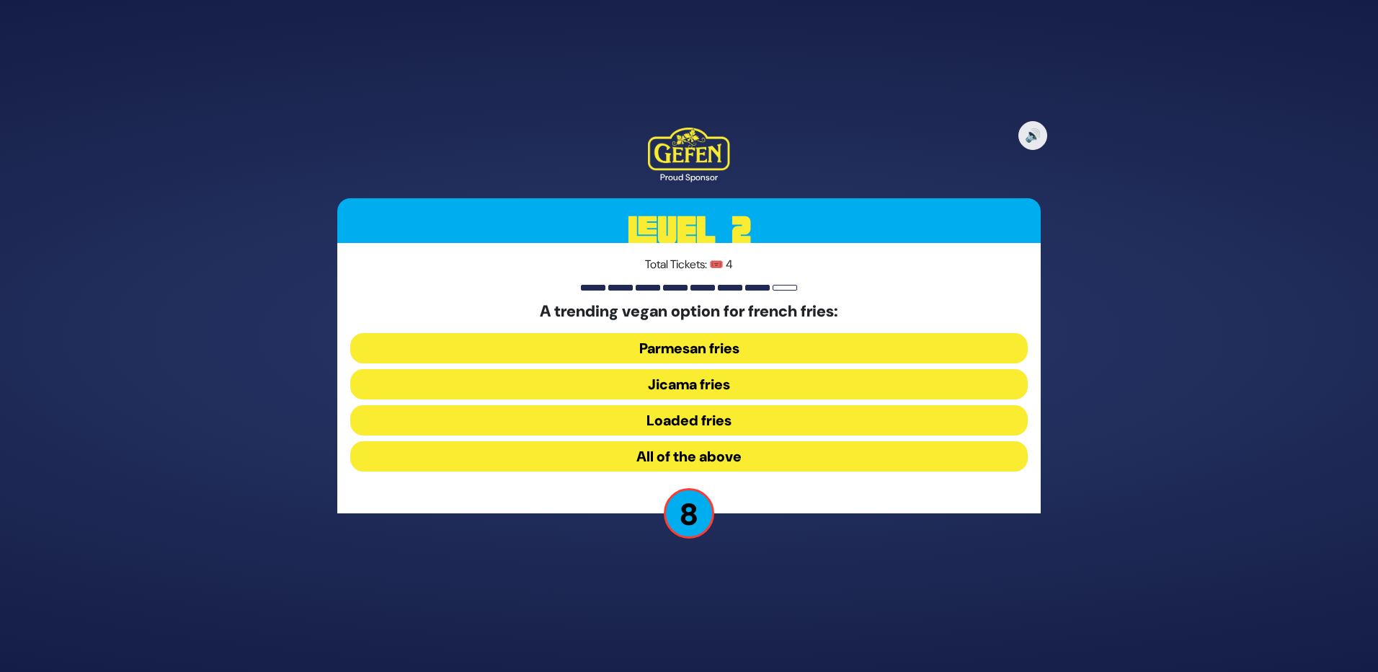
click at [683, 381] on button "Jicama fries" at bounding box center [689, 384] width 678 height 30
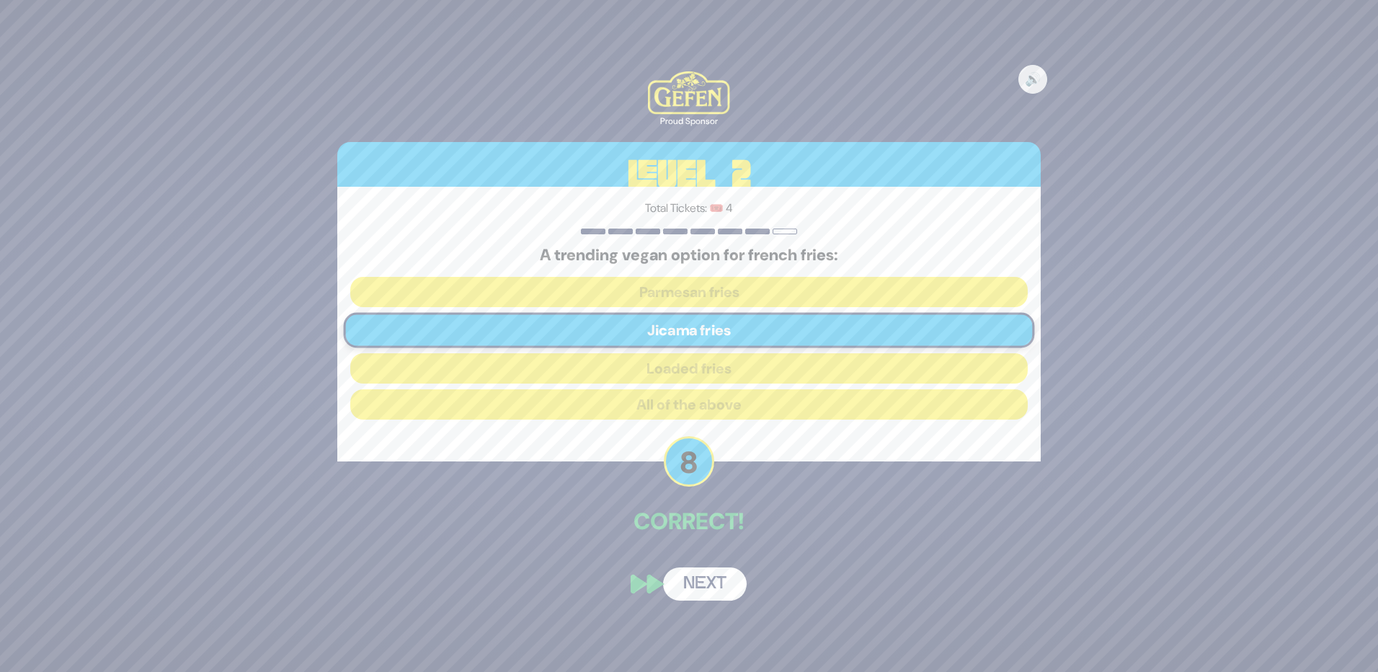
click at [692, 579] on button "Next" at bounding box center [705, 583] width 84 height 33
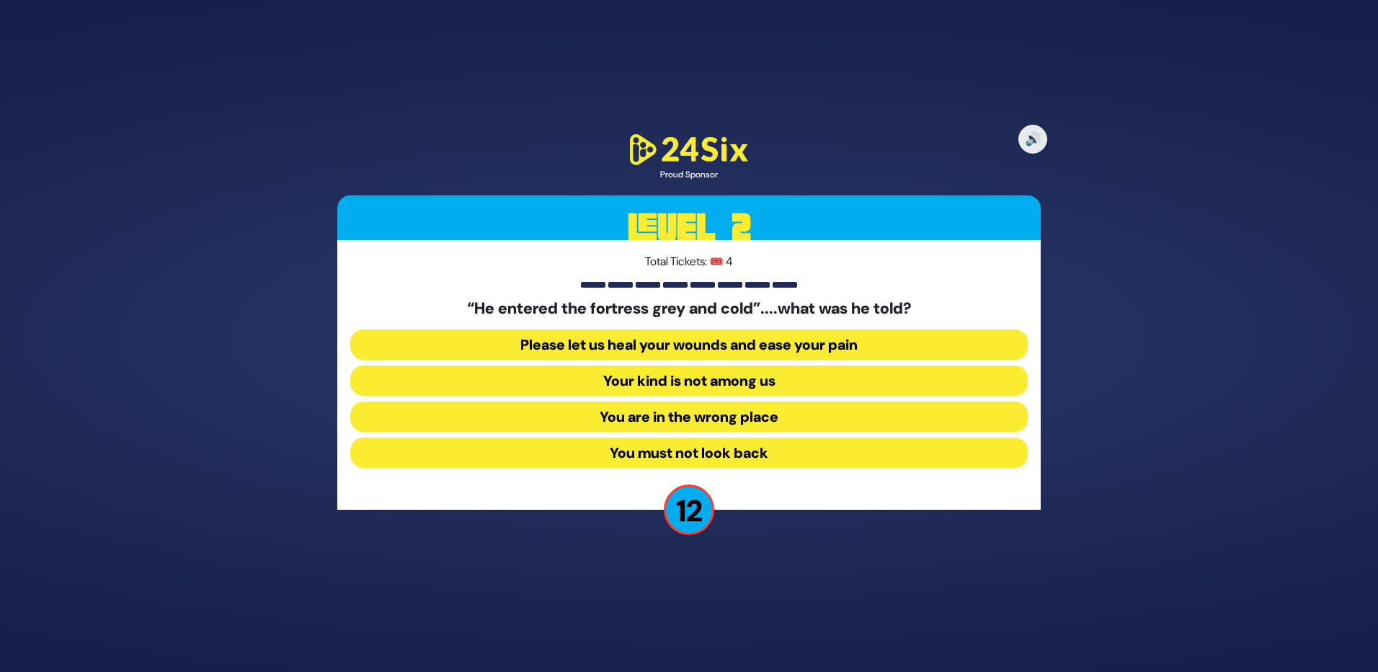
click at [679, 376] on button "Your kind is not among us" at bounding box center [689, 380] width 678 height 30
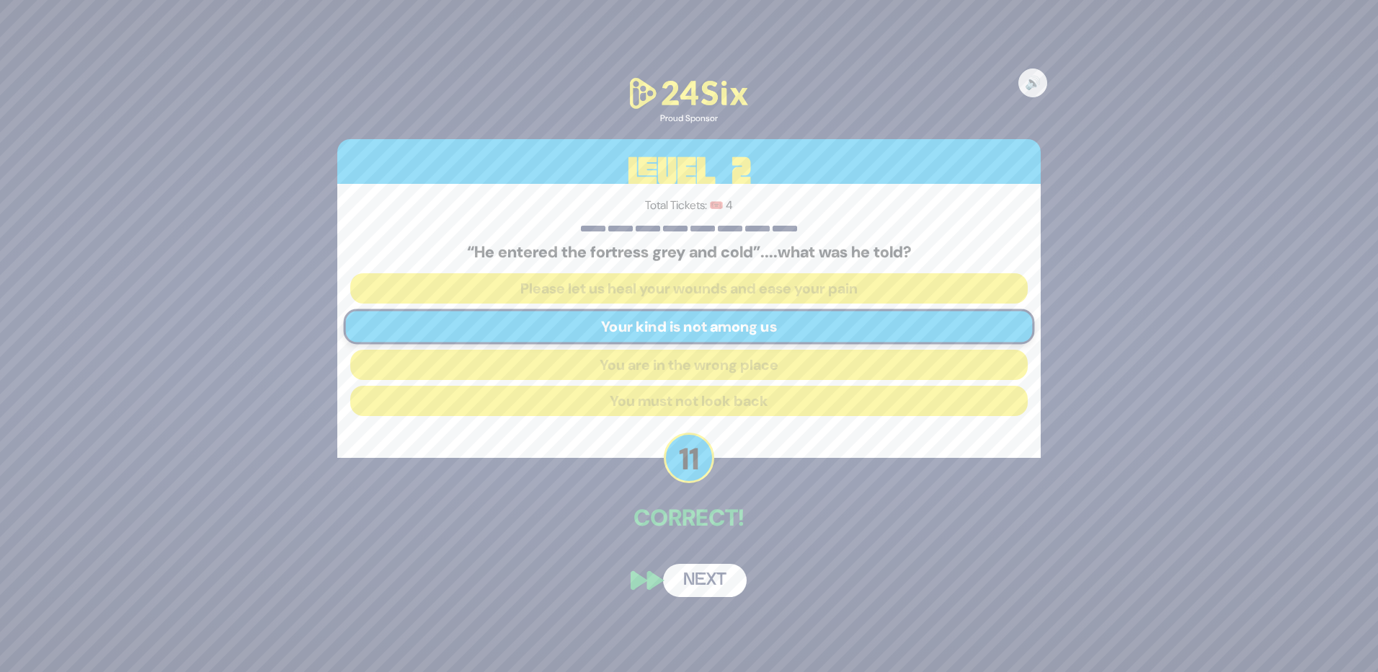
click at [713, 546] on div "🔊 Proud Sponsor Level 2 Total Tickets: 🎟️ 4 “He entered the fortress grey and c…" at bounding box center [689, 336] width 738 height 557
click at [702, 580] on button "Next" at bounding box center [705, 580] width 84 height 33
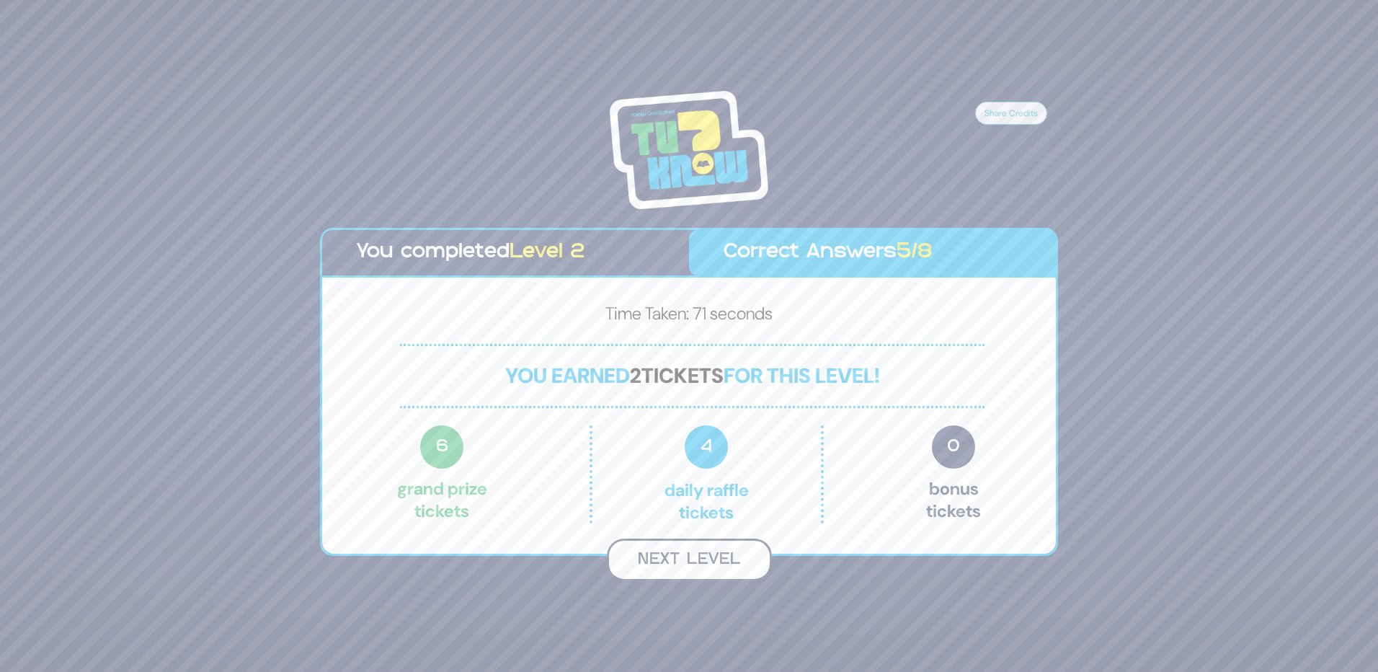
click at [700, 552] on button "Next Level" at bounding box center [689, 560] width 165 height 43
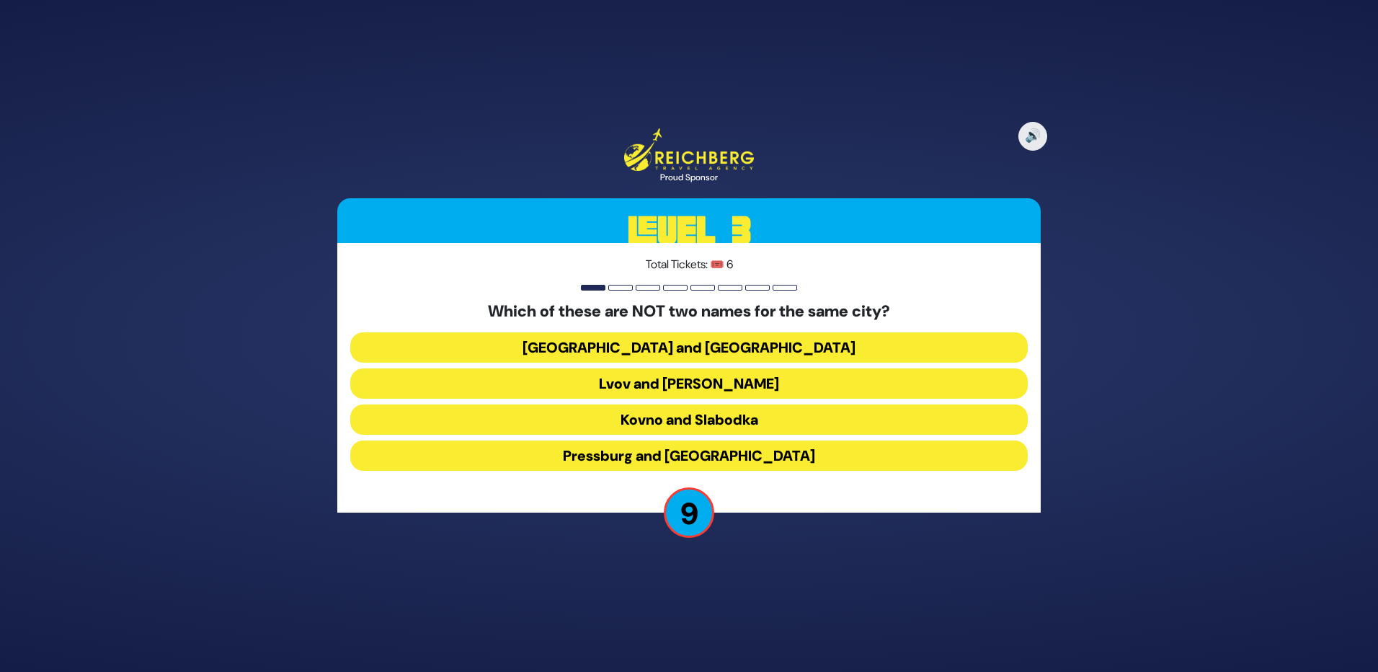
click at [694, 421] on button "Kovno and Slabodka" at bounding box center [689, 419] width 678 height 30
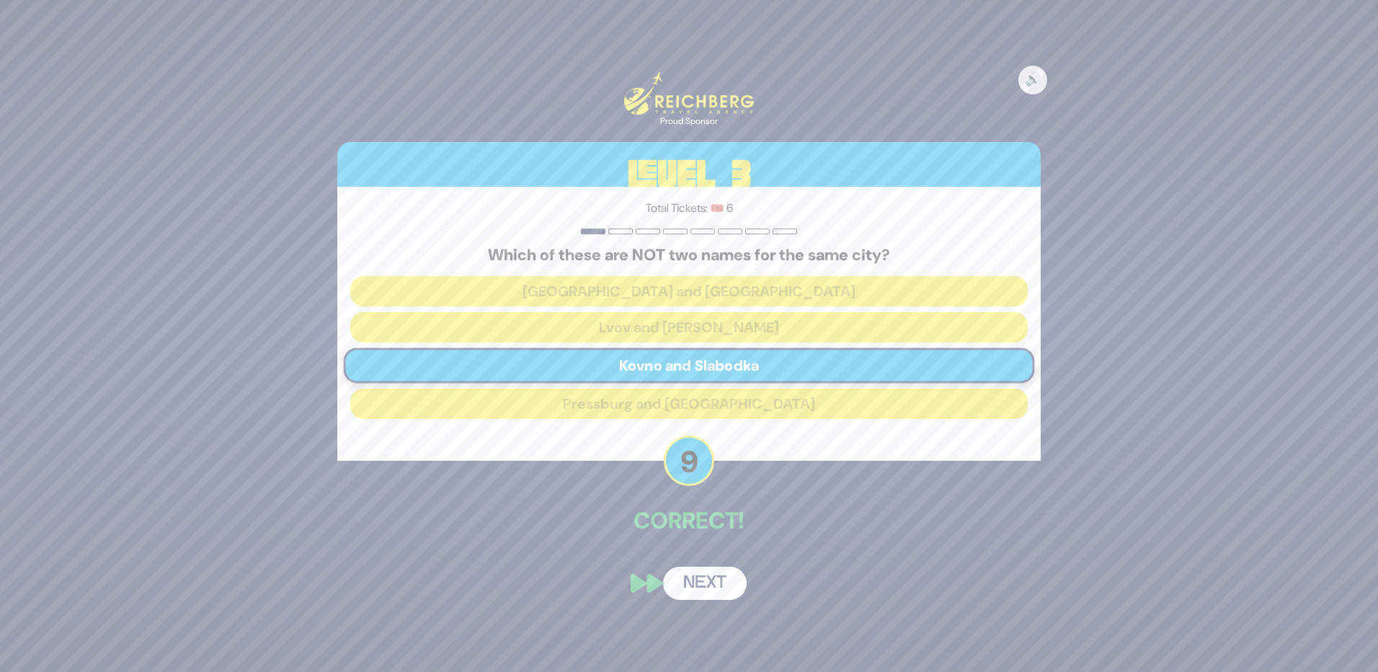
click at [699, 575] on button "Next" at bounding box center [705, 583] width 84 height 33
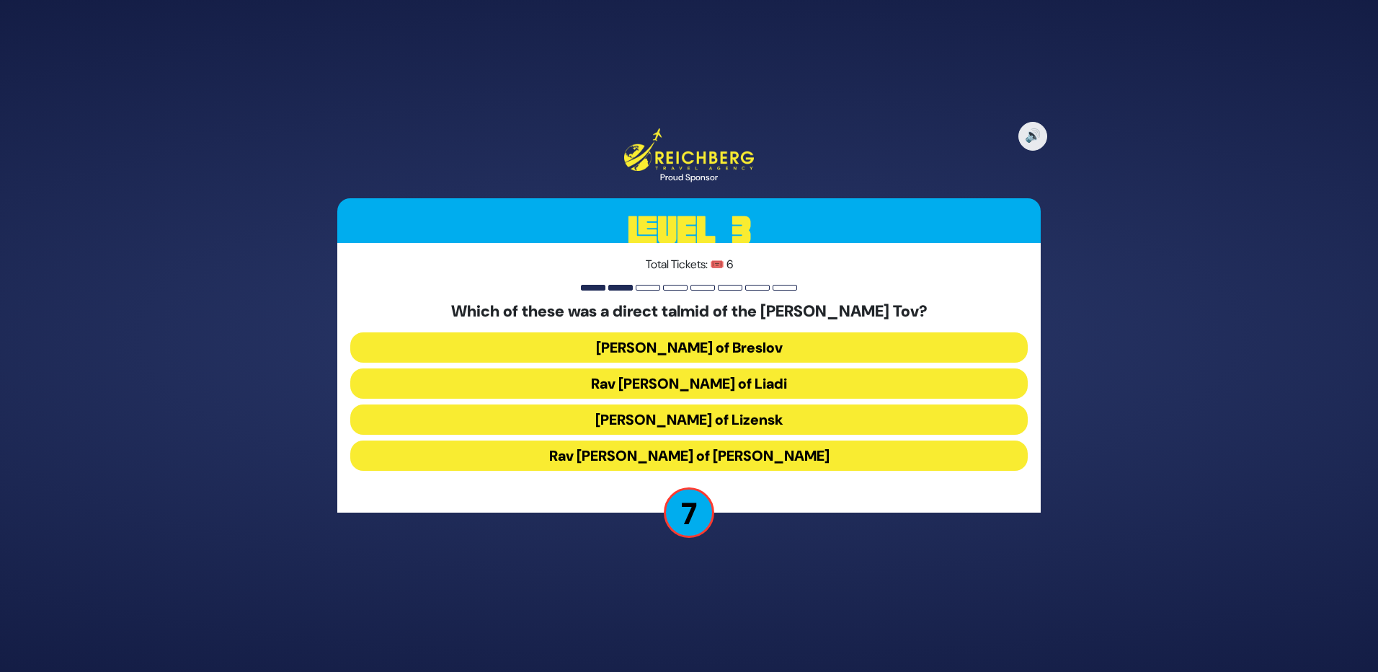
click at [726, 417] on button "[PERSON_NAME] of Lizensk" at bounding box center [689, 419] width 678 height 30
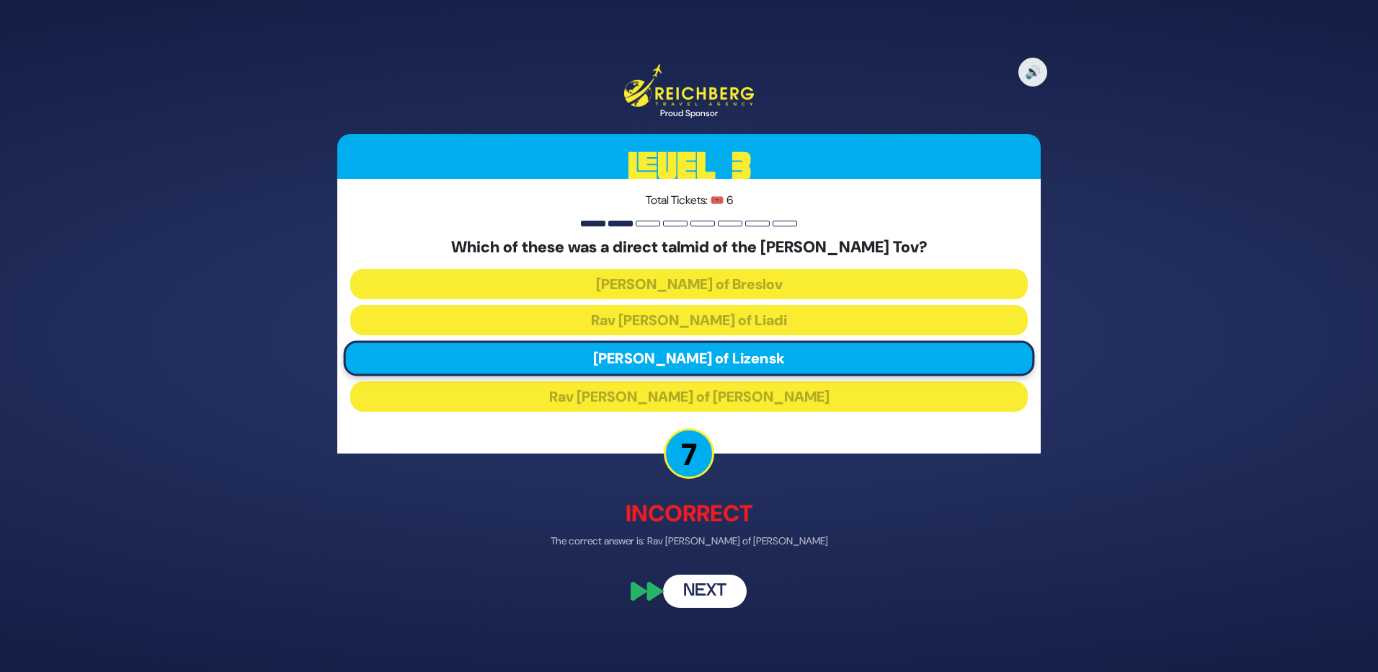
click at [704, 585] on button "Next" at bounding box center [705, 591] width 84 height 33
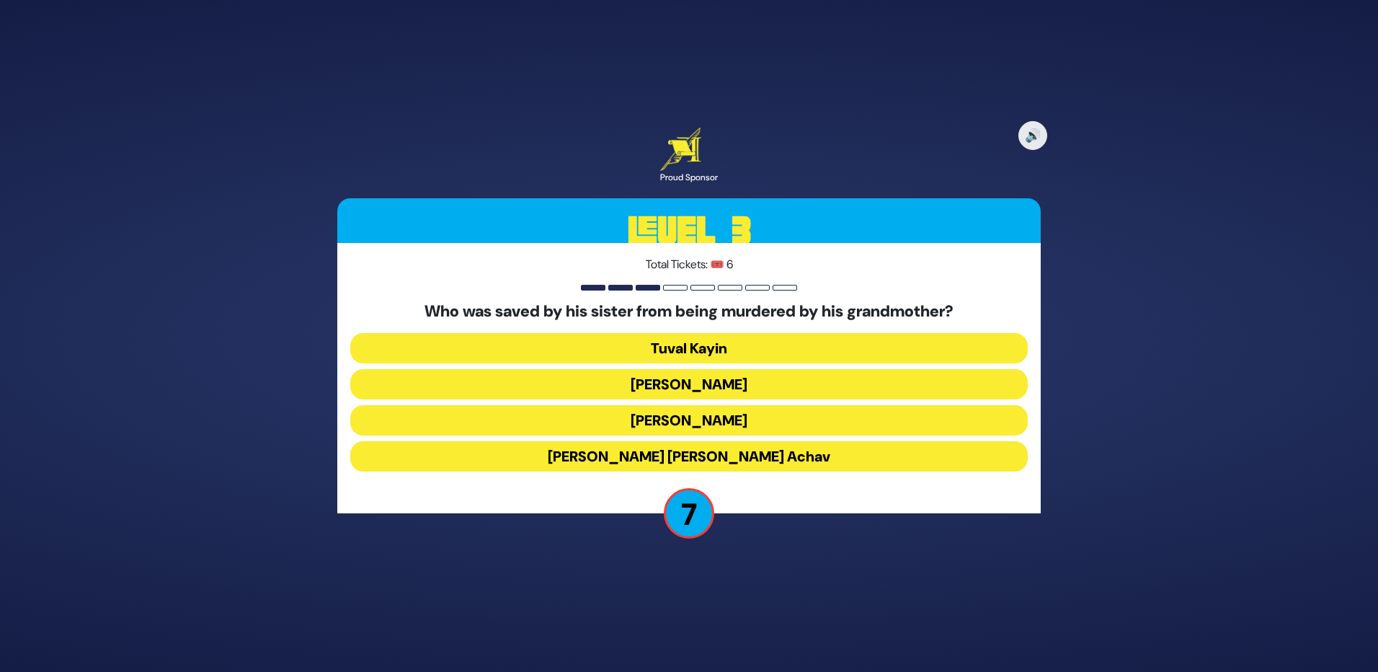
click at [706, 456] on button "[PERSON_NAME] [PERSON_NAME] Achav" at bounding box center [689, 456] width 678 height 30
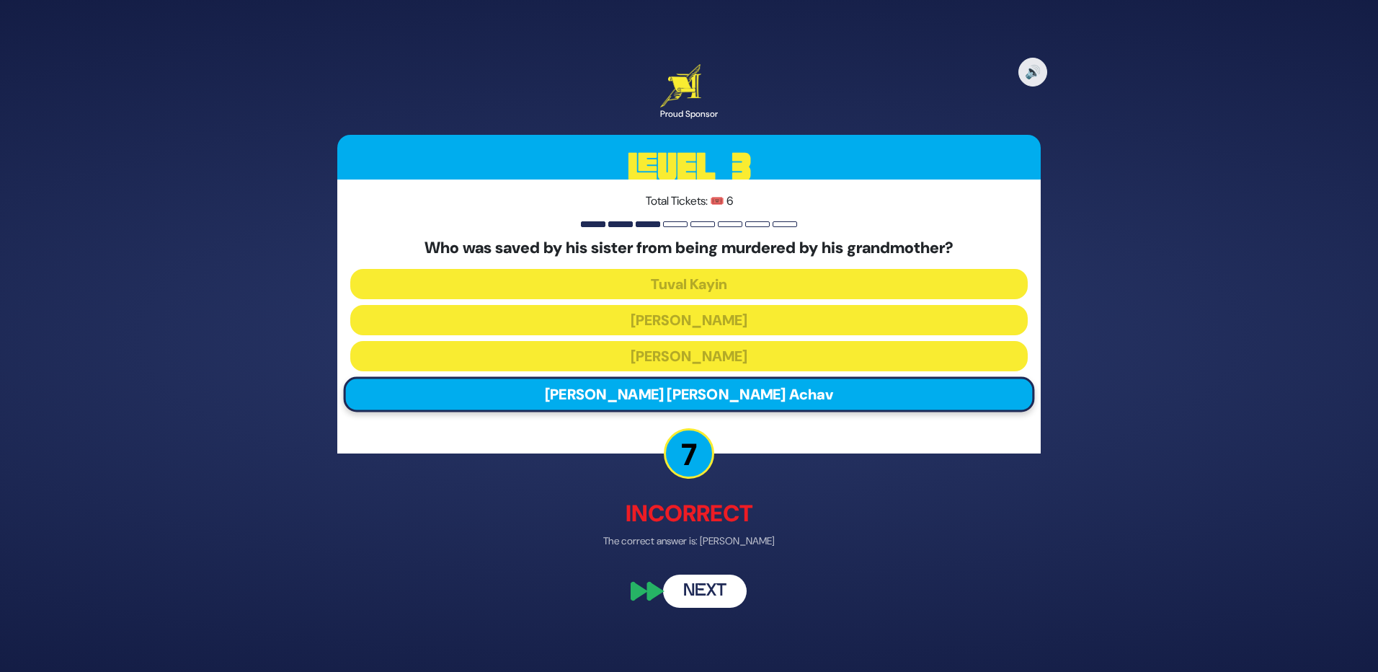
click at [706, 581] on button "Next" at bounding box center [705, 591] width 84 height 33
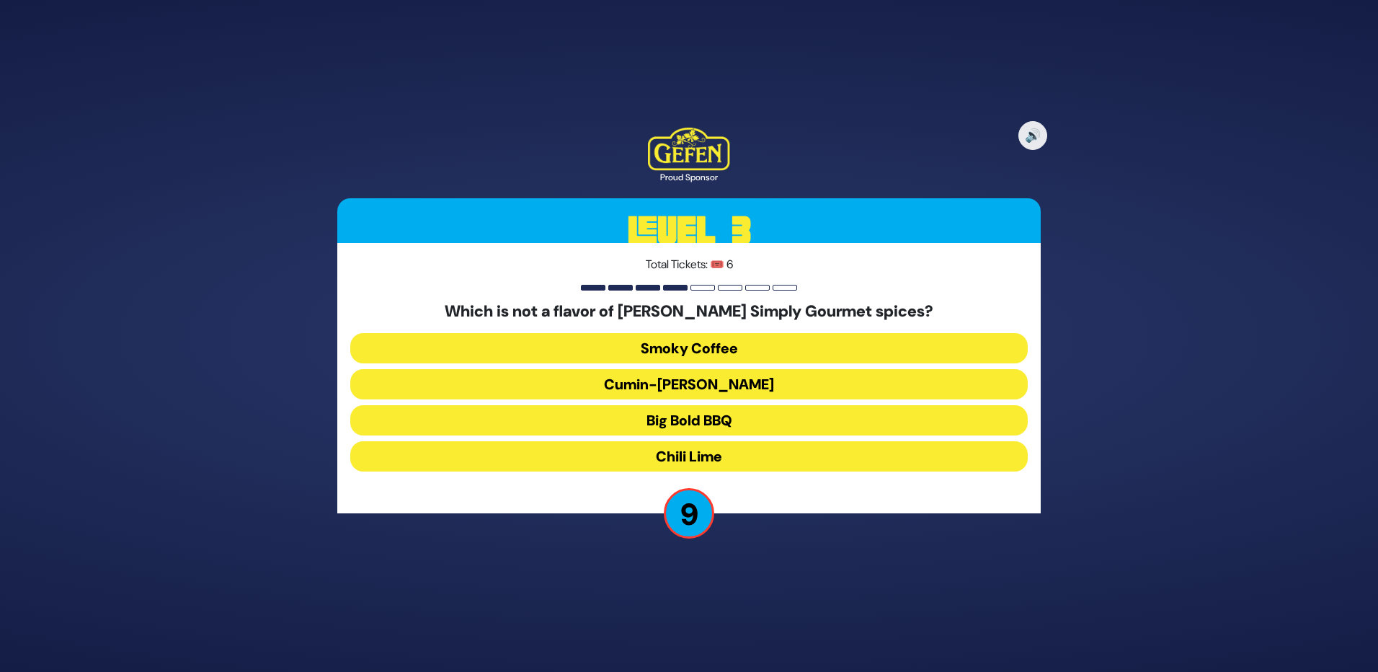
click at [673, 386] on button "Cumin-[PERSON_NAME]" at bounding box center [689, 384] width 678 height 30
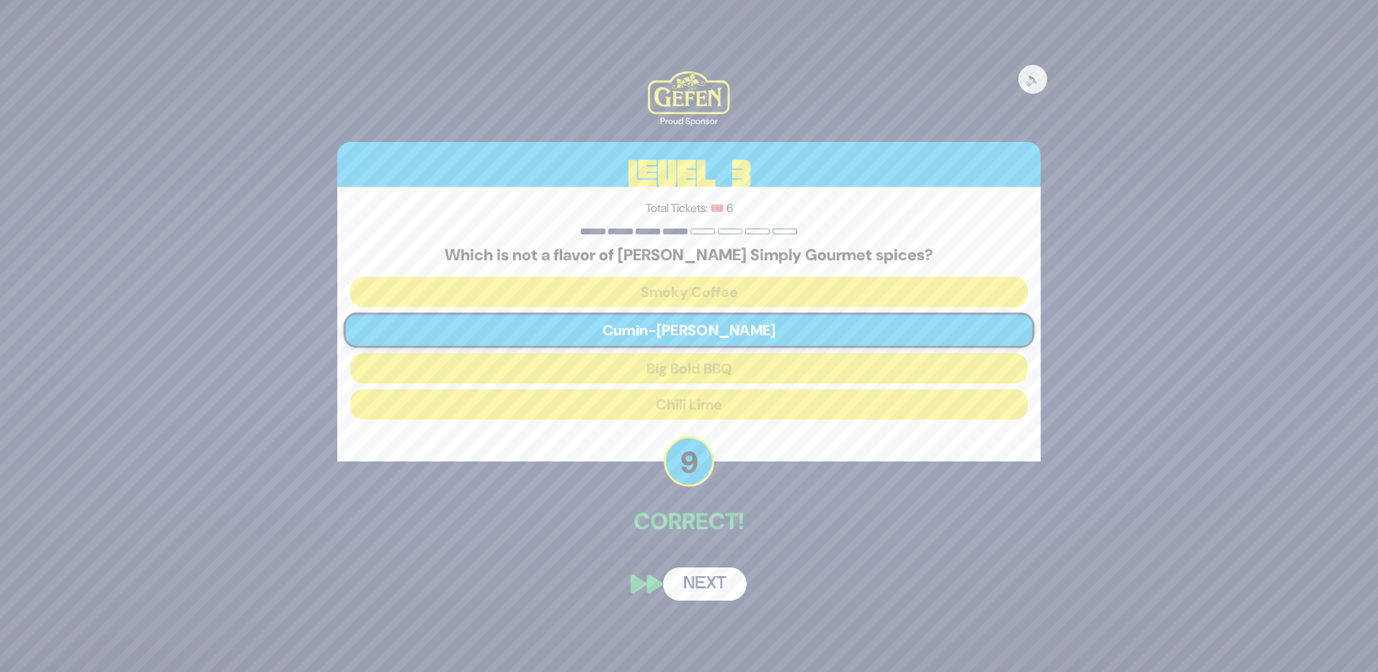
click at [706, 581] on button "Next" at bounding box center [705, 583] width 84 height 33
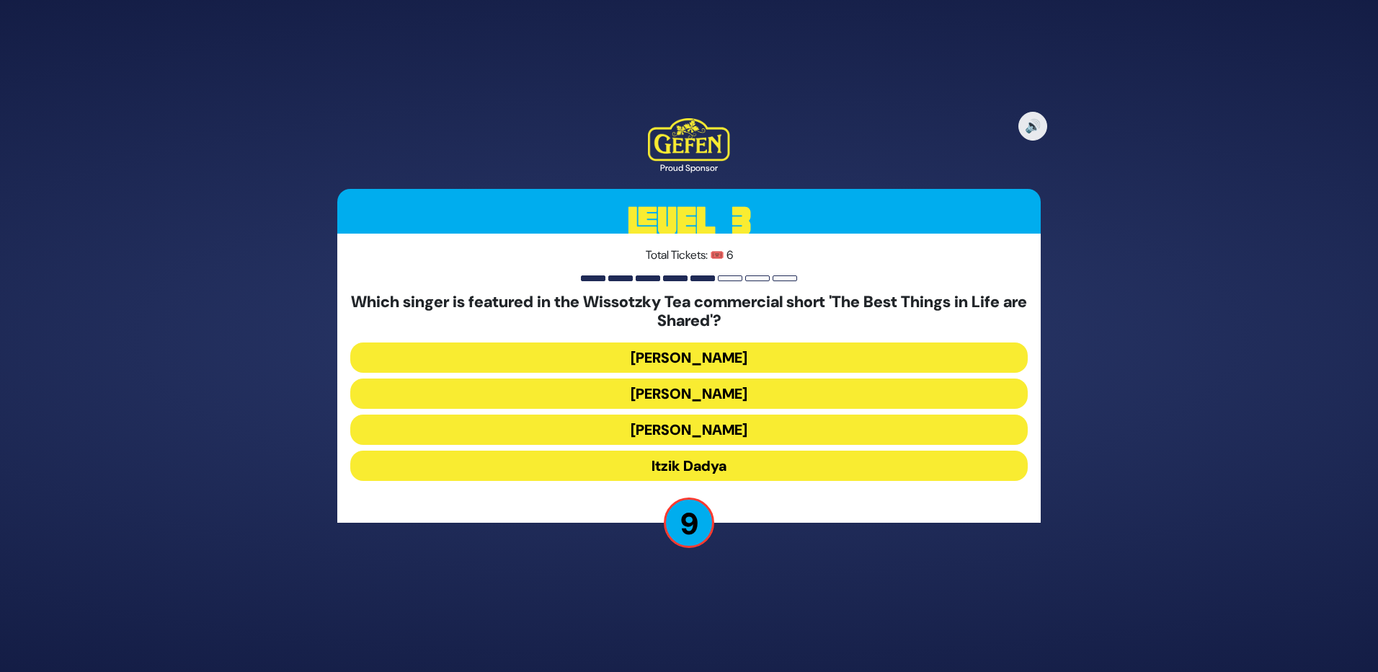
click at [699, 361] on button "[PERSON_NAME]" at bounding box center [689, 357] width 678 height 30
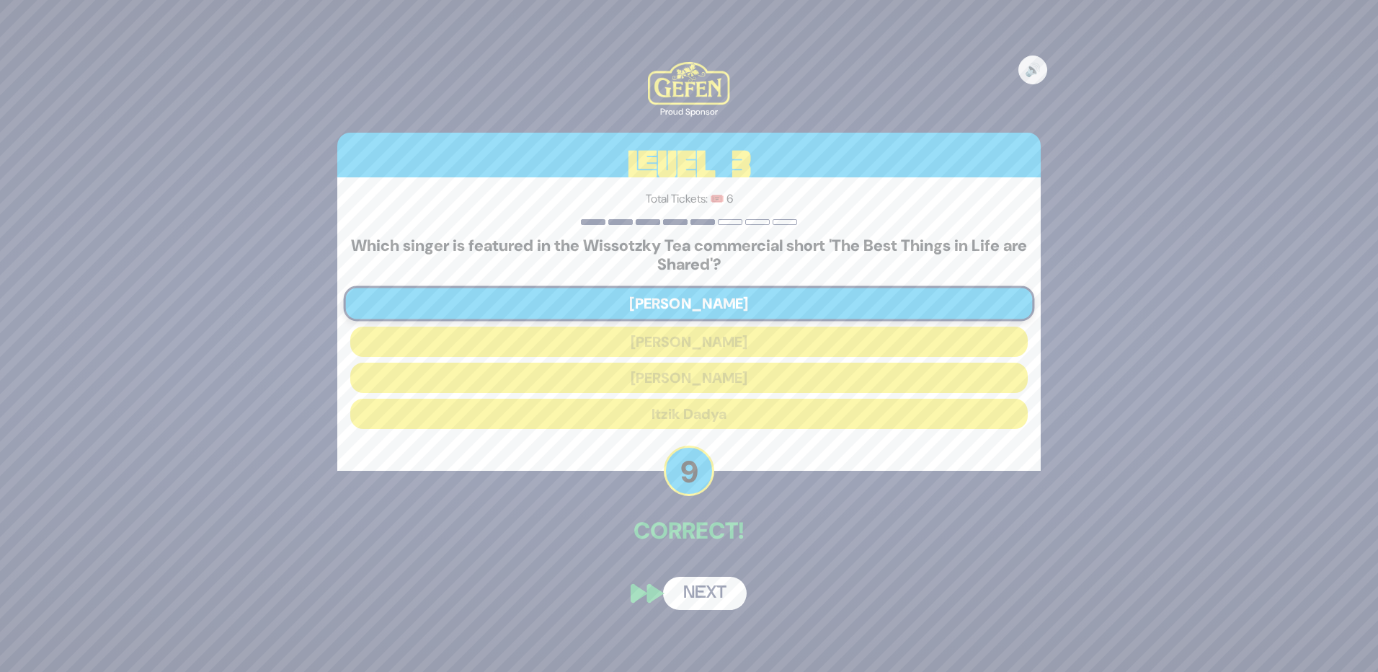
click at [714, 596] on button "Next" at bounding box center [705, 593] width 84 height 33
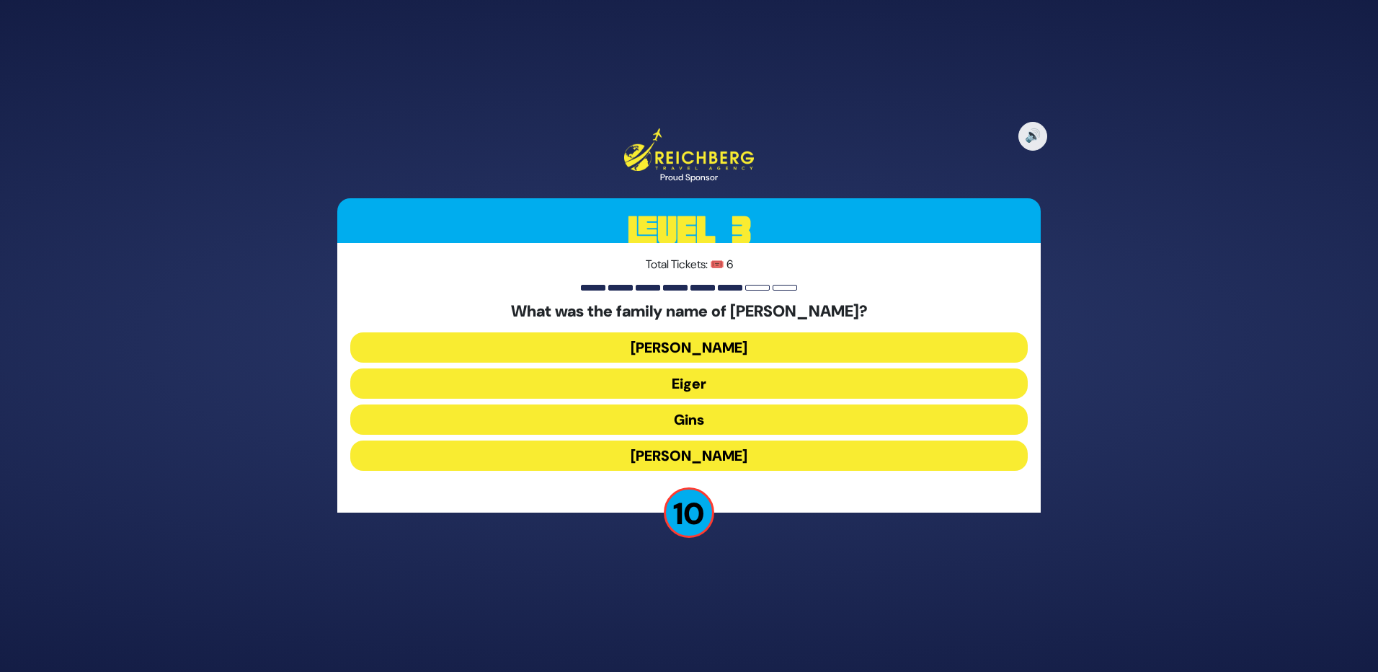
click at [727, 376] on button "Eiger" at bounding box center [689, 383] width 678 height 30
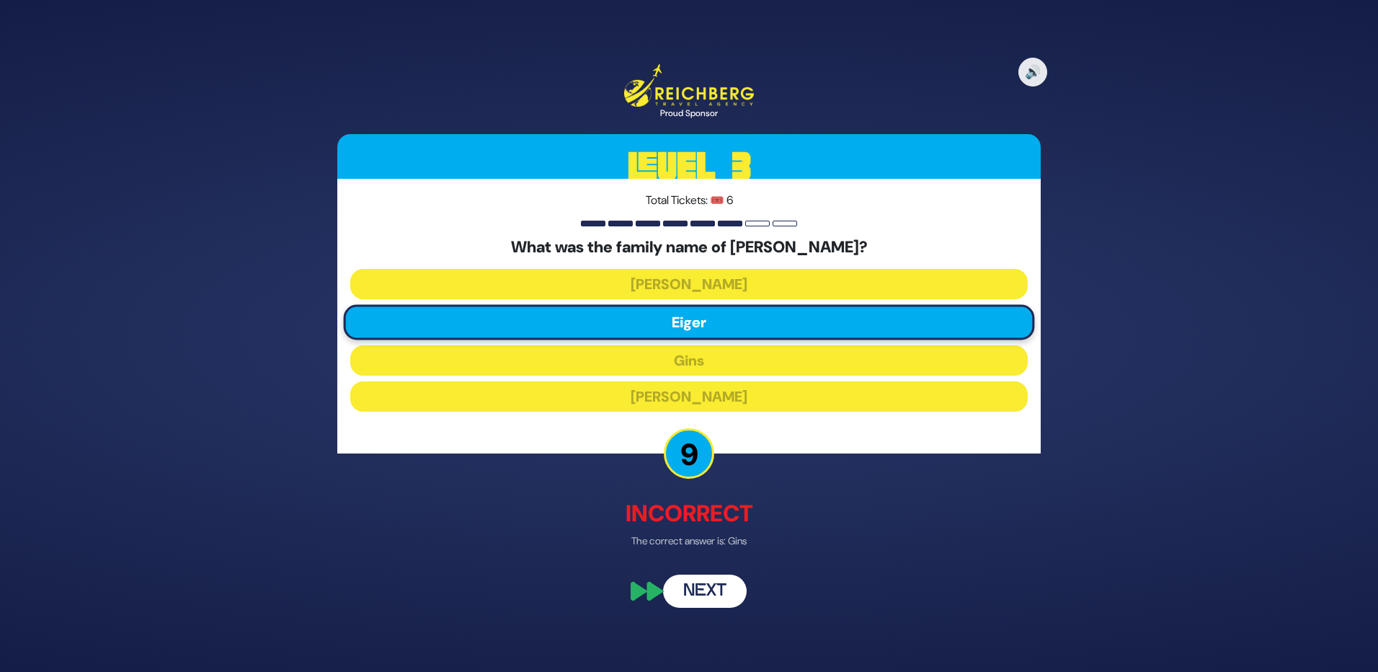
click at [696, 593] on button "Next" at bounding box center [705, 591] width 84 height 33
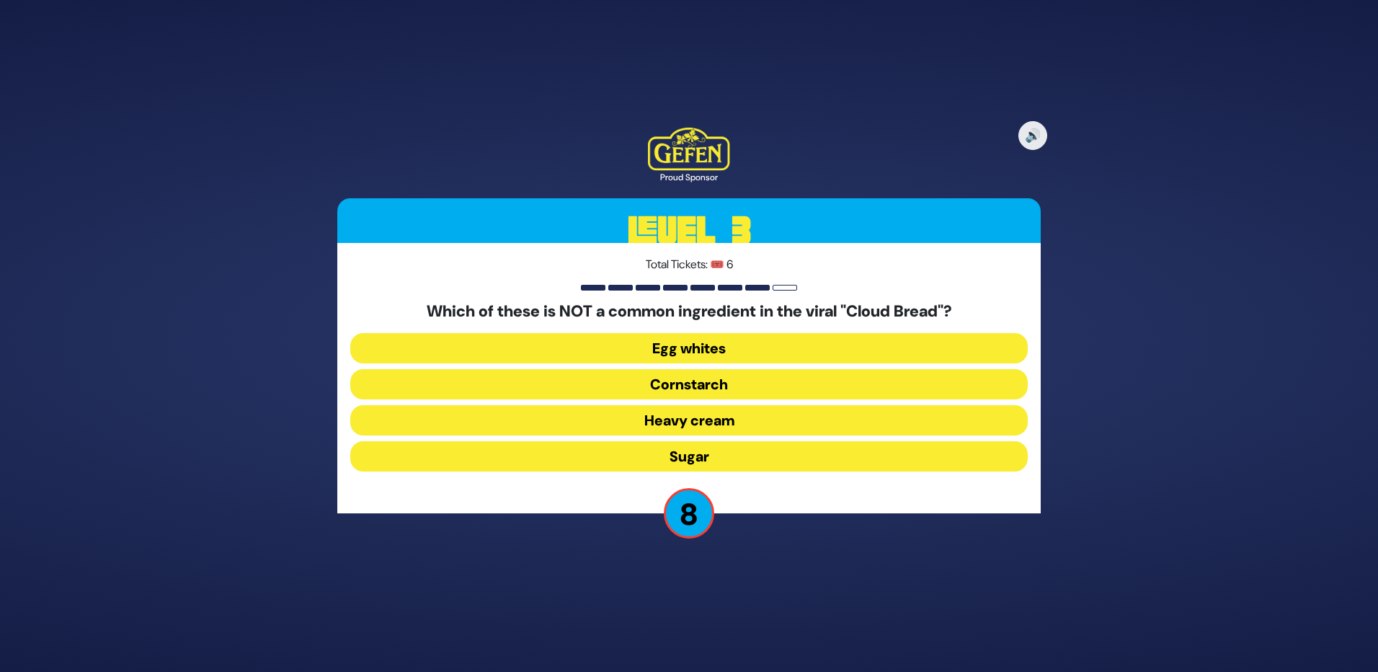
click at [729, 421] on button "Heavy cream" at bounding box center [689, 420] width 678 height 30
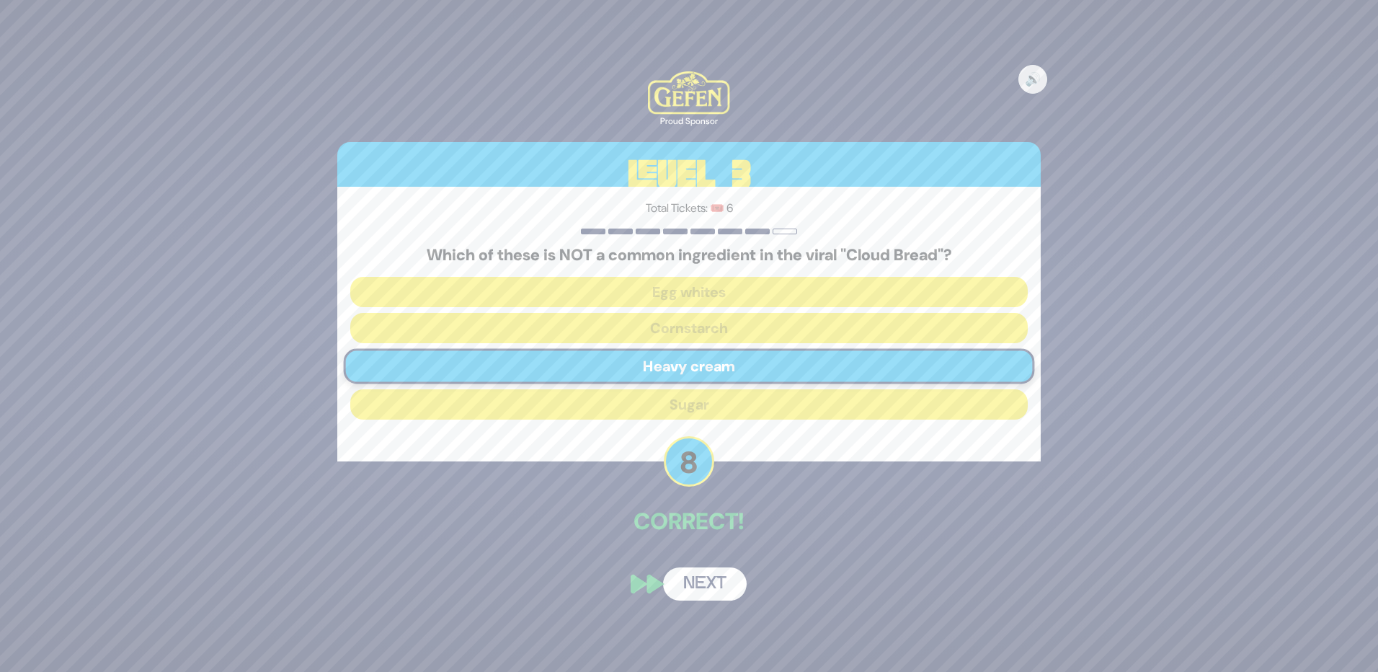
click at [709, 590] on button "Next" at bounding box center [705, 583] width 84 height 33
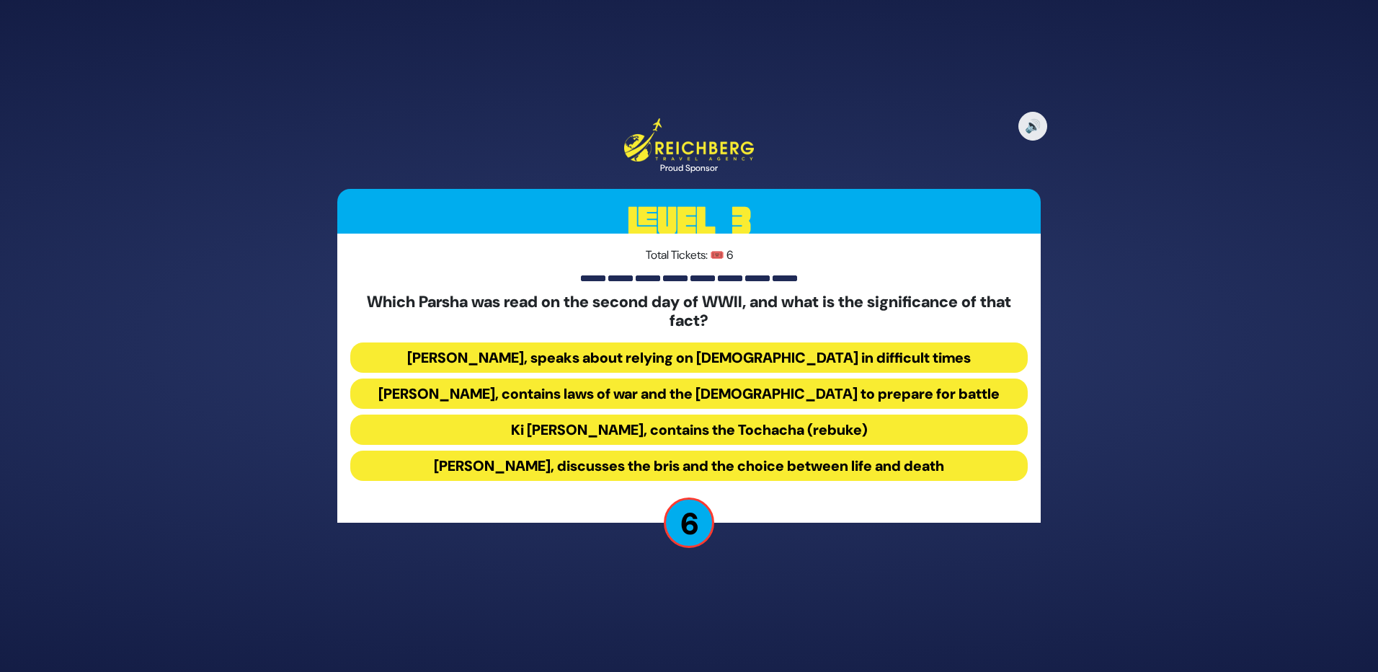
click at [700, 429] on button "Ki [PERSON_NAME], contains the Tochacha (rebuke)" at bounding box center [689, 430] width 678 height 30
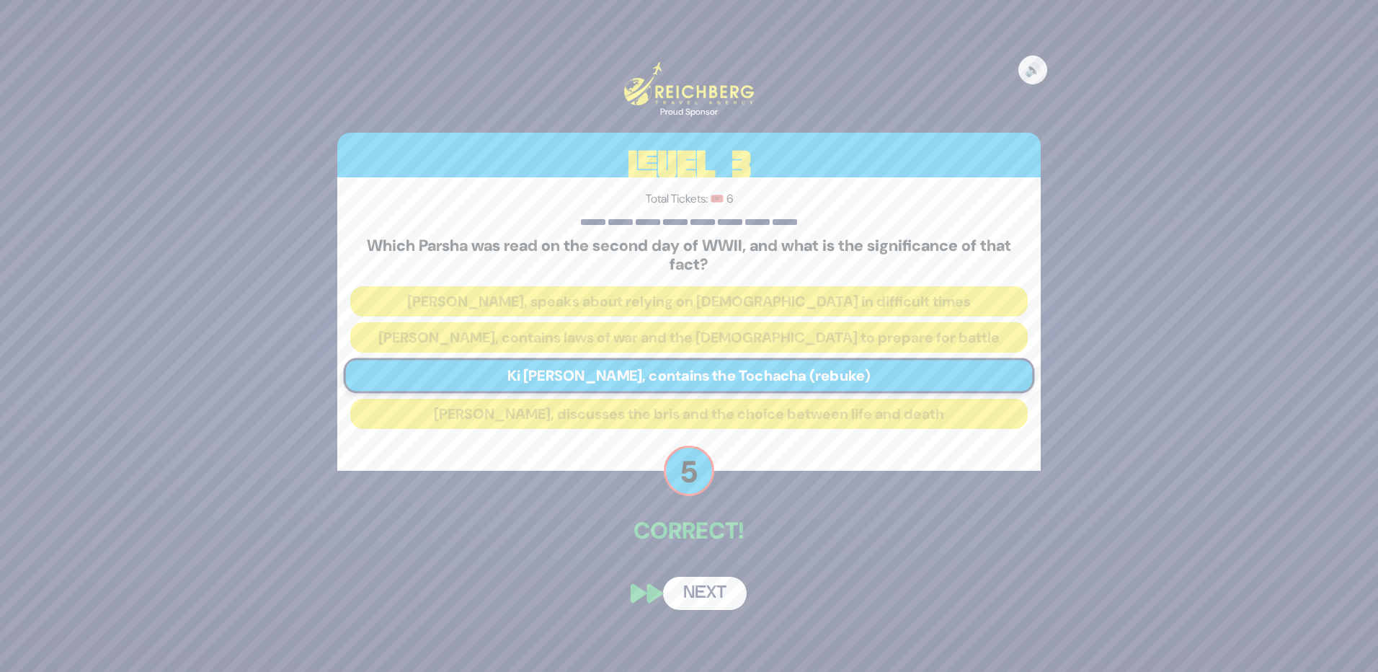
click at [713, 583] on button "Next" at bounding box center [705, 593] width 84 height 33
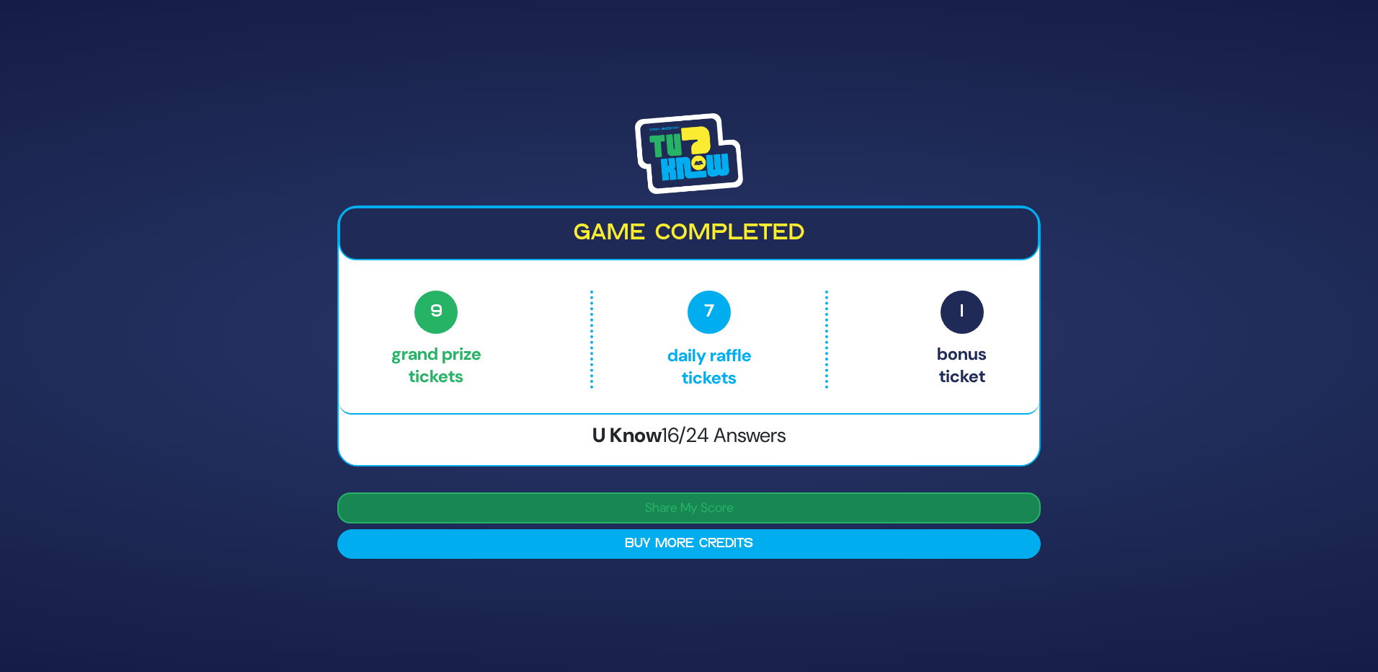
click at [700, 510] on button "Share My Score" at bounding box center [689, 507] width 704 height 31
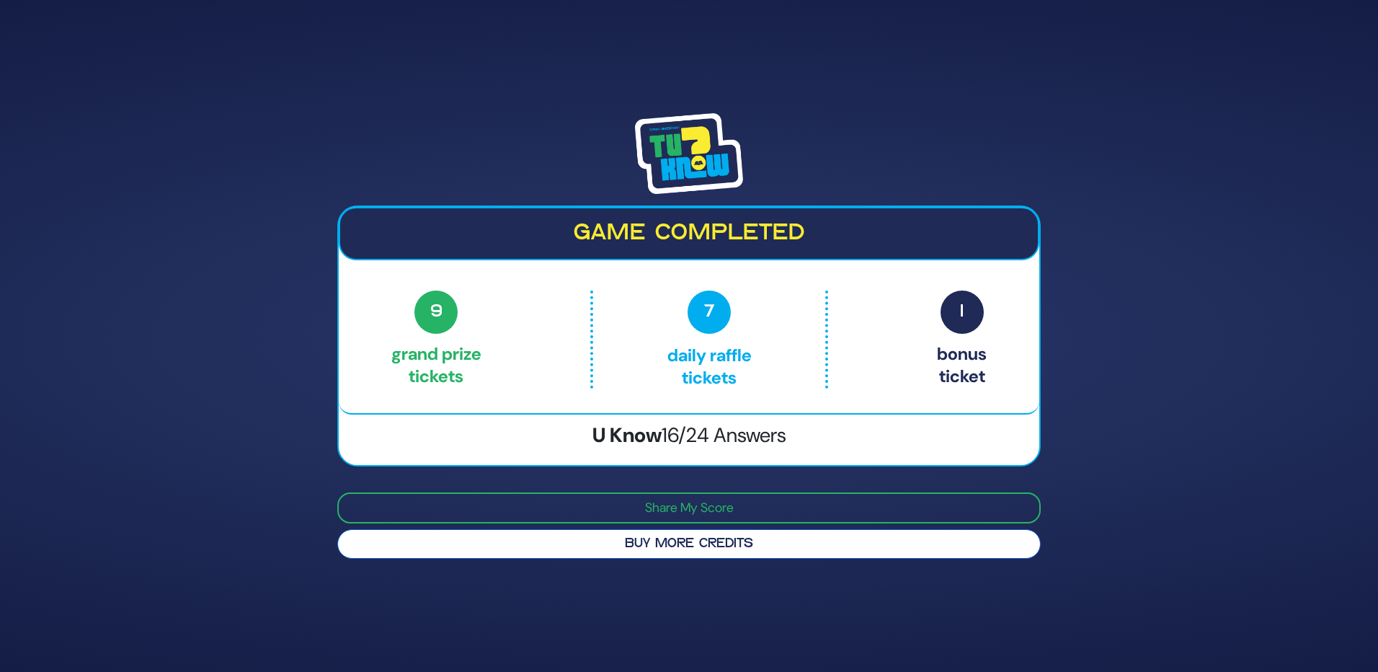
click at [758, 541] on button "Buy More Credits" at bounding box center [689, 544] width 704 height 30
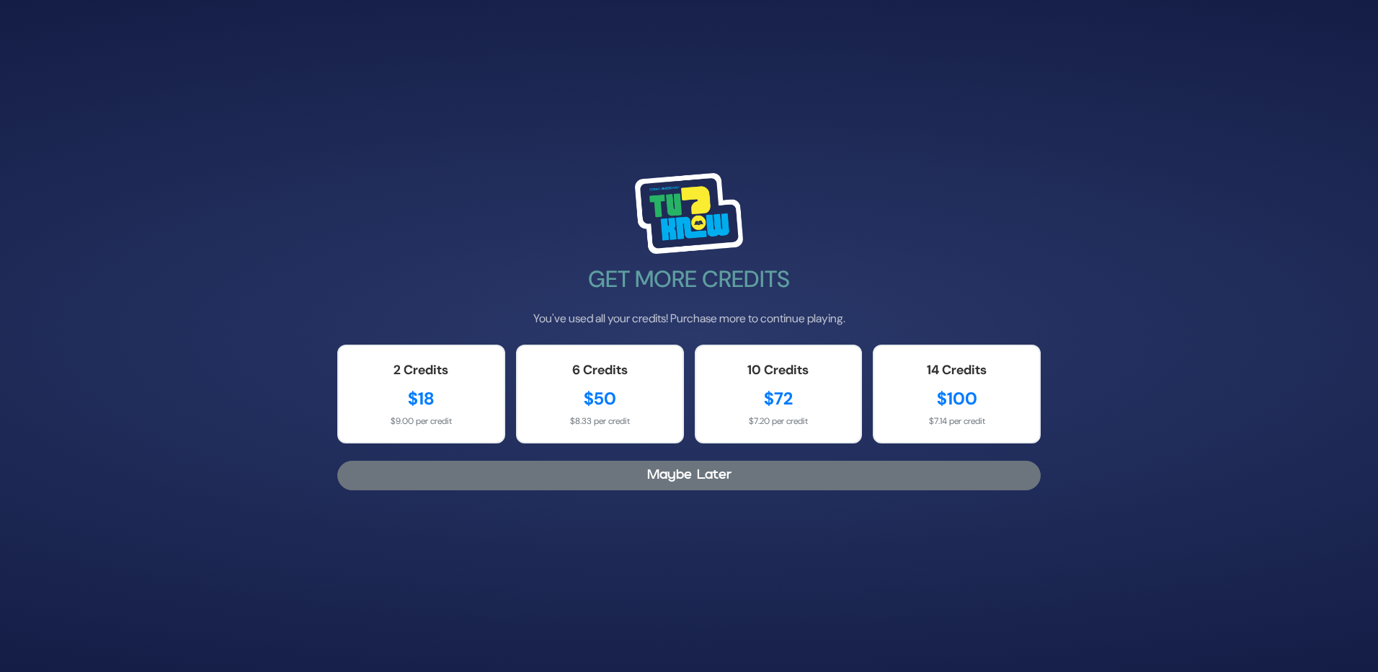
click at [587, 465] on button "Maybe Later" at bounding box center [689, 476] width 704 height 30
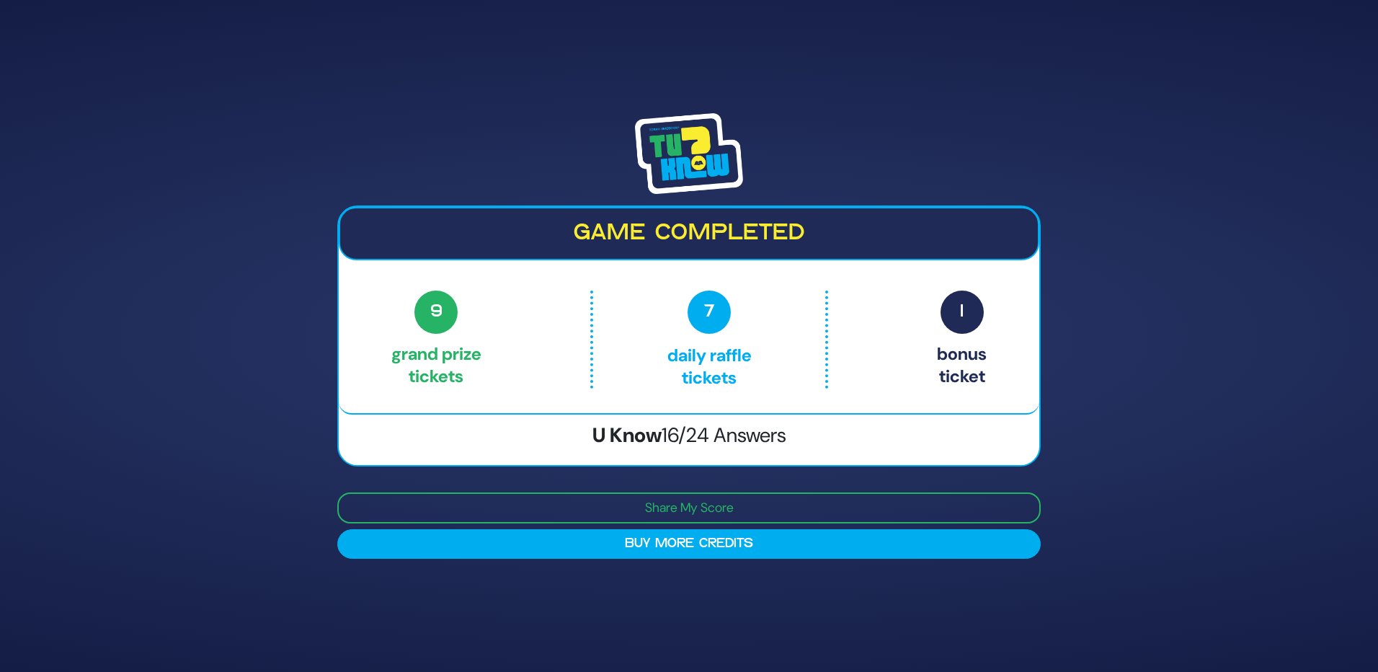
click at [397, 356] on p "9 Grand Prize tickets" at bounding box center [436, 340] width 90 height 98
drag, startPoint x: 397, startPoint y: 356, endPoint x: 736, endPoint y: 385, distance: 340.1
click at [736, 385] on div "9 Grand Prize tickets 7 Daily Raffle tickets 1 Bonus ticket" at bounding box center [688, 340] width 595 height 98
click at [1280, 430] on div "Game completed 9 Grand Prize tickets 7 Daily Raffle tickets 1 Bonus ticket 9 Gr…" at bounding box center [689, 336] width 1378 height 672
